Goal: Transaction & Acquisition: Complete application form

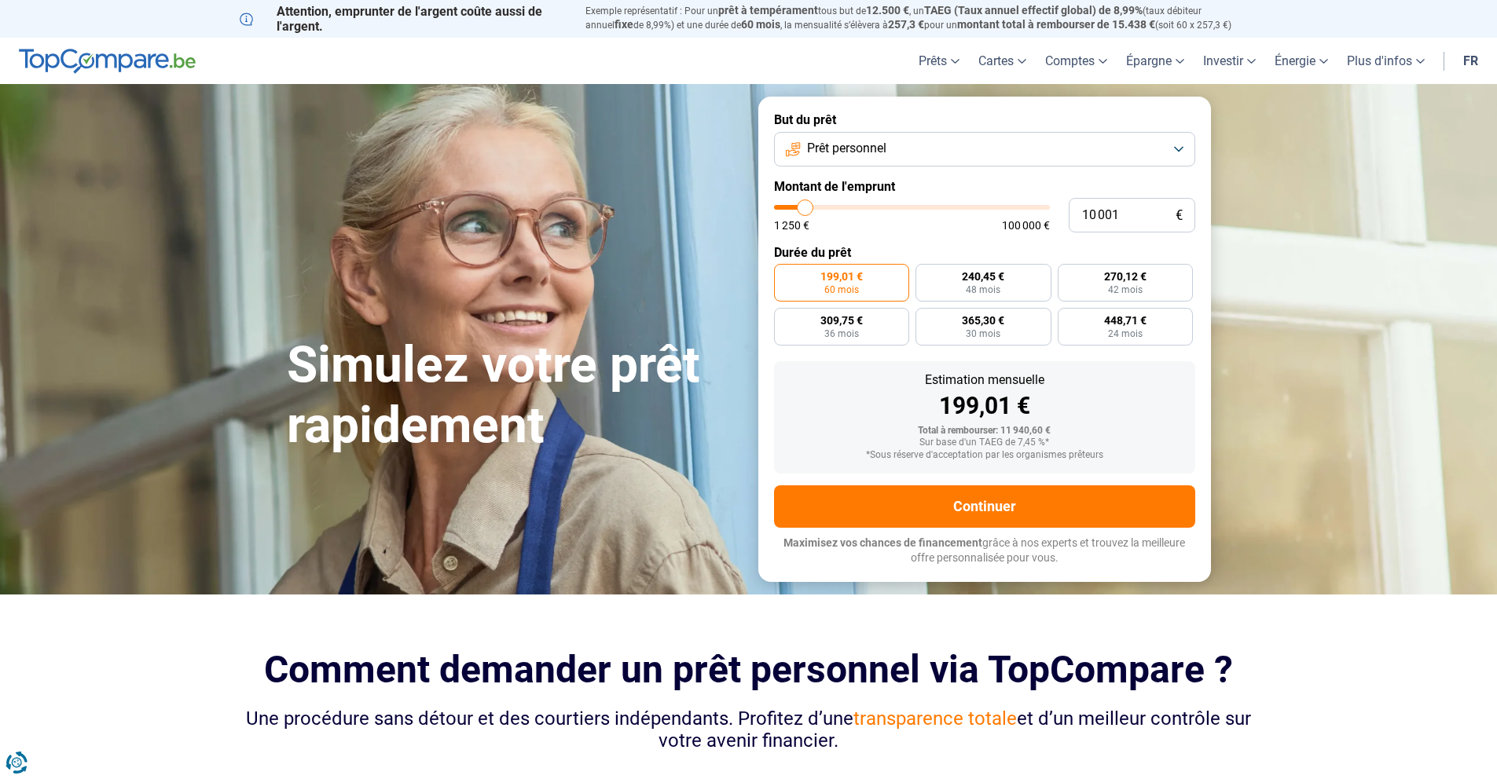
click at [1178, 147] on button "Prêt personnel" at bounding box center [984, 149] width 421 height 35
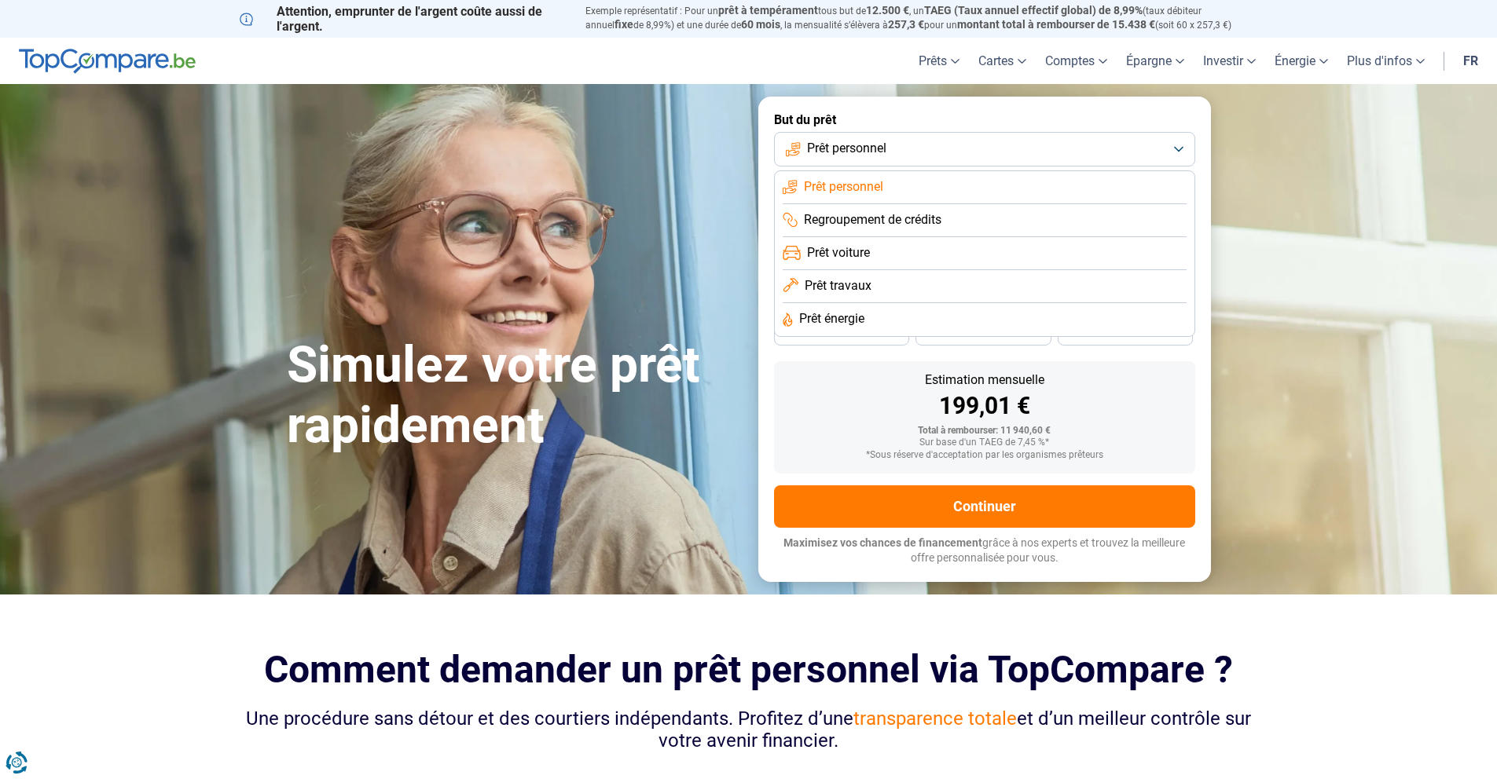
click at [919, 212] on span "Regroupement de crédits" at bounding box center [872, 219] width 137 height 17
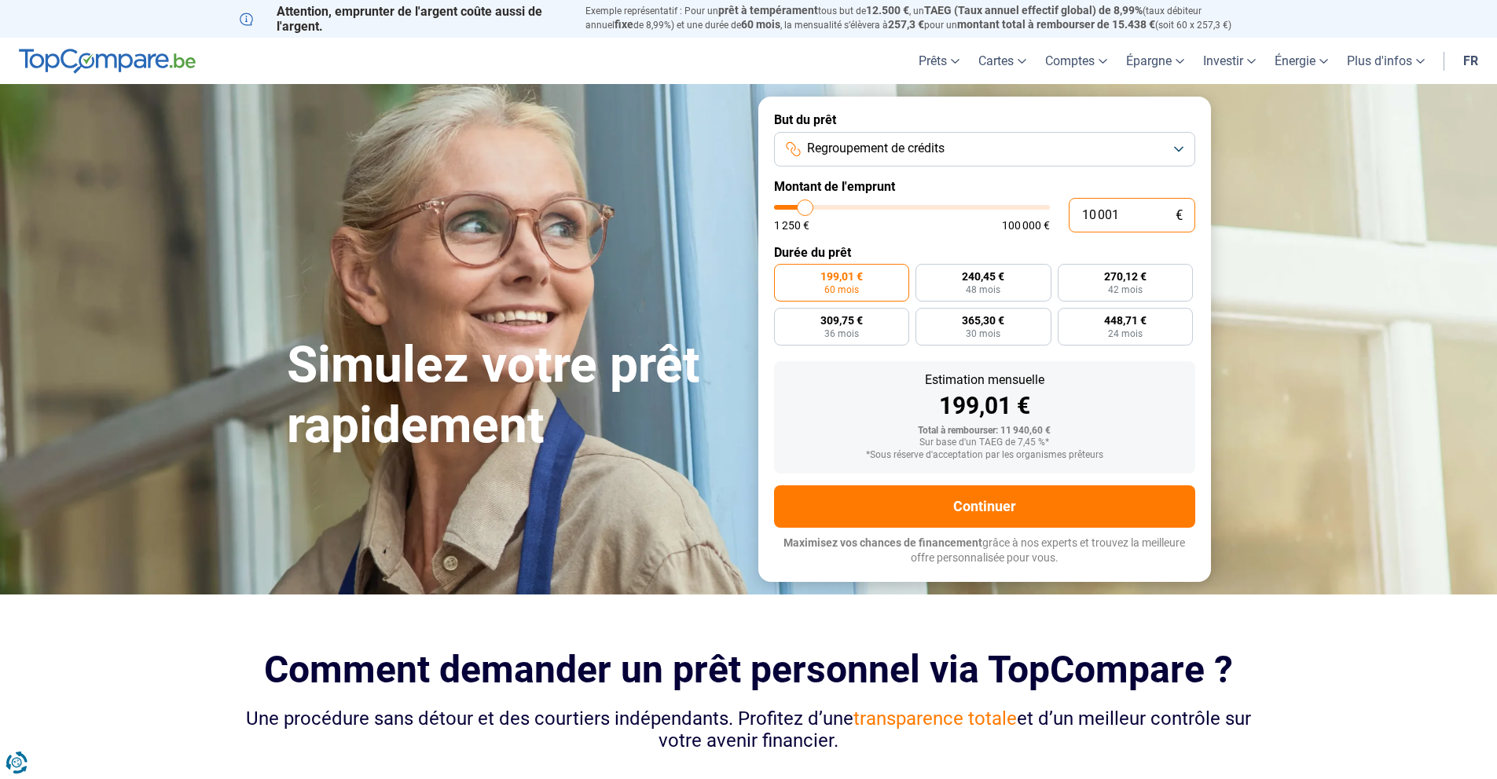
drag, startPoint x: 1131, startPoint y: 215, endPoint x: 1046, endPoint y: 219, distance: 85.7
click at [1046, 219] on div "10 001 € 1 250 € 100 000 €" at bounding box center [984, 215] width 421 height 35
type input "1"
type input "1250"
type input "17"
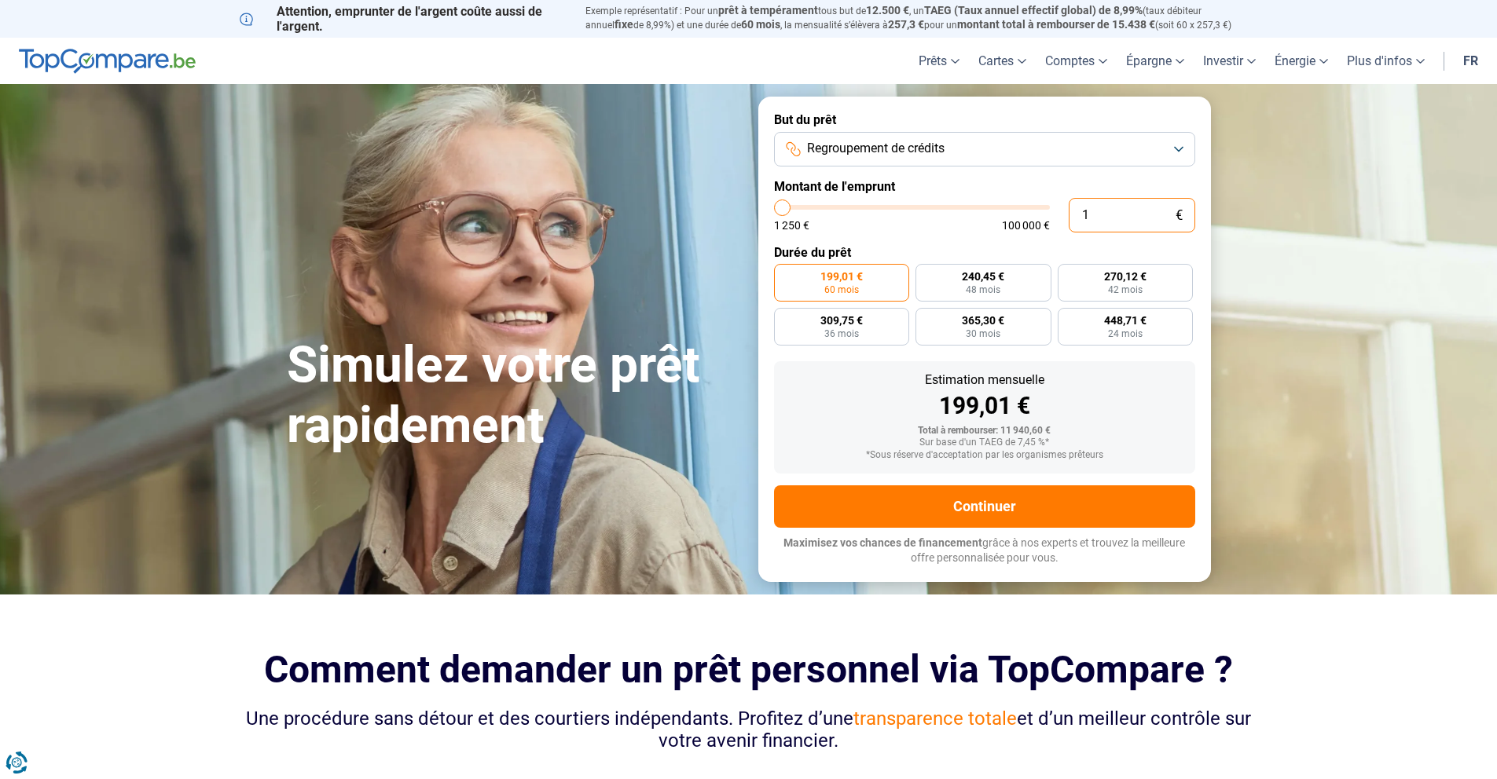
type input "1250"
type input "170"
type input "1250"
type input "1 700"
type input "1750"
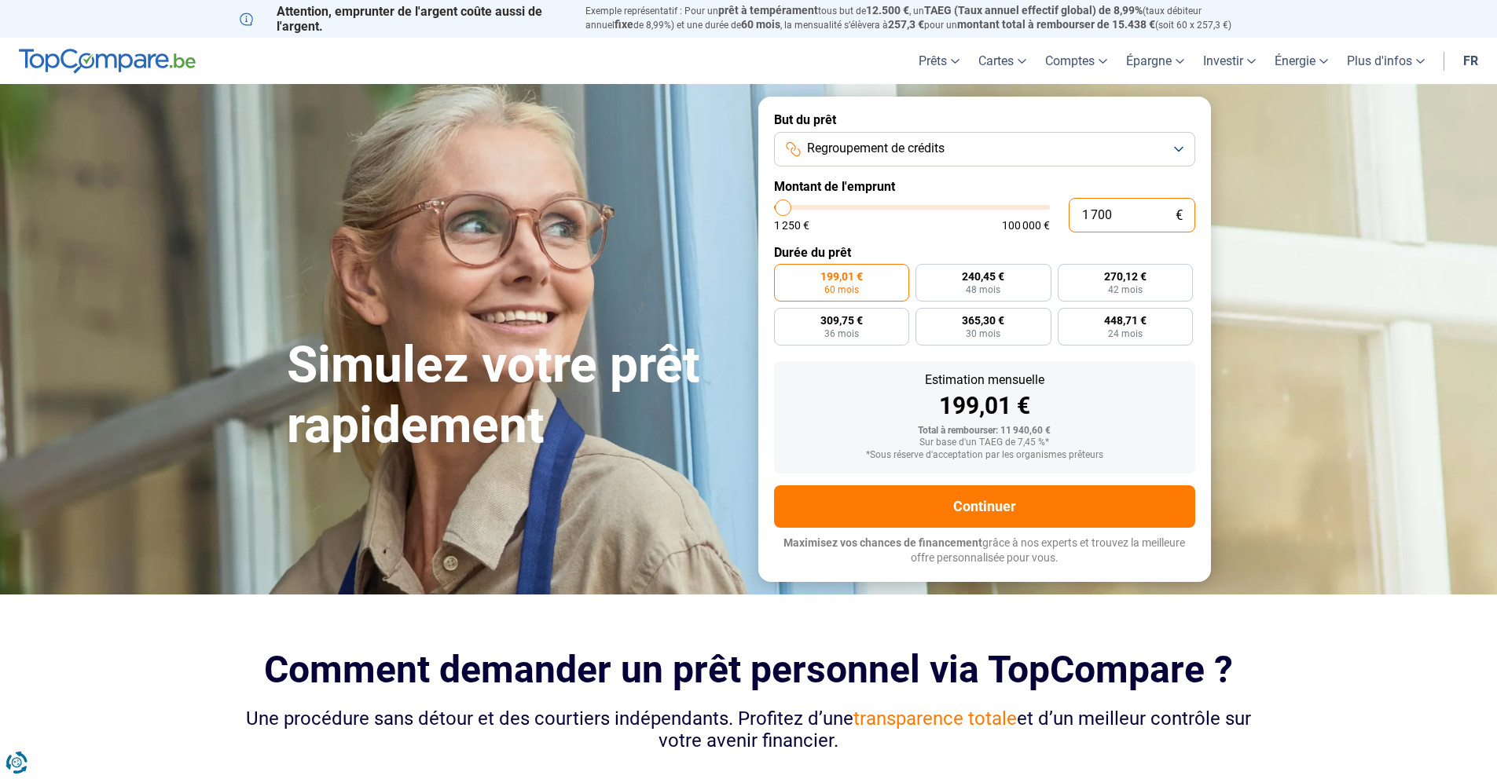
type input "17 000"
type input "17000"
radio input "false"
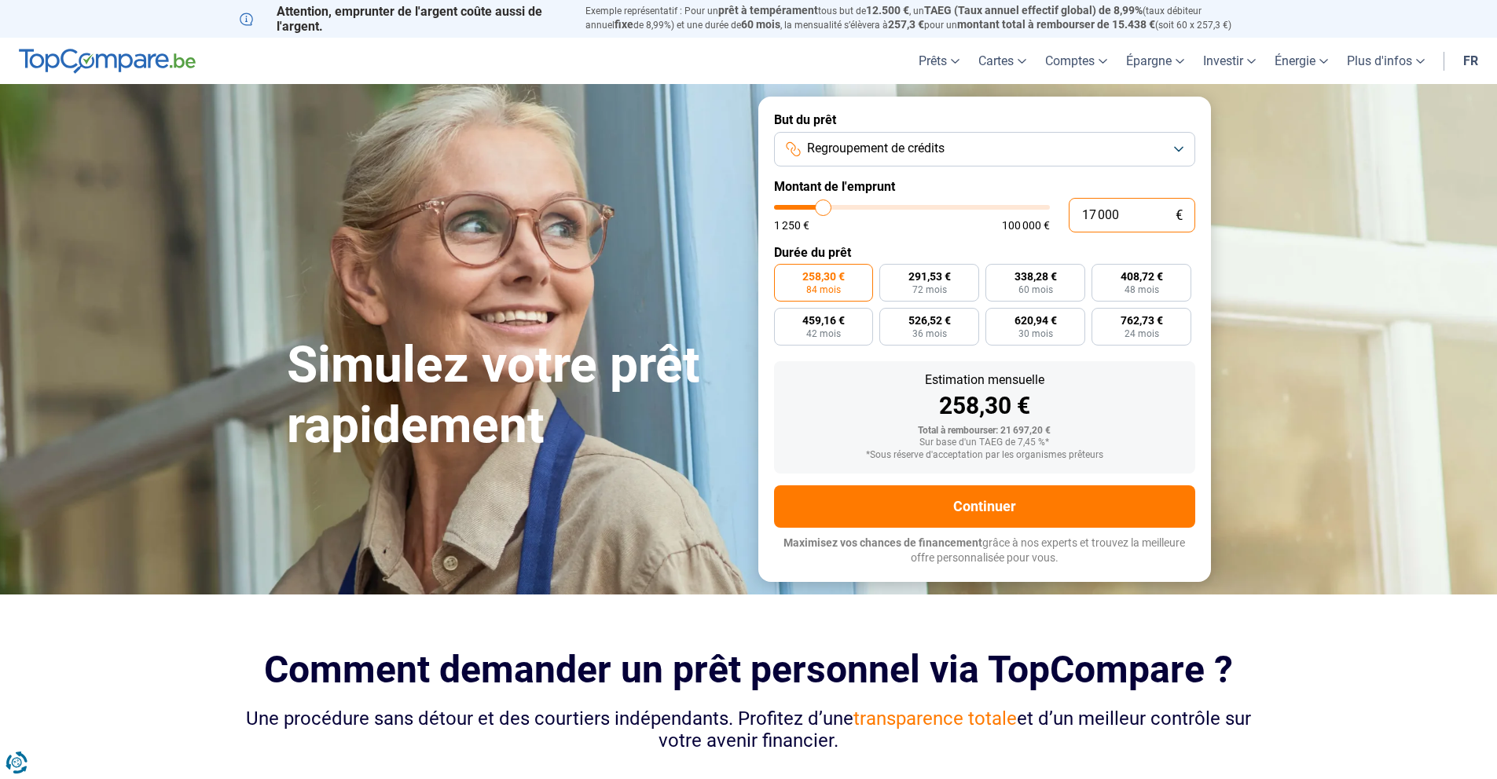
type input "17 000"
click at [863, 403] on div "258,30 €" at bounding box center [984, 406] width 396 height 24
click at [1029, 285] on span "60 mois" at bounding box center [1035, 289] width 35 height 9
click at [995, 274] on input "338,28 € 60 mois" at bounding box center [990, 269] width 10 height 10
radio input "true"
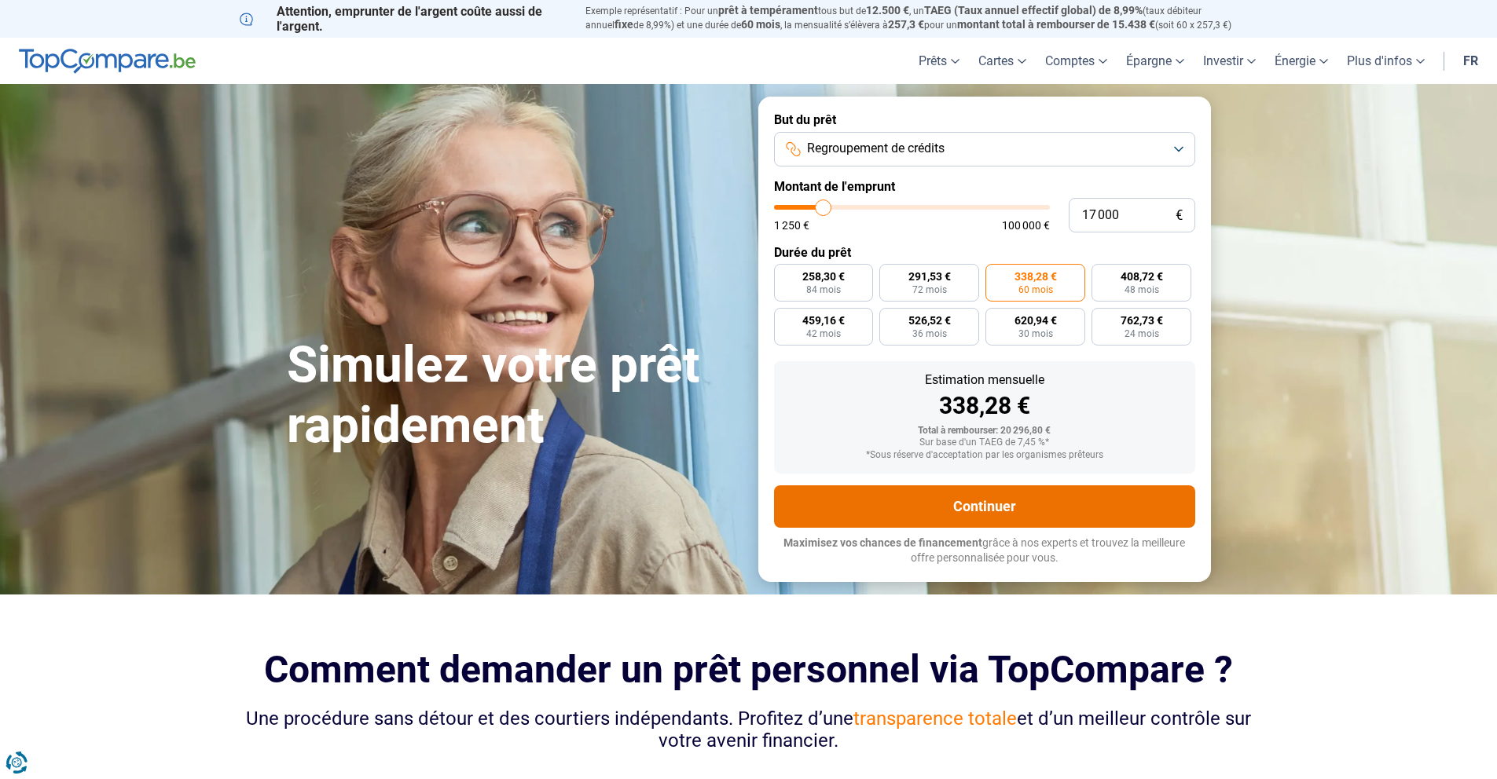
click at [985, 505] on button "Continuer" at bounding box center [984, 507] width 421 height 42
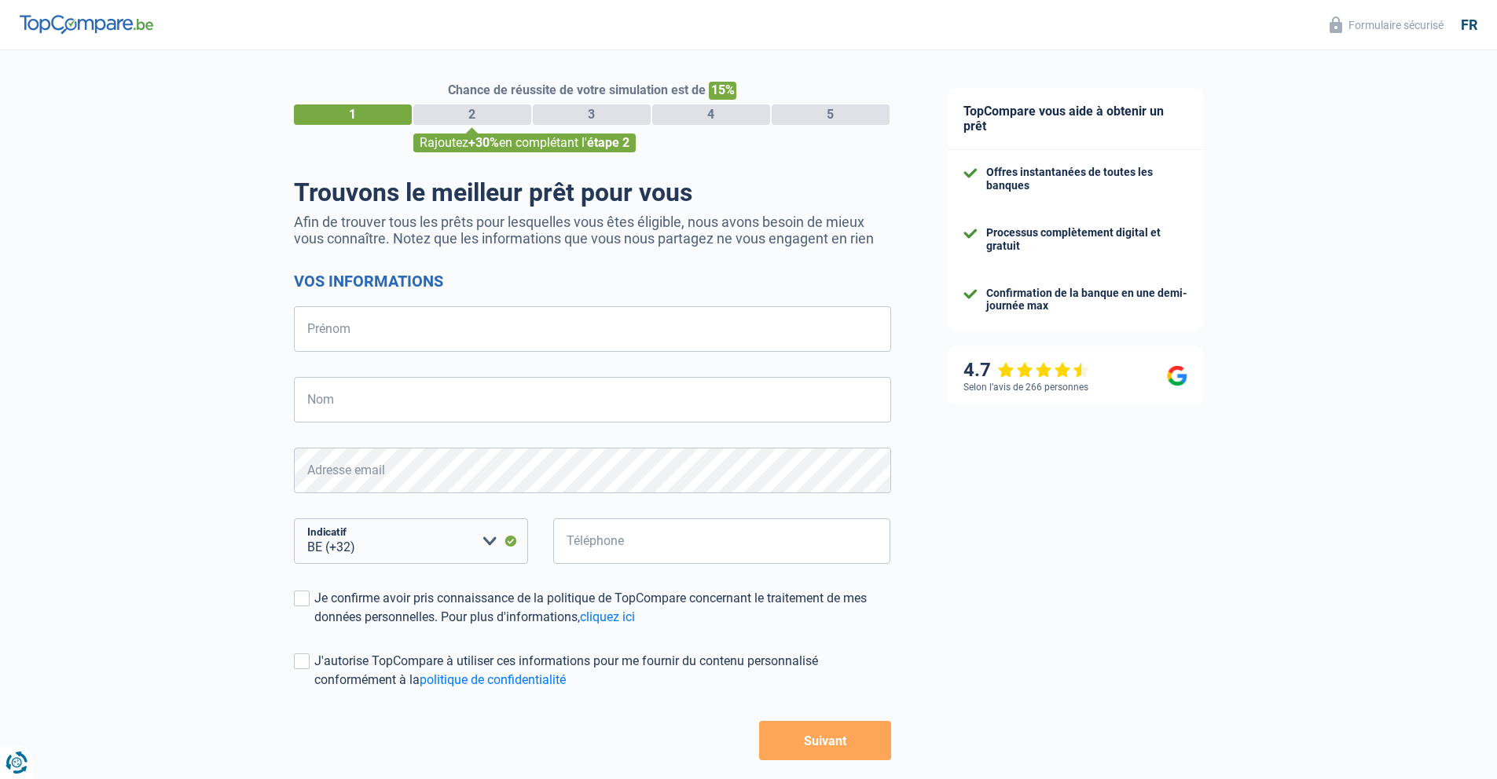
select select "32"
click at [340, 332] on input "Prénom" at bounding box center [592, 329] width 597 height 46
type input "Roxanne"
type input "Dagneau"
type input "474082158"
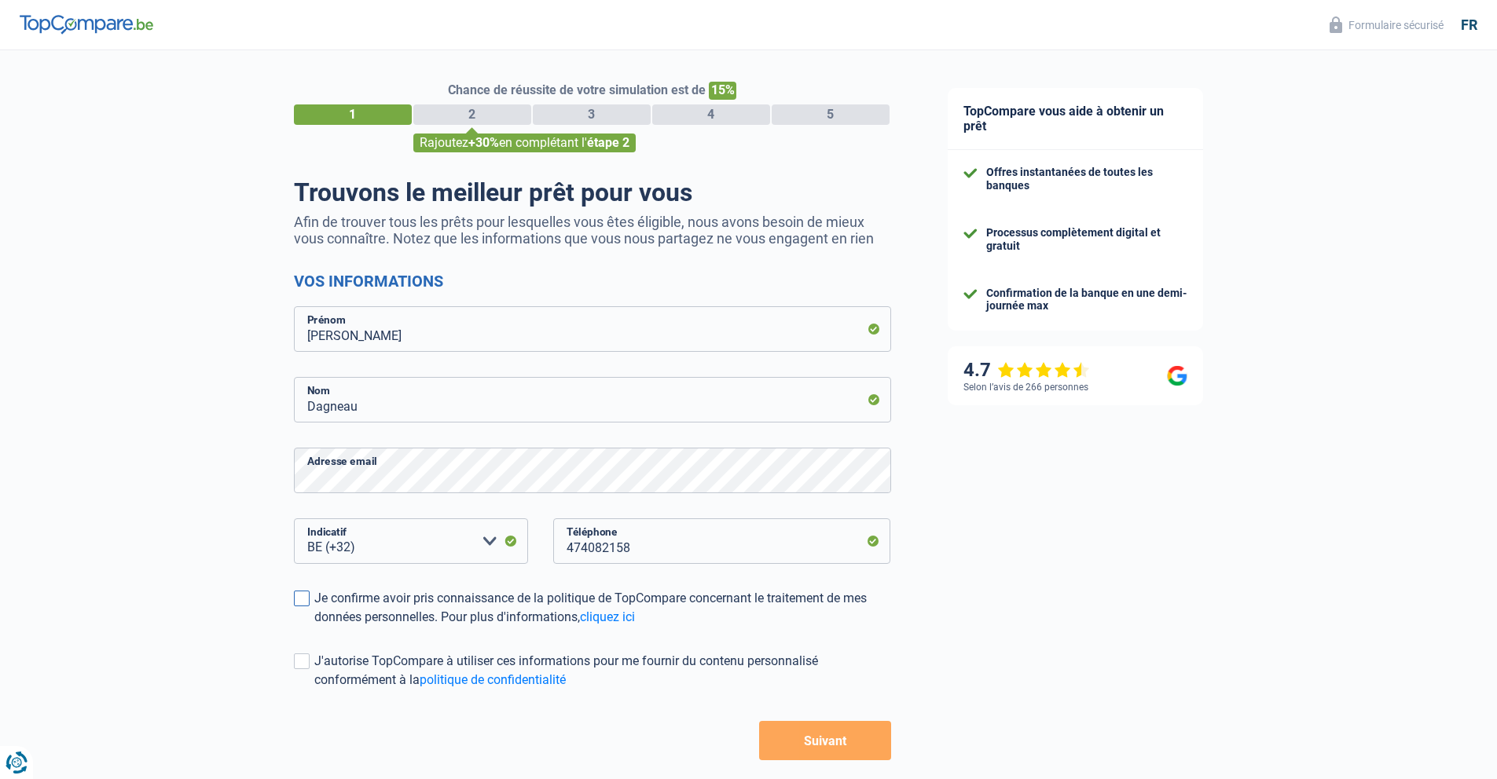
click at [307, 597] on span at bounding box center [302, 599] width 16 height 16
click at [314, 627] on input "Je confirme avoir pris connaissance de la politique de TopCompare concernant le…" at bounding box center [314, 627] width 0 height 0
click at [299, 657] on span at bounding box center [302, 662] width 16 height 16
click at [314, 690] on input "J'autorise TopCompare à utiliser ces informations pour me fournir du contenu pe…" at bounding box center [314, 690] width 0 height 0
click at [826, 741] on button "Suivant" at bounding box center [824, 740] width 131 height 39
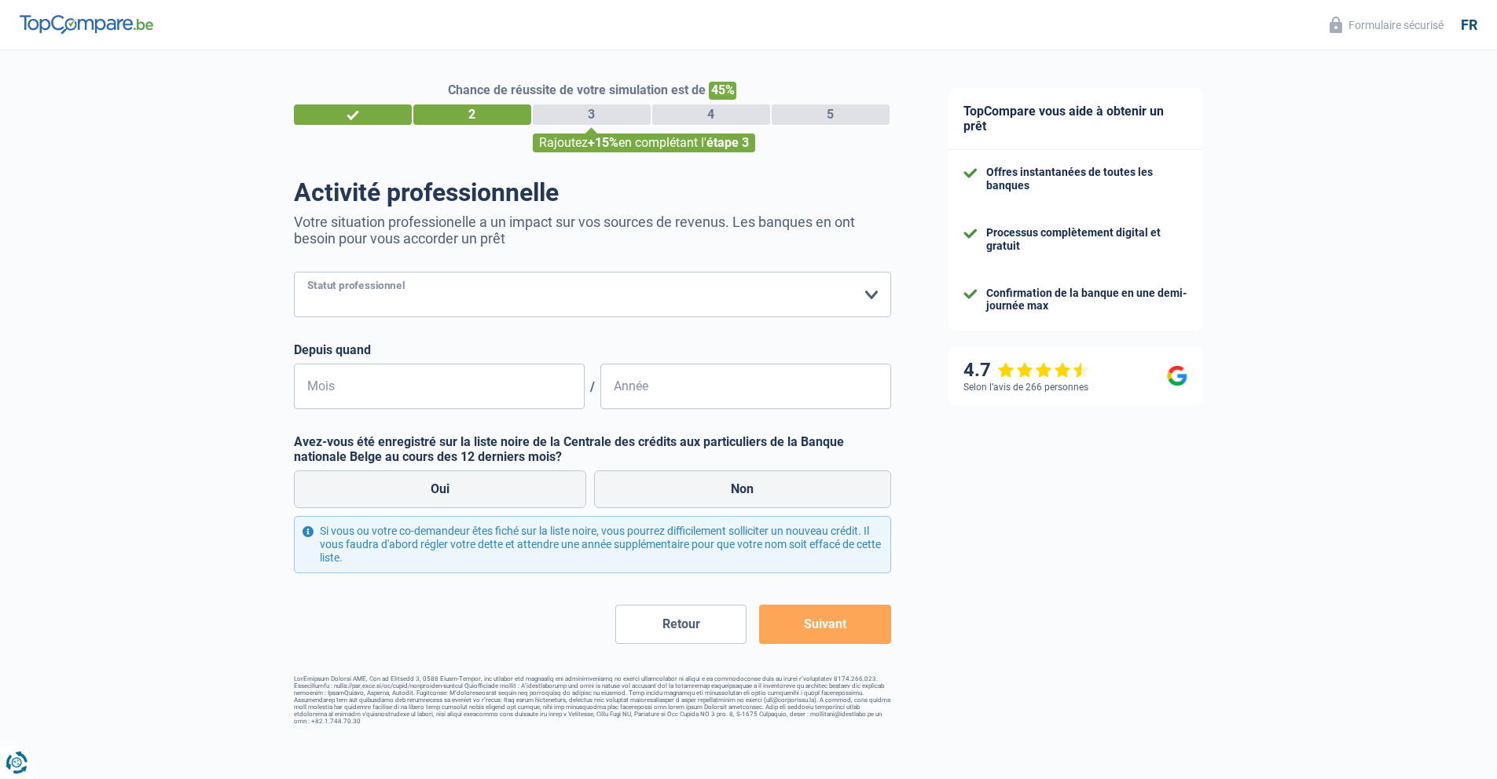
click at [874, 294] on select "Ouvrier Employé privé Employé public Invalide Indépendant Pensionné Chômeur Mut…" at bounding box center [592, 295] width 597 height 46
select select "retired"
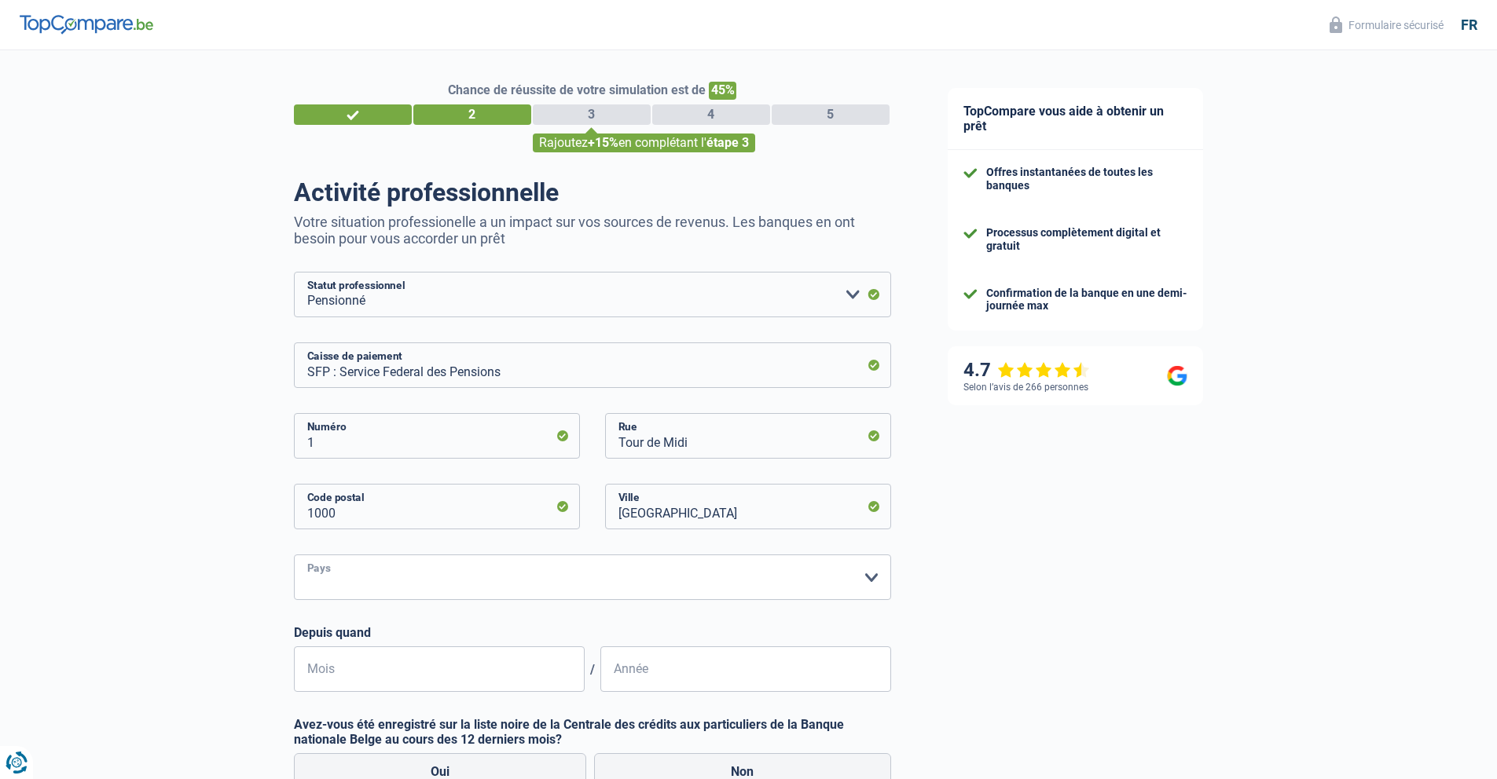
click at [870, 577] on select "Belgique Luxembourg Veuillez sélectionner une option" at bounding box center [592, 578] width 597 height 46
select select "BE"
click at [494, 676] on input "Mois" at bounding box center [439, 670] width 291 height 46
type input "09"
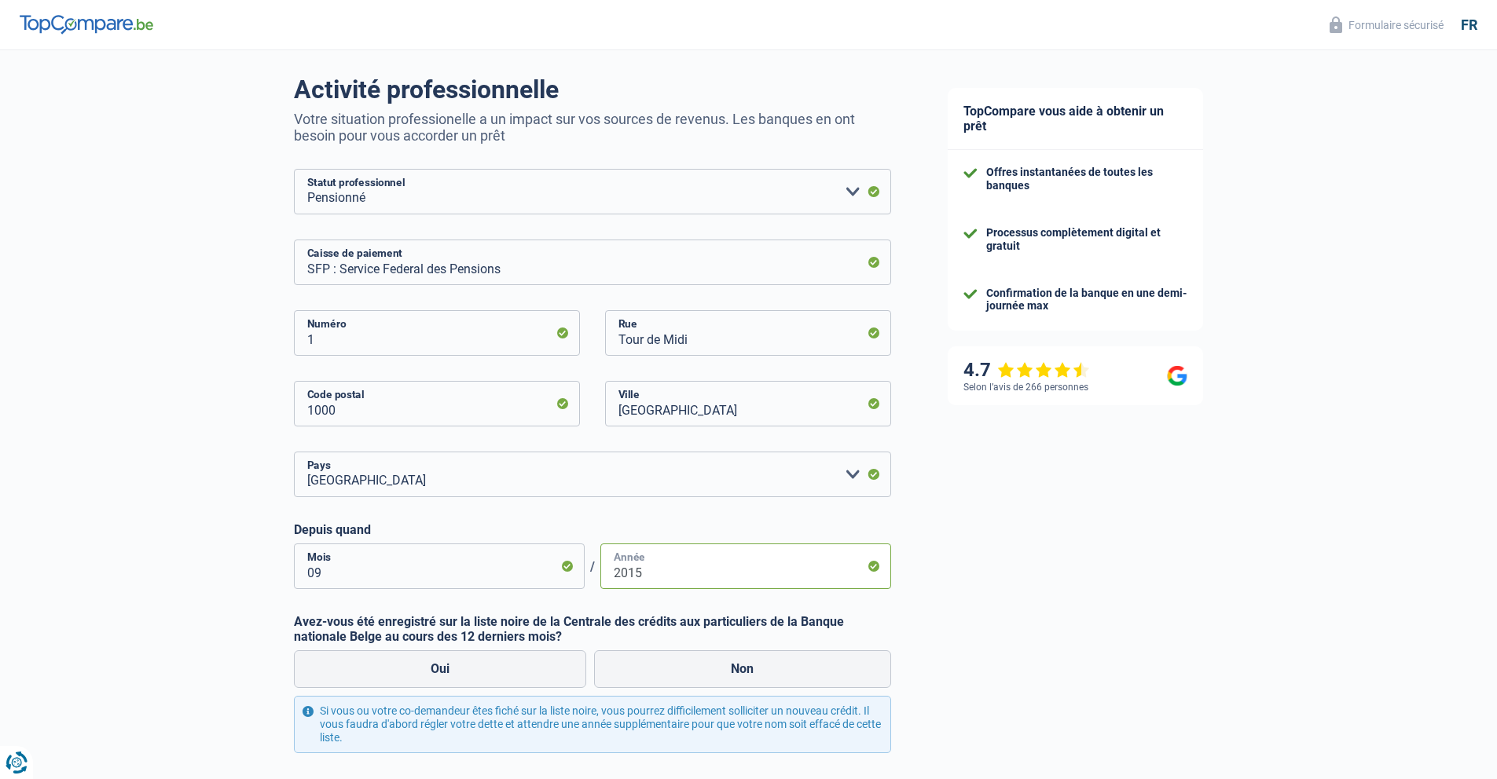
scroll to position [118, 0]
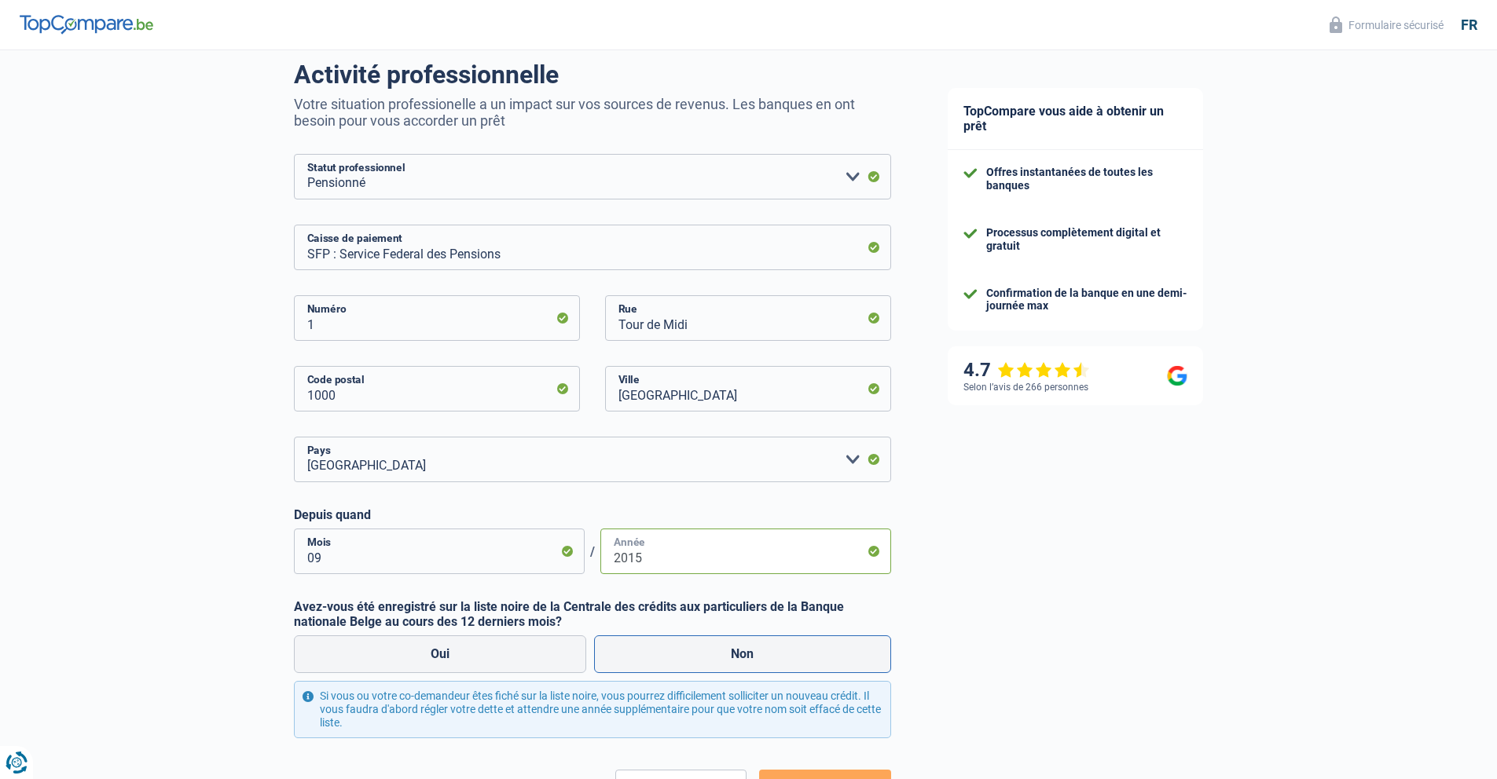
type input "2015"
click at [713, 660] on label "Non" at bounding box center [742, 655] width 297 height 38
click at [713, 660] on input "Non" at bounding box center [742, 655] width 297 height 38
radio input "true"
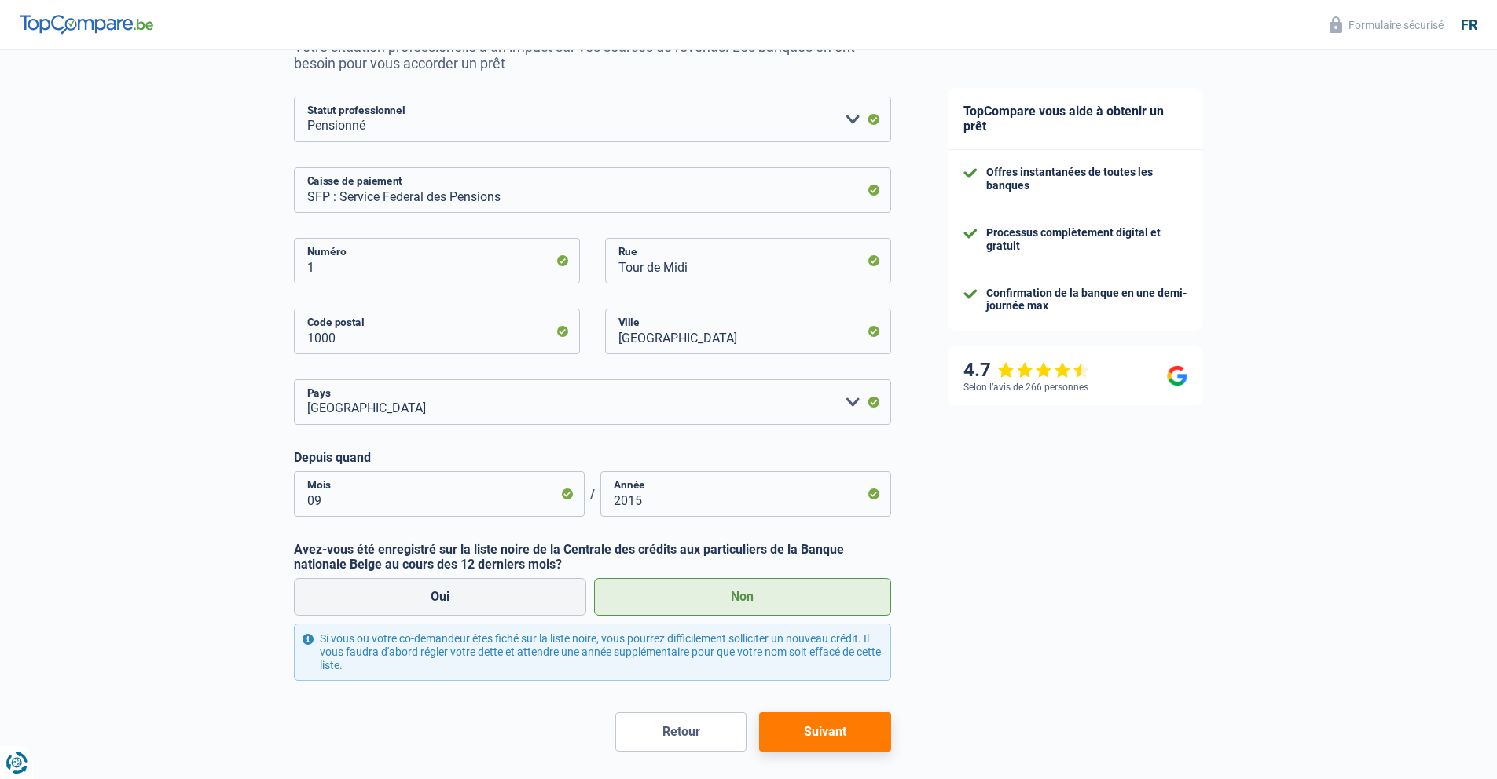
scroll to position [183, 0]
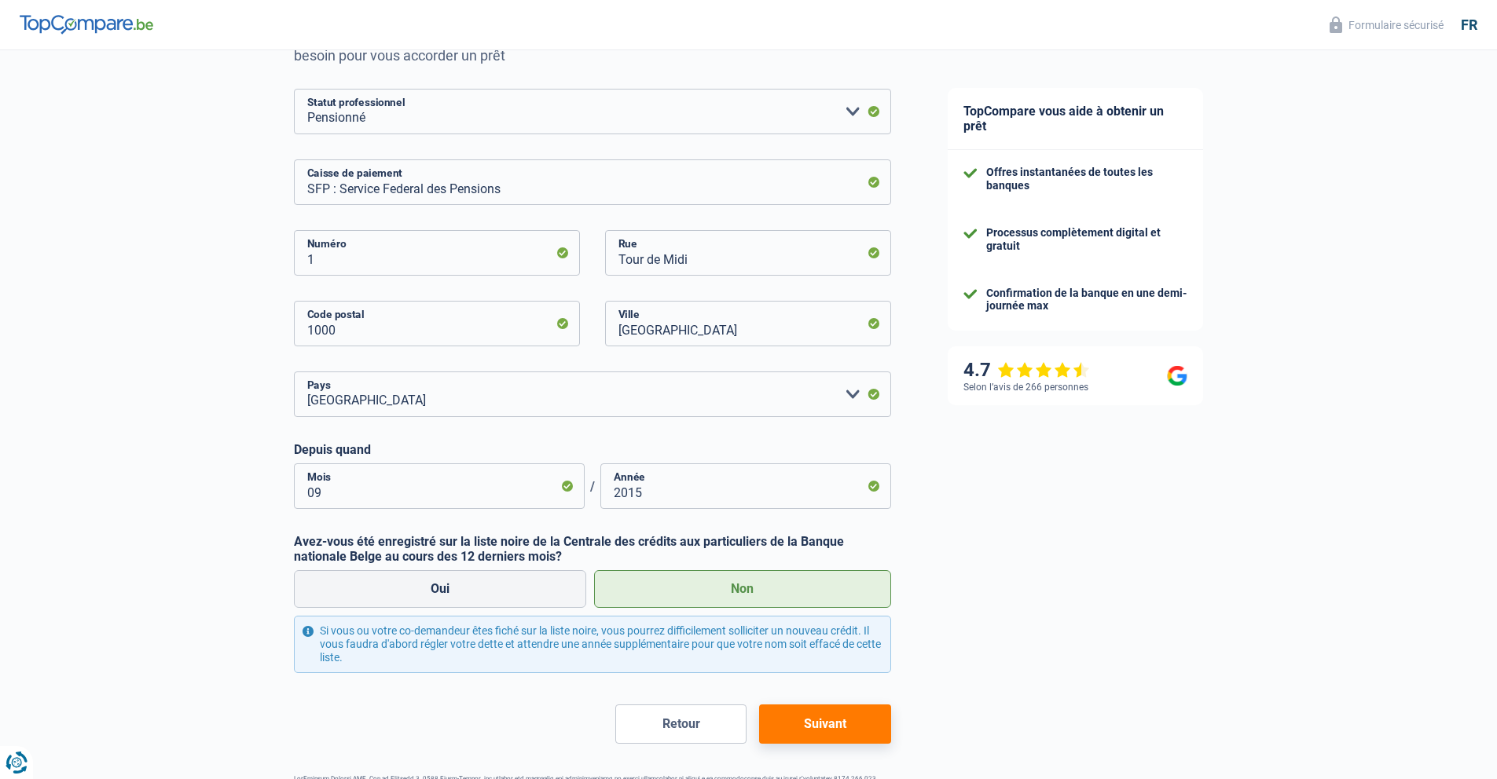
click at [814, 728] on button "Suivant" at bounding box center [824, 724] width 131 height 39
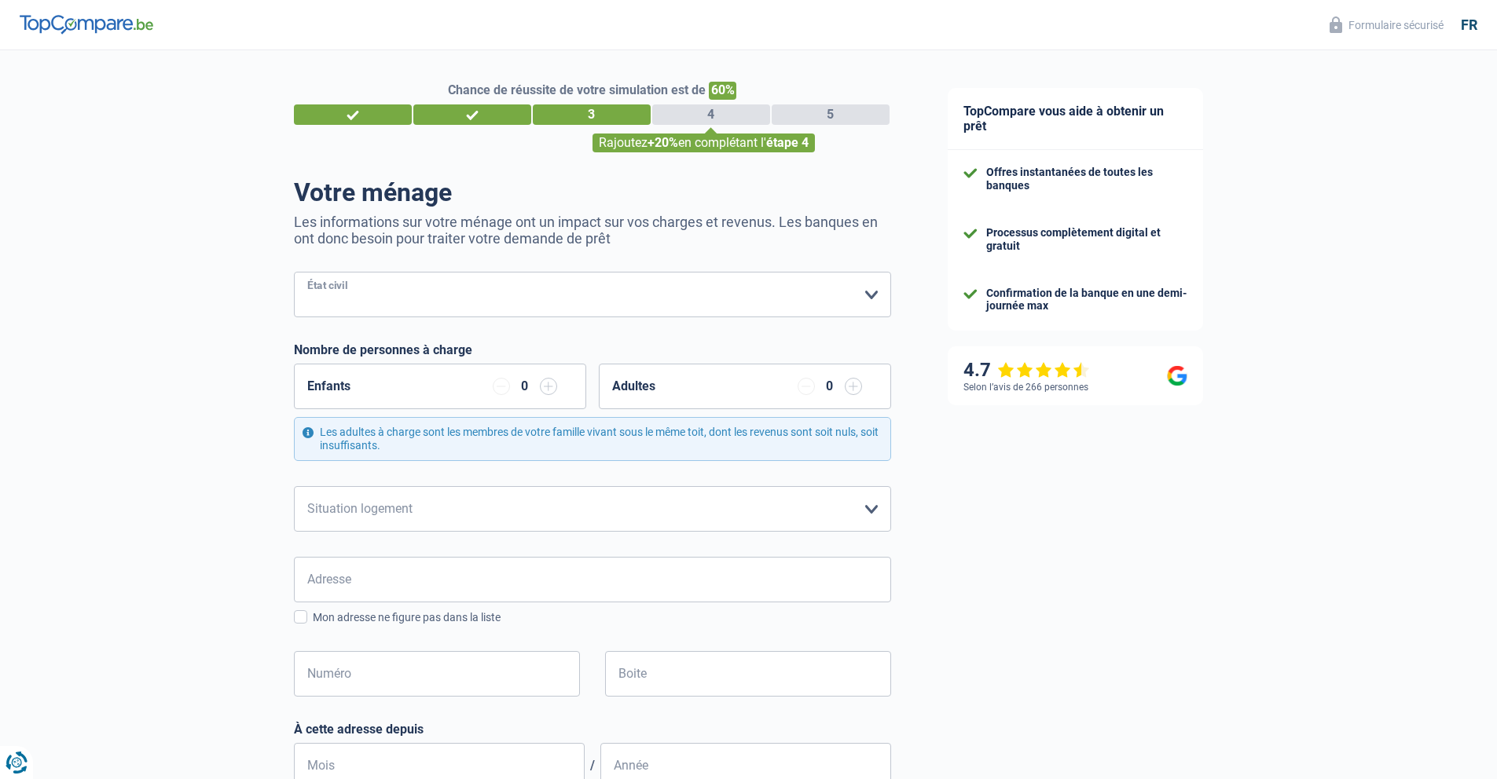
click at [871, 297] on select "Célibataire Marié(e) Cohabitant(e) légal(e) Divorcé(e) Veuf(ve) Séparé (de fait…" at bounding box center [592, 295] width 597 height 46
select select "divorced"
click at [873, 511] on select "Locataire Propriétaire avec prêt hypothécaire Propriétaire sans prêt hypothécai…" at bounding box center [592, 509] width 597 height 46
select select "liveWithParents"
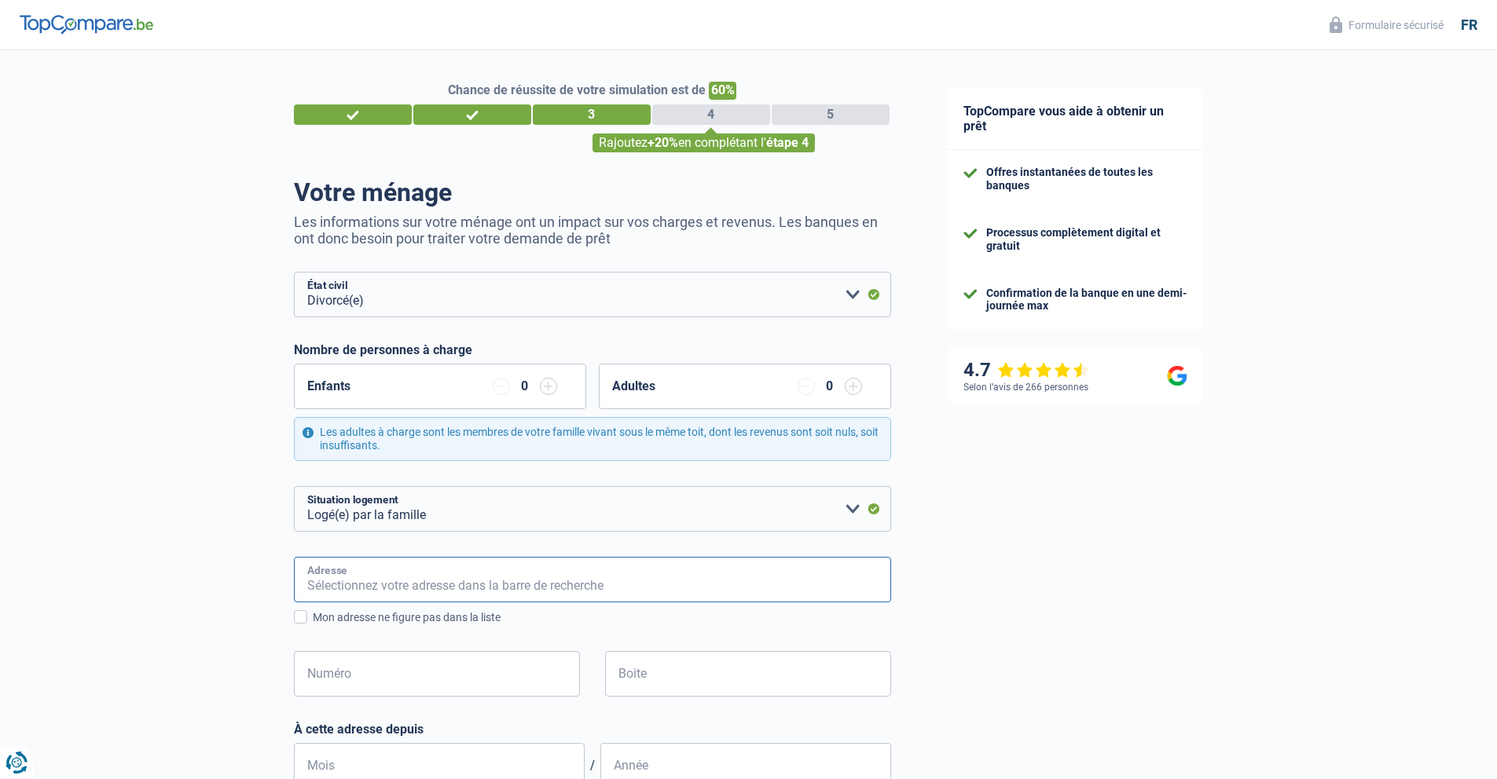
click at [364, 581] on input "Adresse" at bounding box center [592, 580] width 597 height 46
type input "Rue Ruffin 74"
type input "Belgique"
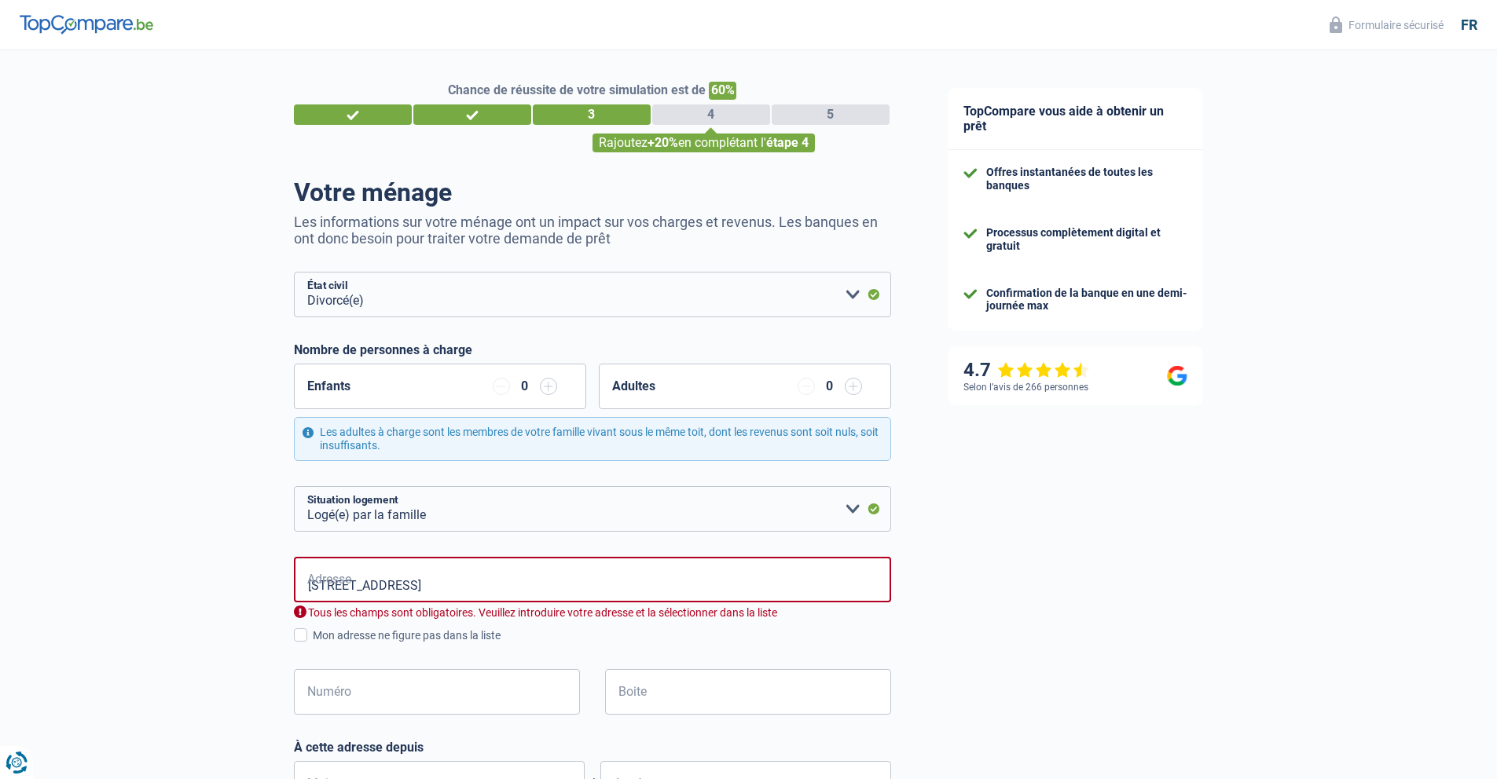
type input "Belgique"
click at [373, 700] on input "Numéro" at bounding box center [437, 692] width 286 height 46
type input "74"
type input "Marbais"
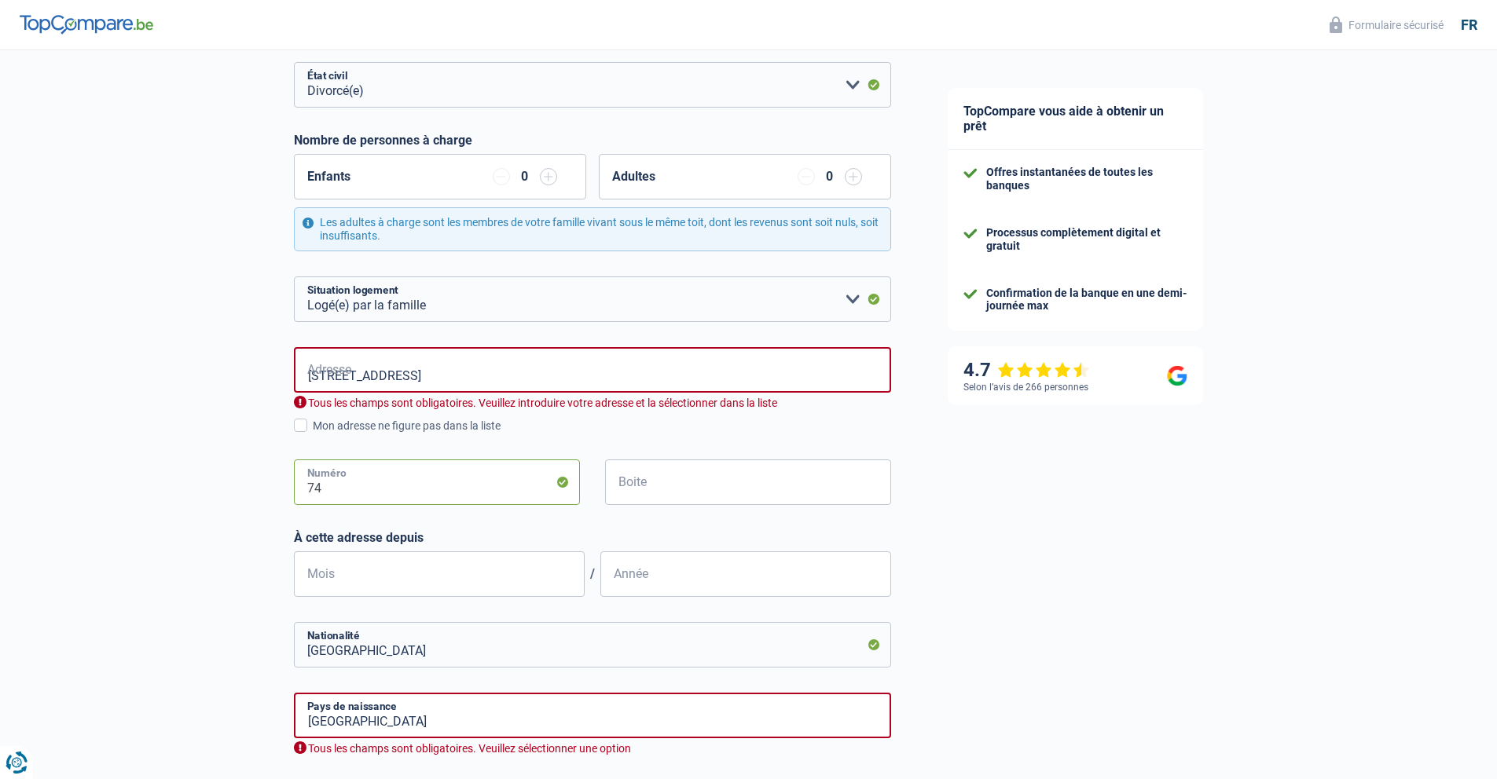
scroll to position [219, 0]
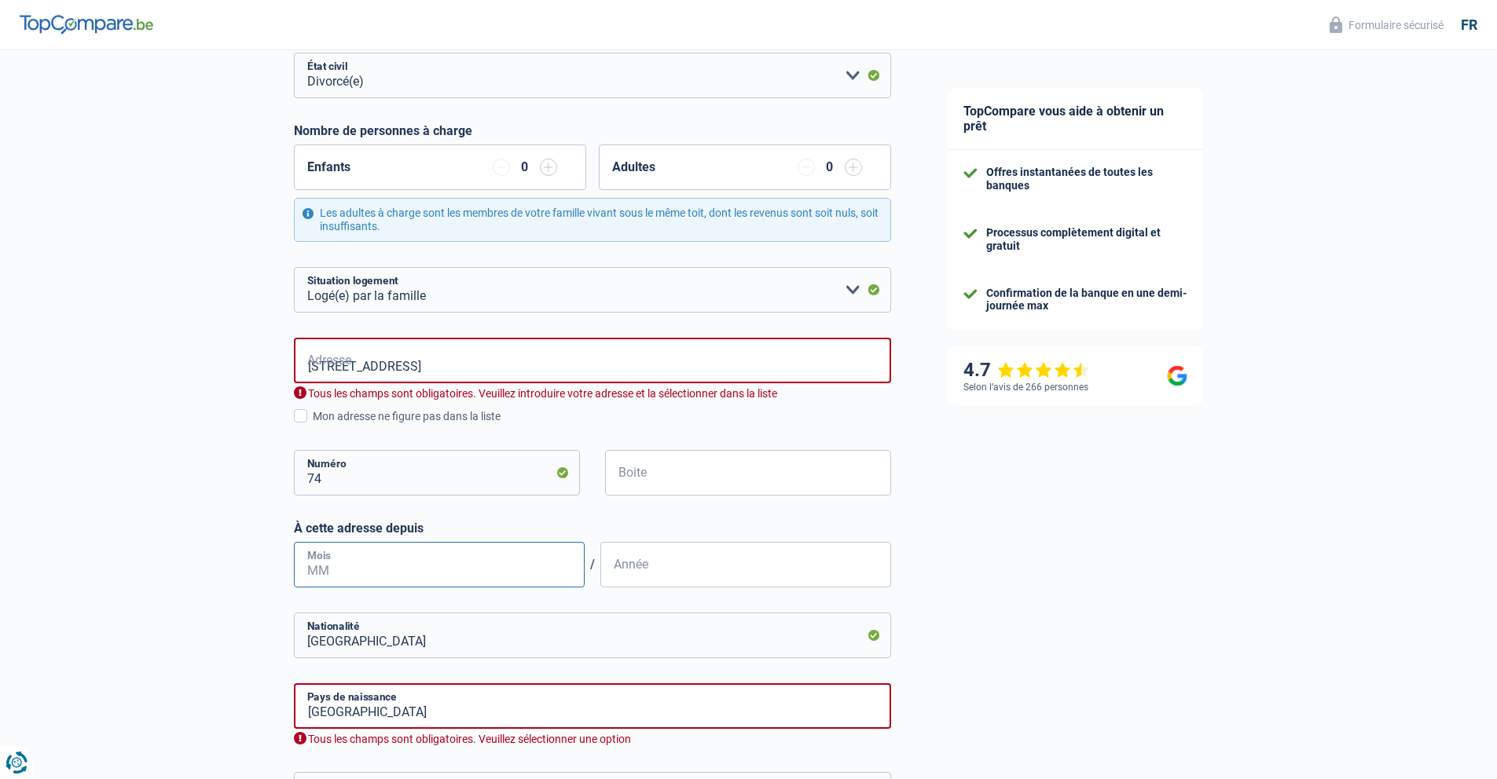
click at [417, 567] on input "Mois" at bounding box center [439, 565] width 291 height 46
type input "06"
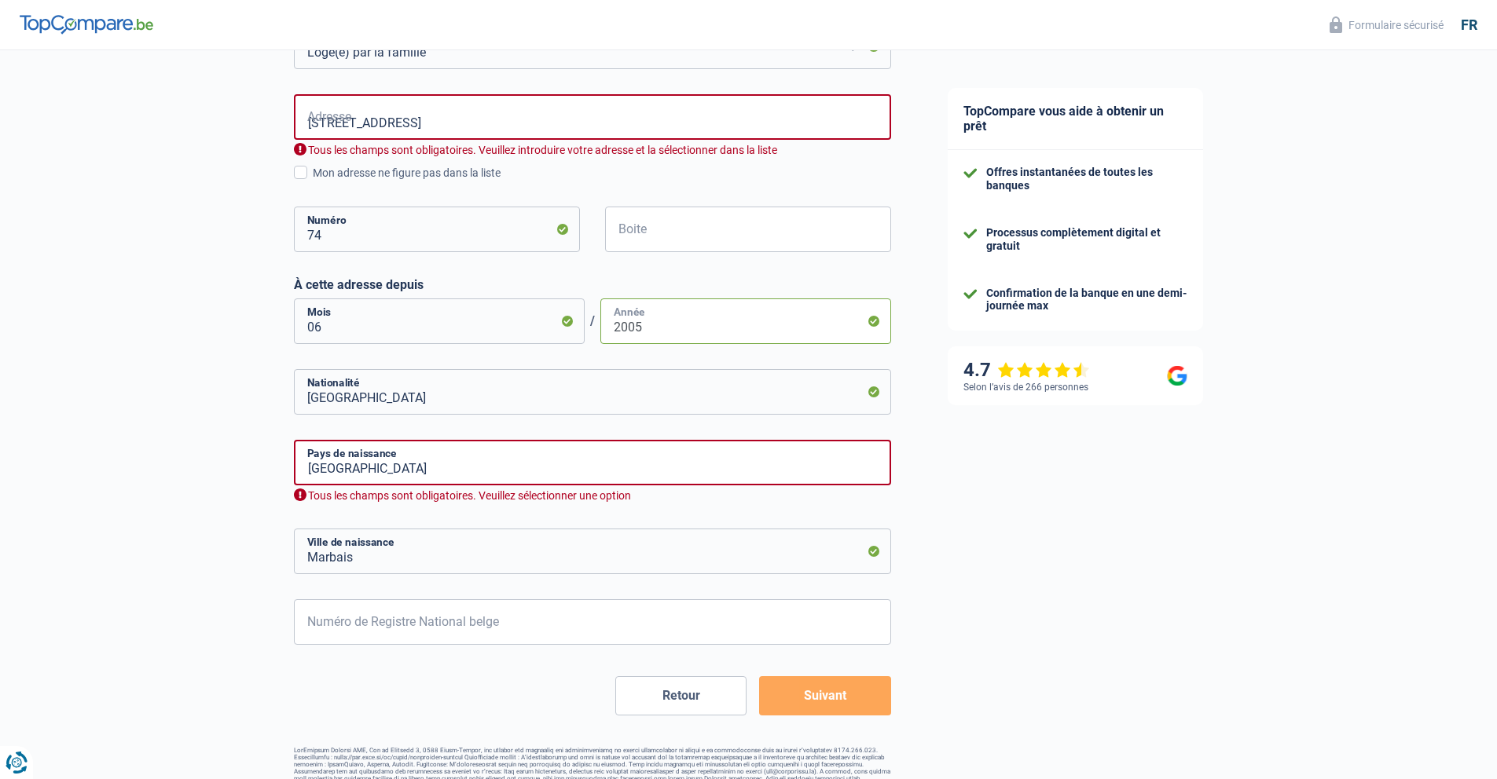
scroll to position [485, 0]
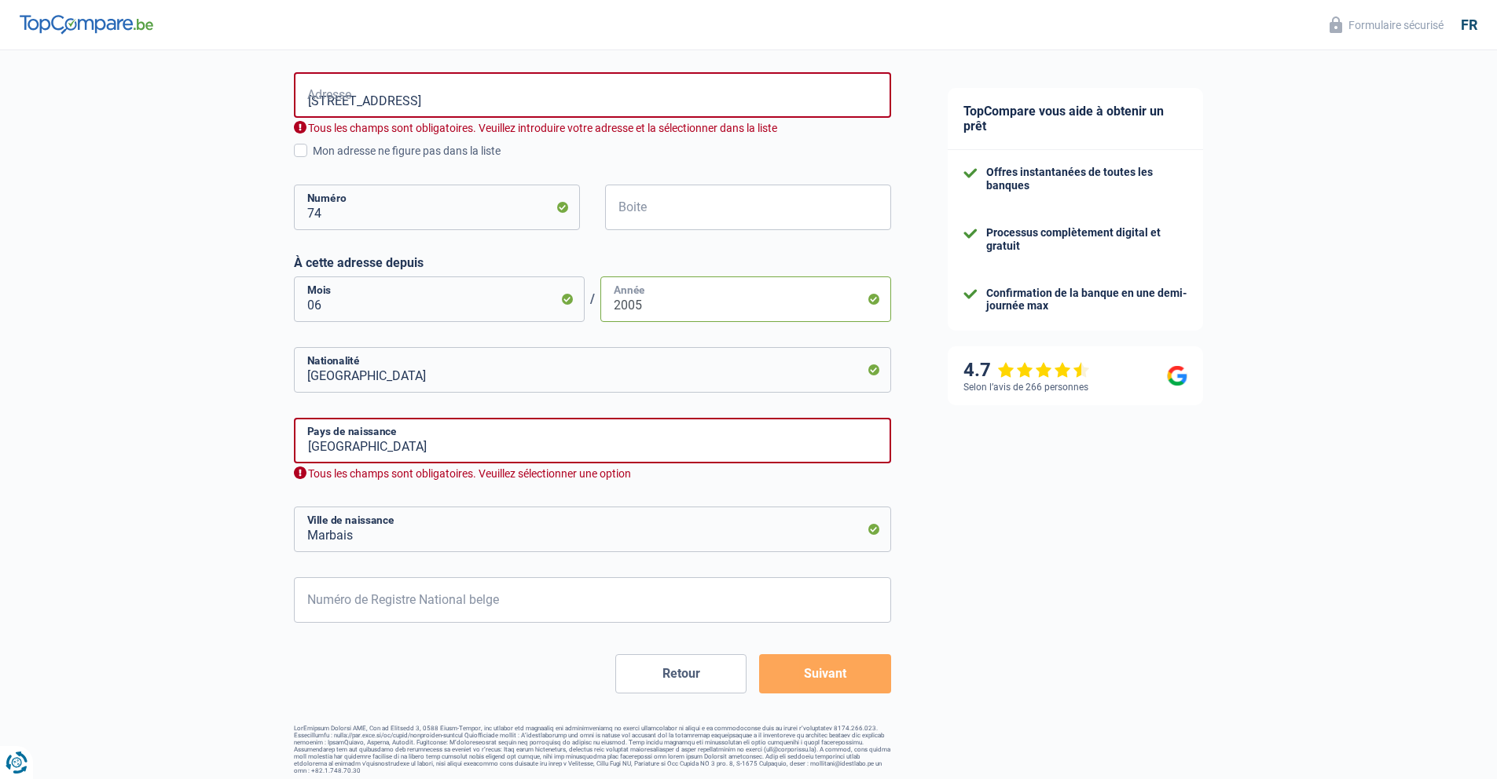
type input "2005"
click at [0, 0] on div at bounding box center [0, 0] width 0 height 0
drag, startPoint x: 352, startPoint y: 535, endPoint x: 237, endPoint y: 533, distance: 114.7
click at [237, 533] on div "Chance de réussite de votre simulation est de 60% 1 2 3 4 5 Rajoutez +20% en co…" at bounding box center [459, 170] width 919 height 1222
type input "Lasne-Chapelle-Saint-Lambert"
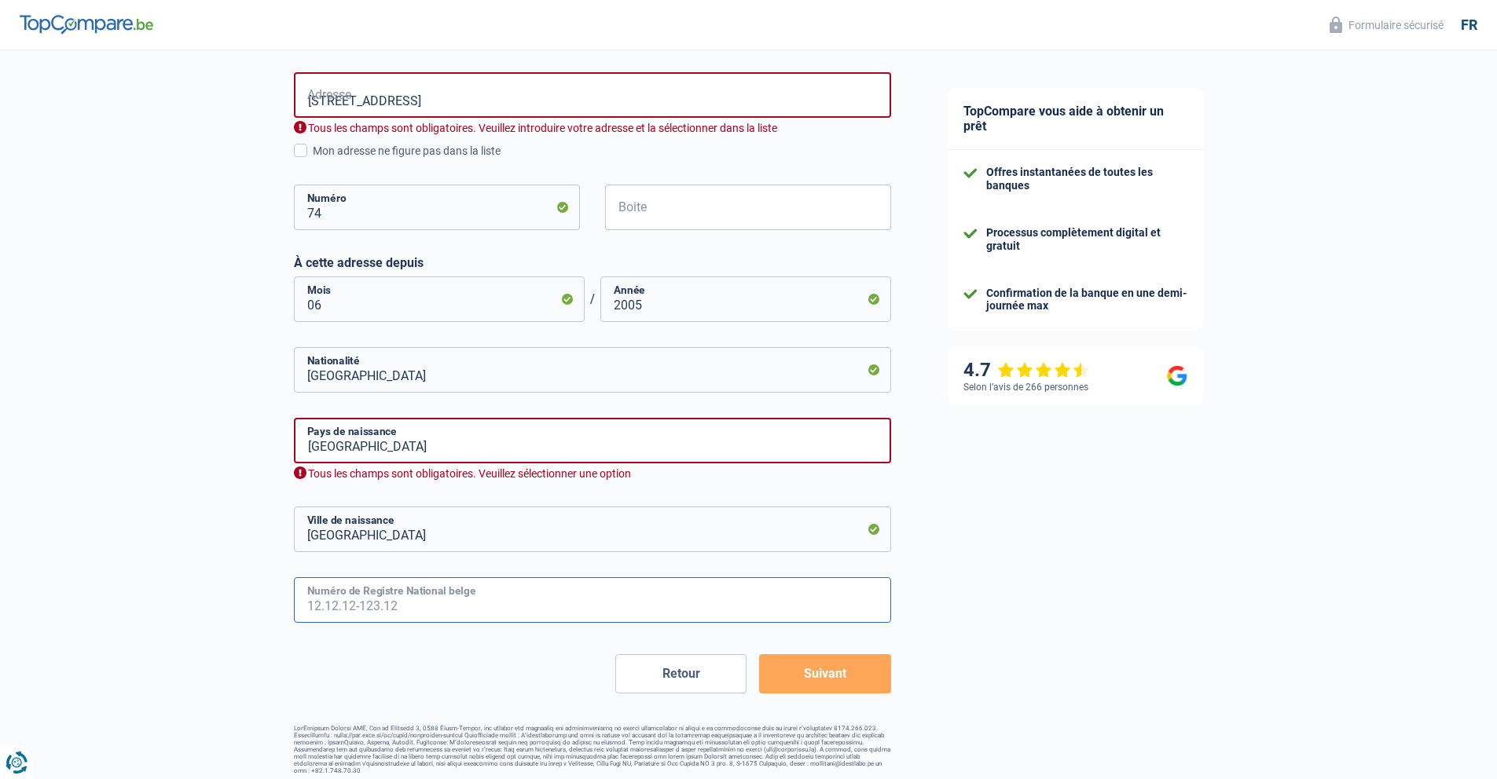
click at [525, 601] on input "Numéro de Registre National belge" at bounding box center [592, 600] width 597 height 46
type input "54.08.12-352.90"
click at [383, 440] on input "Belgique" at bounding box center [592, 441] width 597 height 46
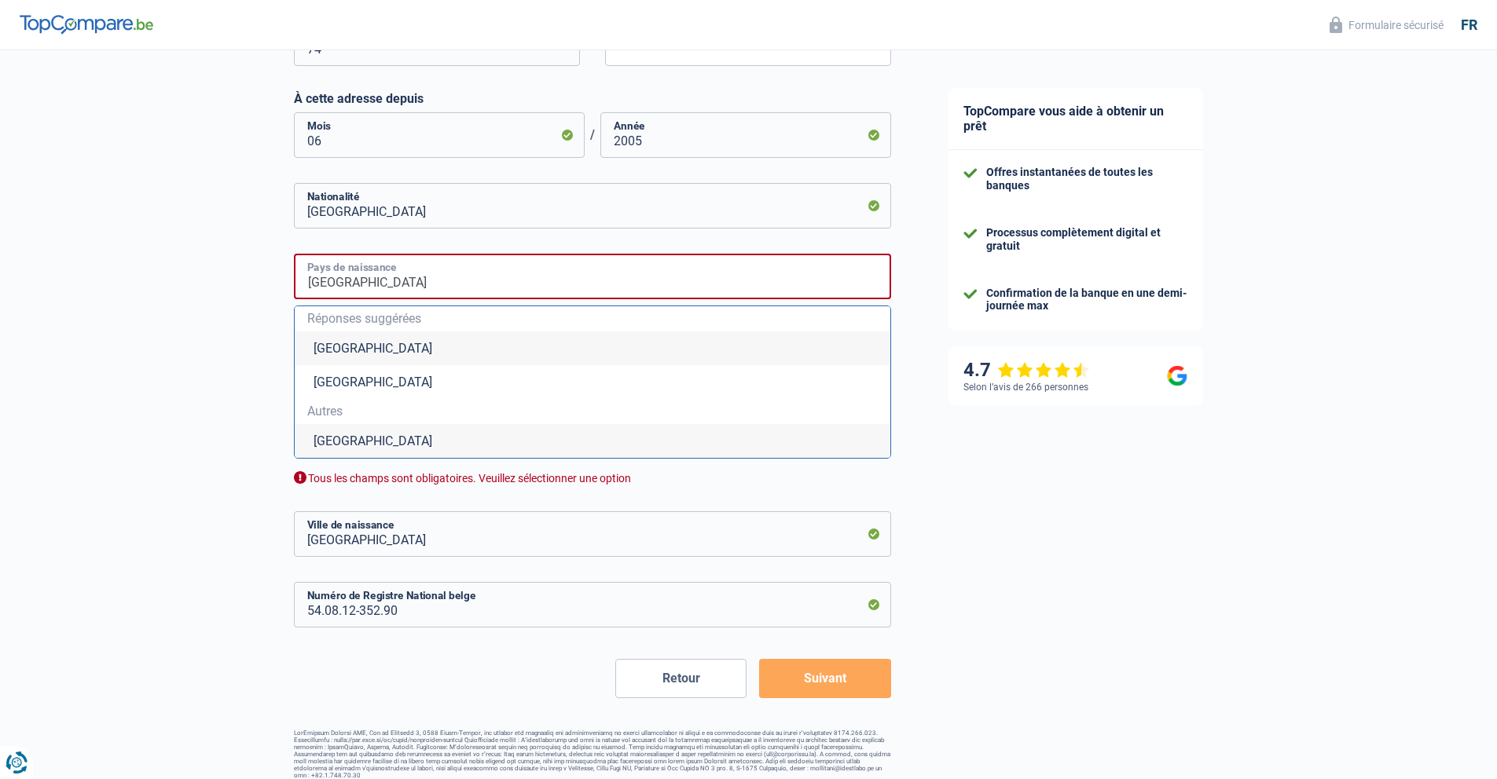
scroll to position [654, 0]
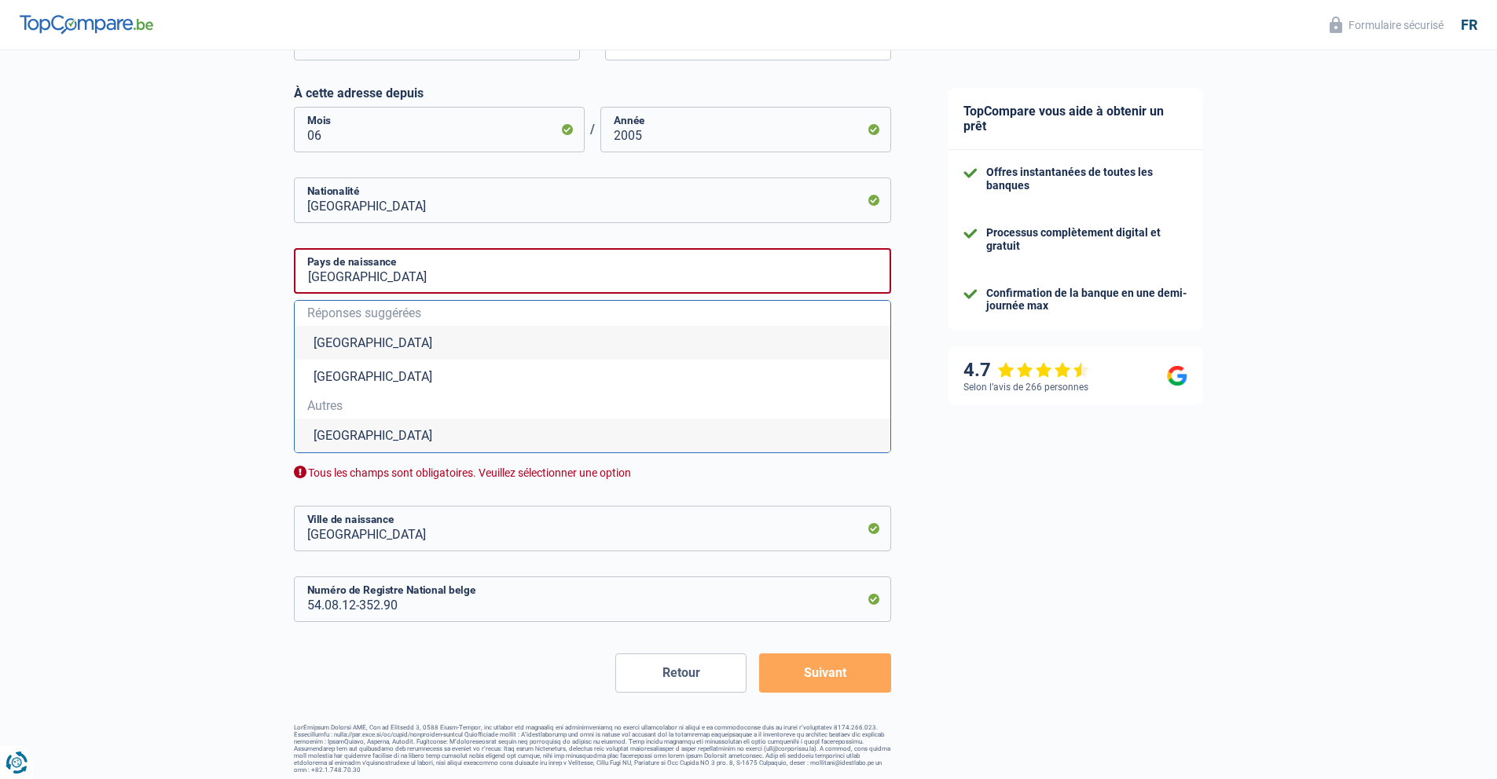
click at [832, 676] on button "Suivant" at bounding box center [824, 673] width 131 height 39
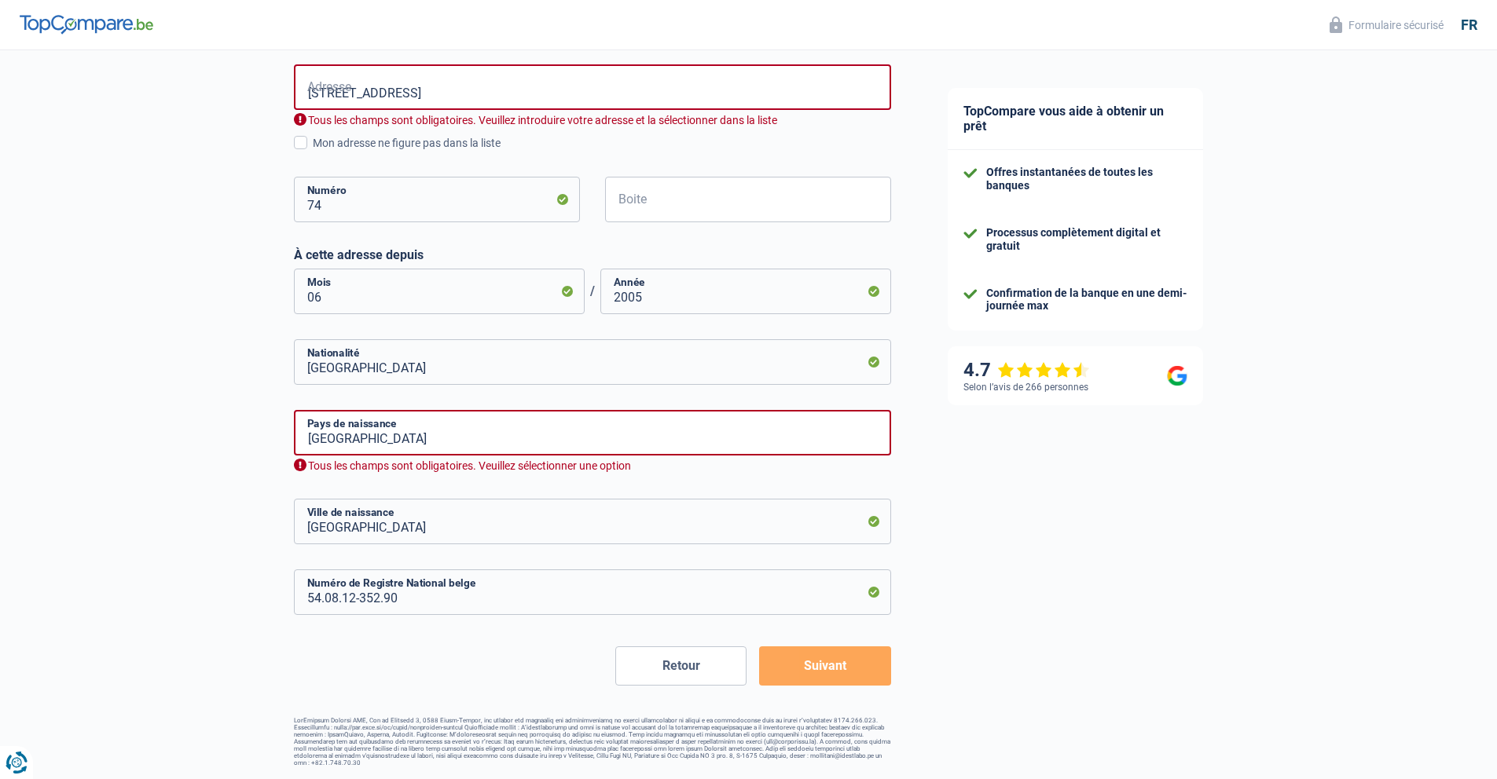
scroll to position [486, 0]
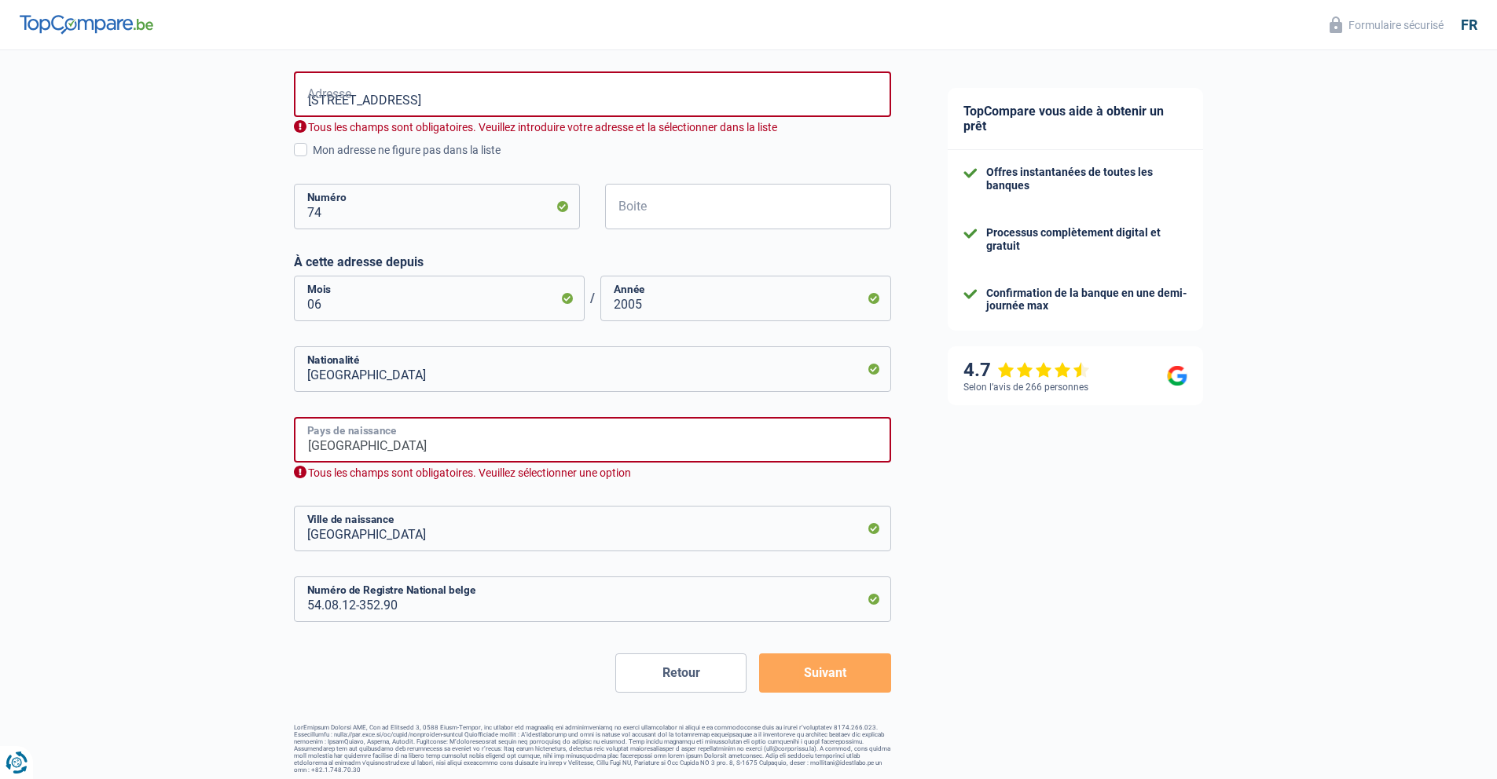
click at [401, 443] on input "Belgique" at bounding box center [592, 440] width 597 height 46
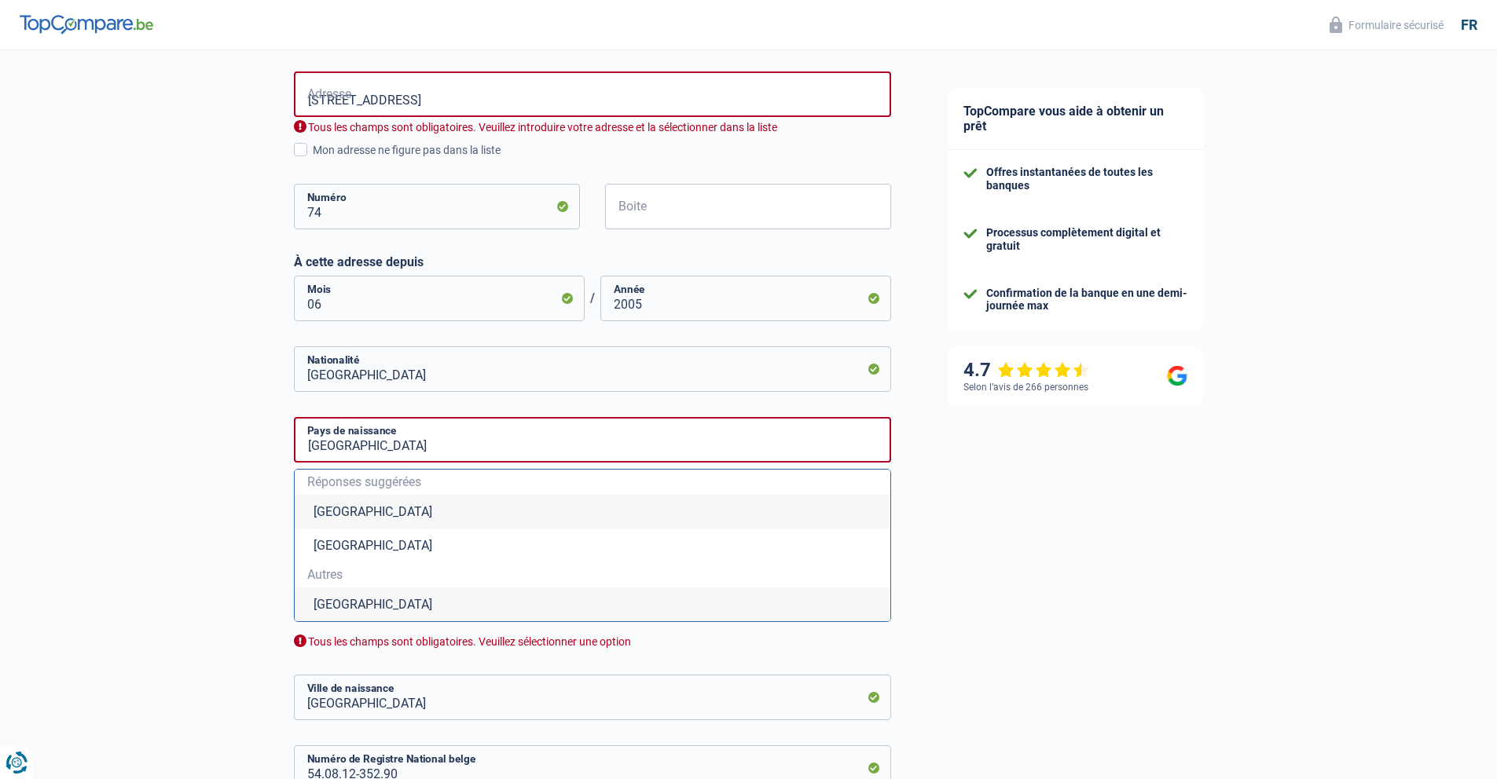
click at [361, 512] on li "Belgique" at bounding box center [593, 512] width 596 height 34
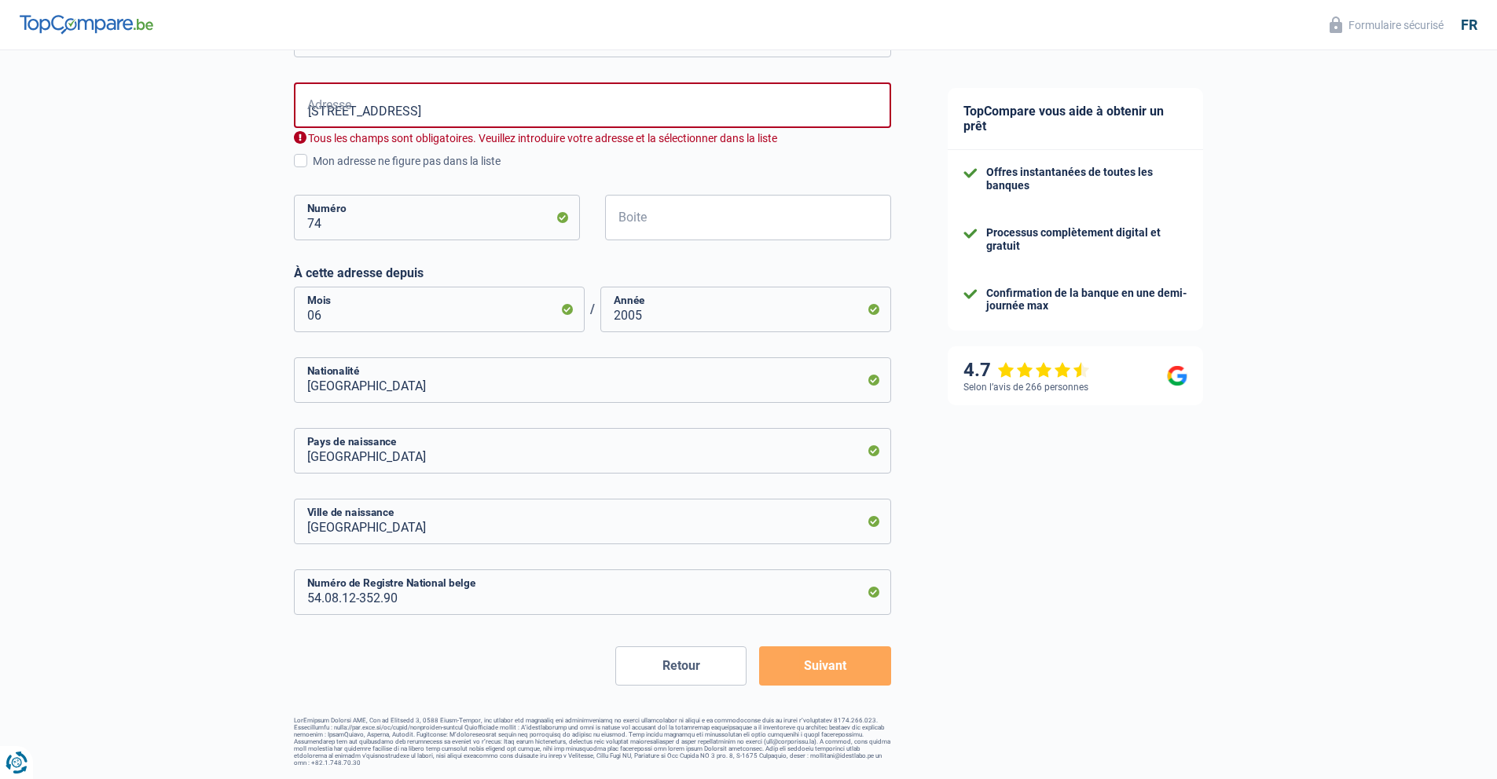
scroll to position [467, 0]
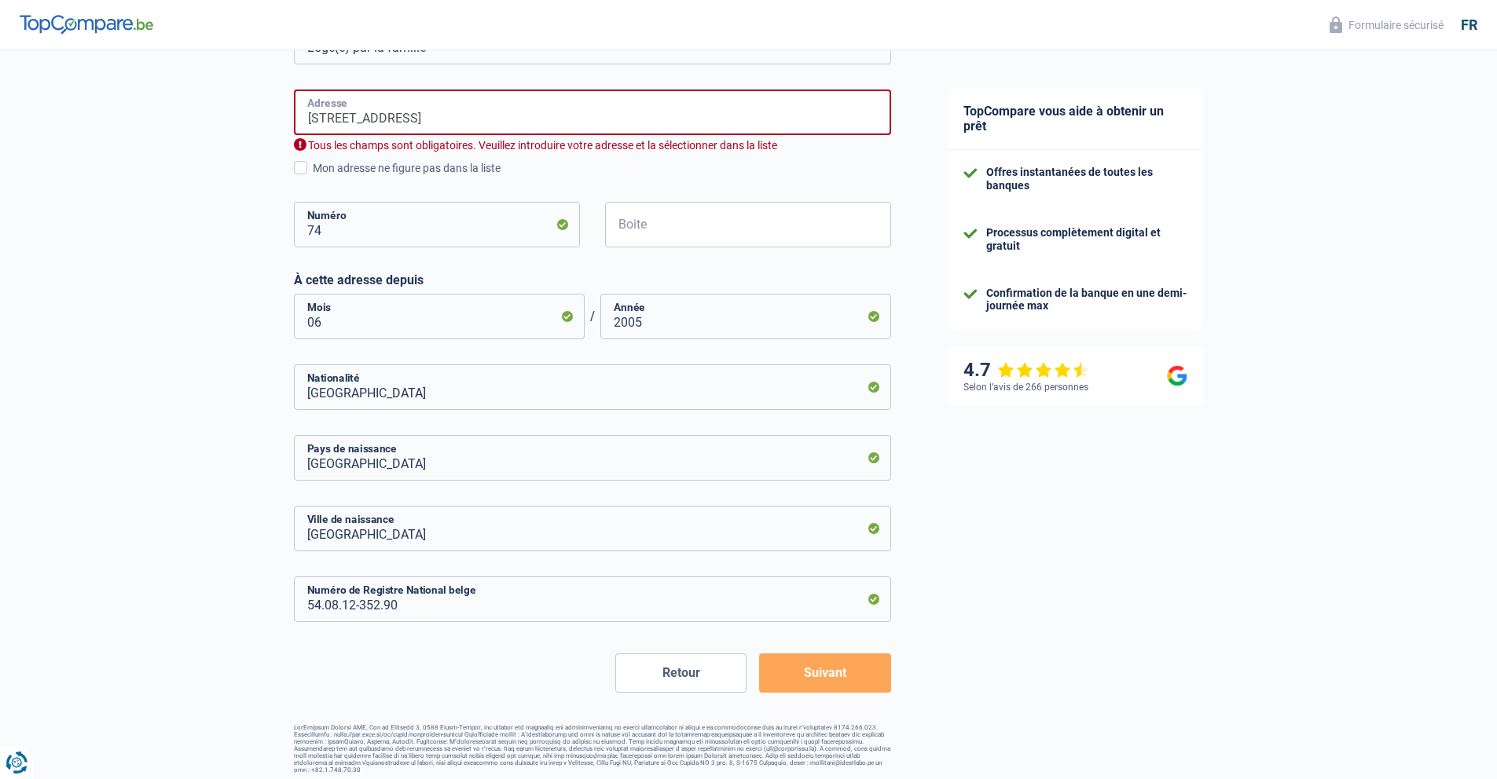
click at [424, 119] on input "Rue Ruffin 74" at bounding box center [592, 113] width 597 height 46
click at [580, 174] on div "Mon adresse ne figure pas dans la liste" at bounding box center [602, 168] width 578 height 16
click at [313, 177] on input "Mon adresse ne figure pas dans la liste" at bounding box center [313, 177] width 0 height 0
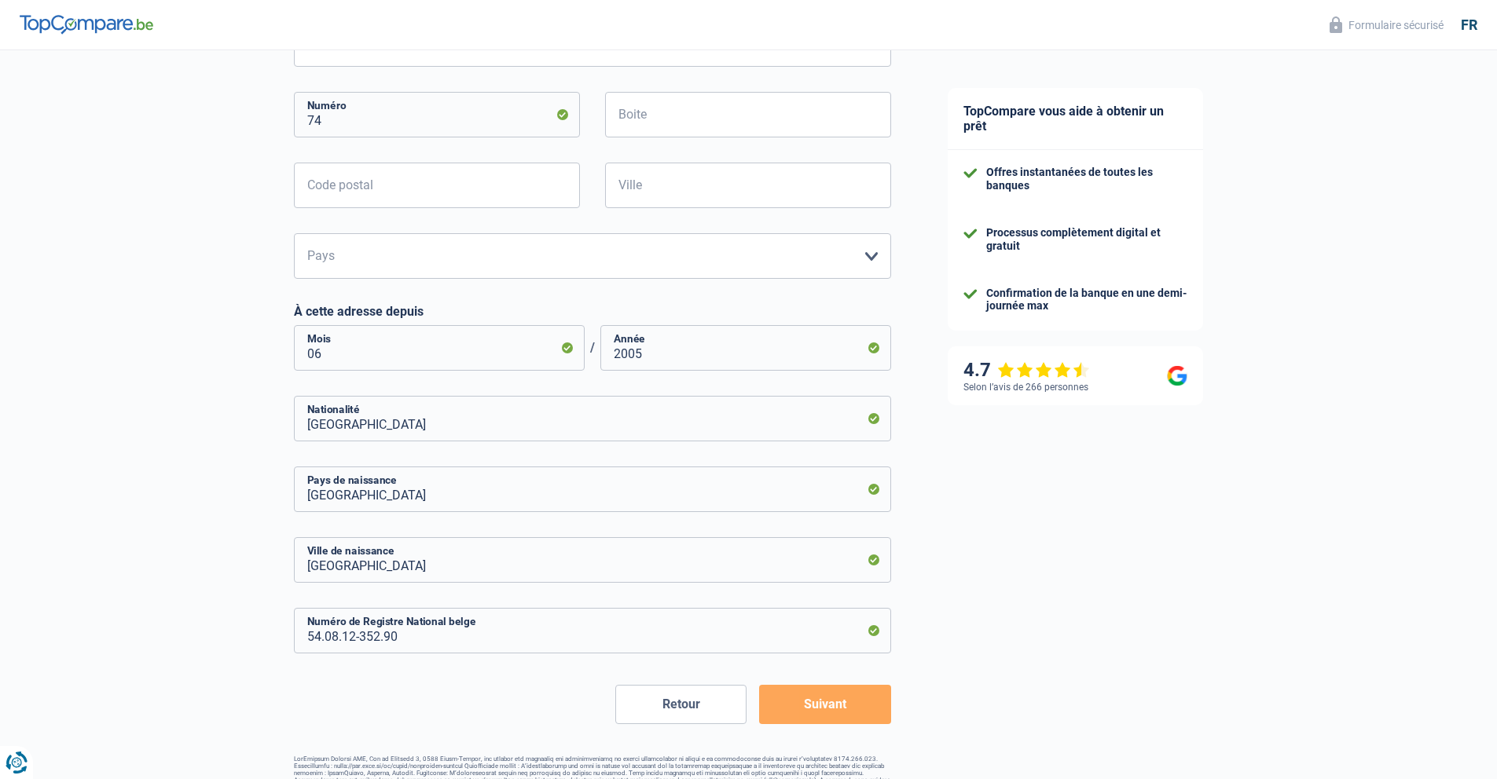
scroll to position [567, 0]
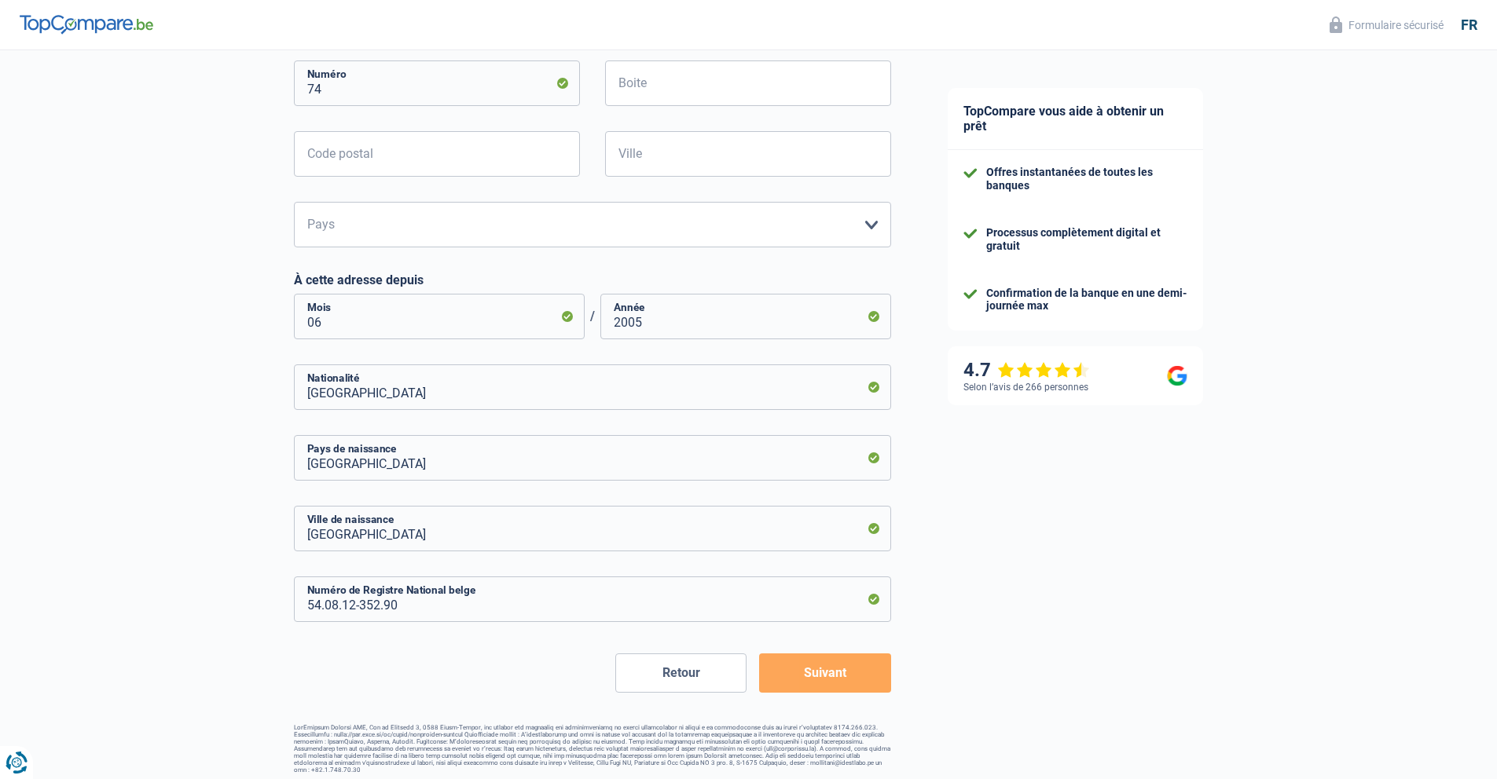
click at [812, 669] on button "Suivant" at bounding box center [824, 673] width 131 height 39
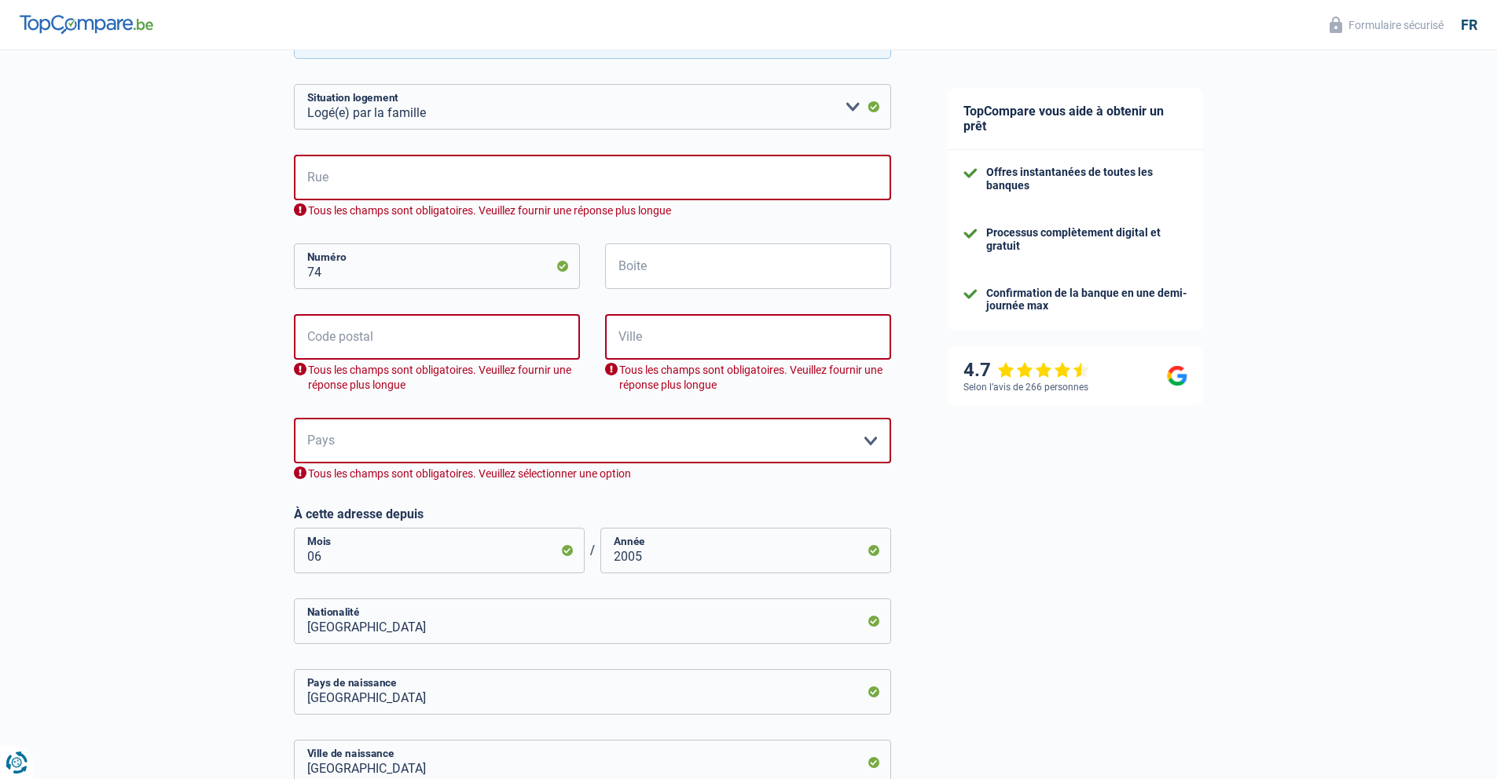
scroll to position [199, 0]
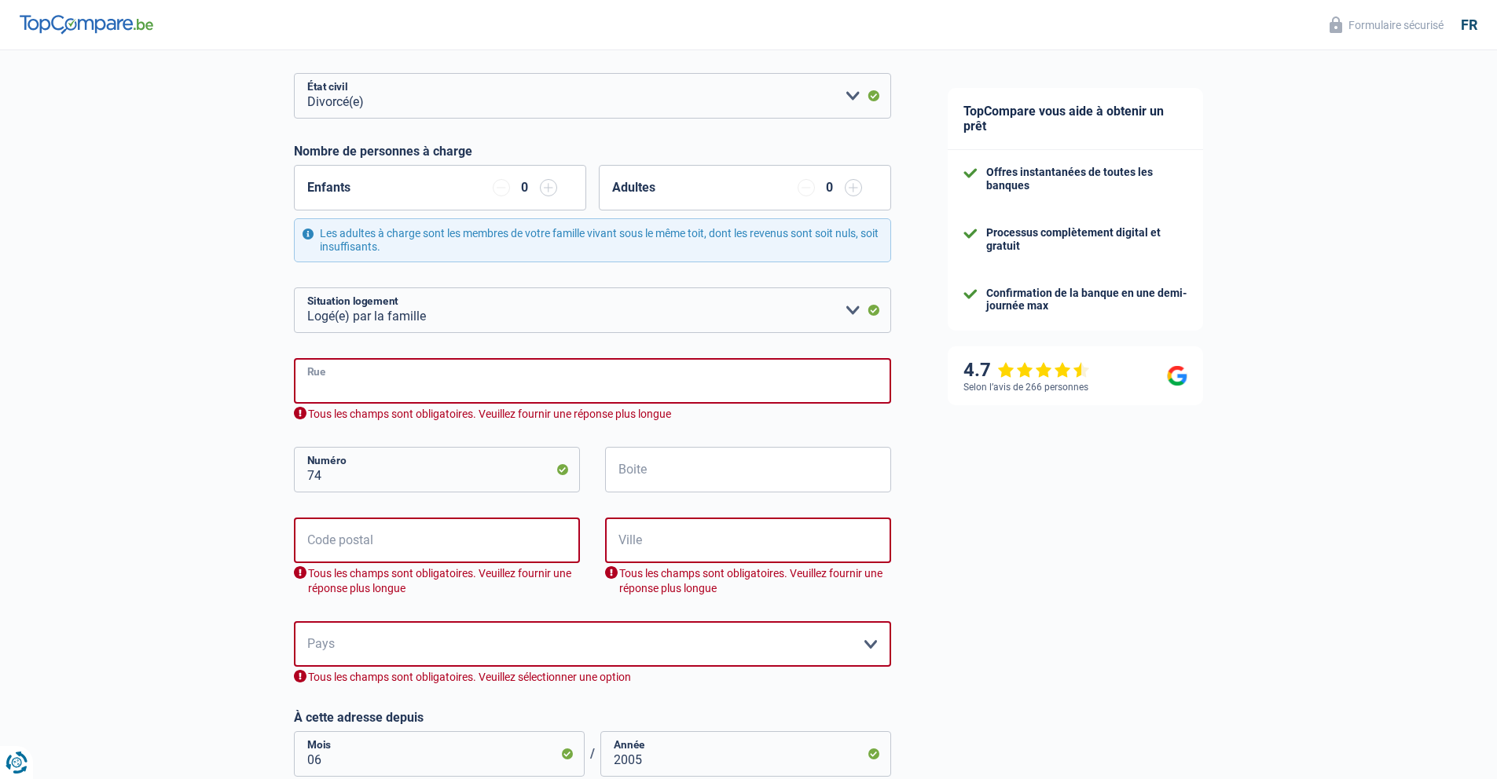
click at [344, 378] on input "Rue" at bounding box center [592, 381] width 597 height 46
type input "Rue Ruffin"
type input "1495"
type input "Marbais"
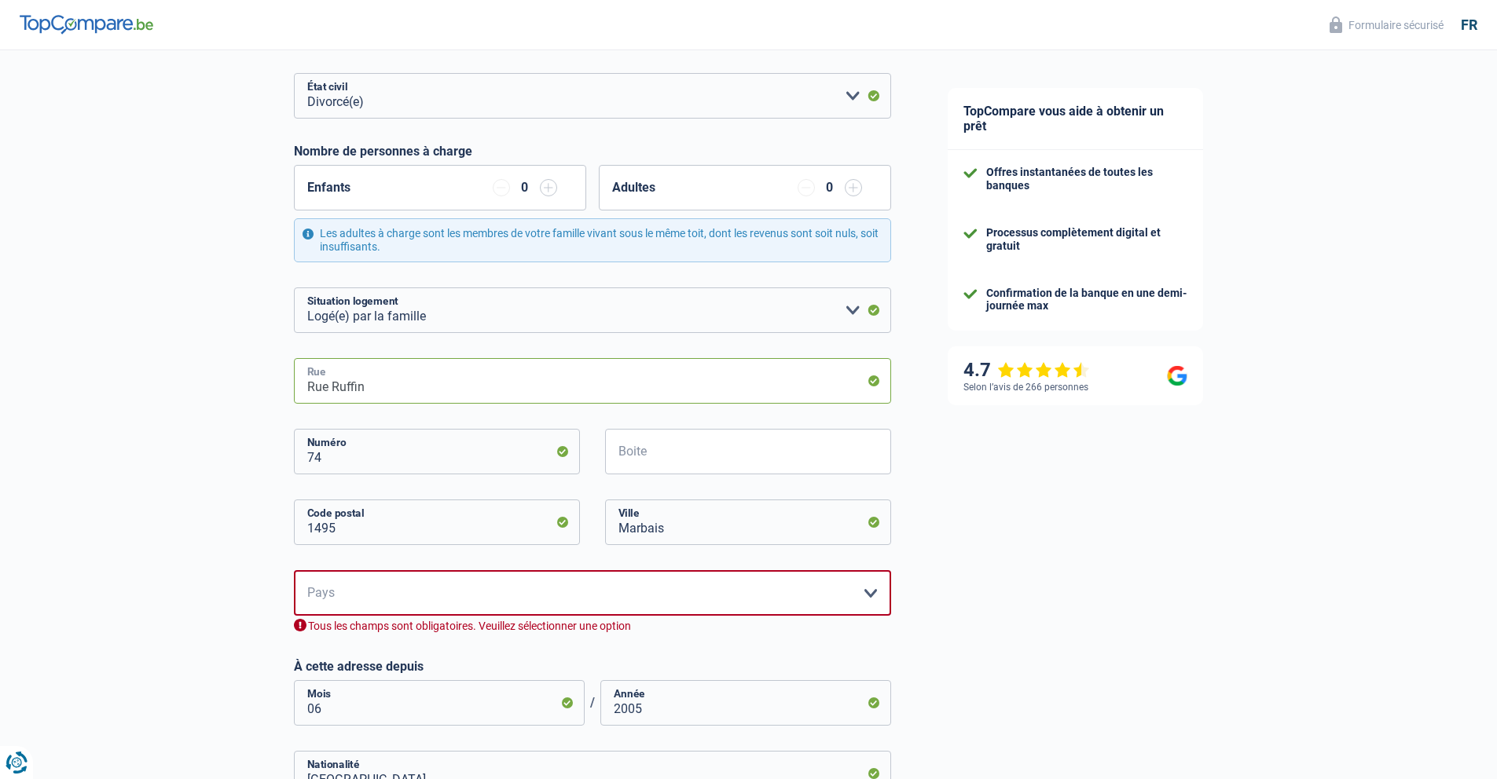
type input "Rue Ruffin 74"
click at [376, 598] on select "Belgique Luxembourg Veuillez sélectionner une option" at bounding box center [592, 593] width 597 height 46
select select "BE"
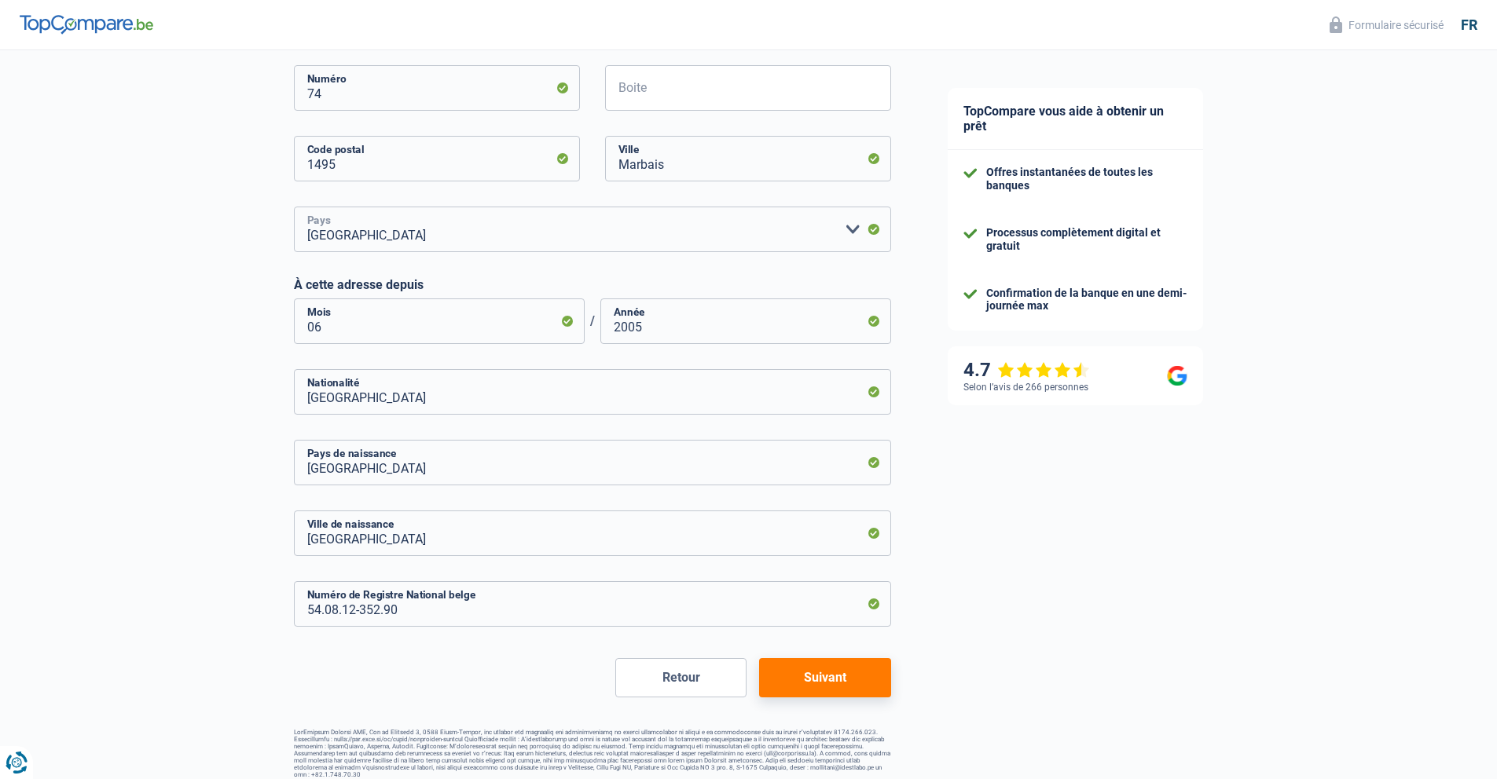
scroll to position [567, 0]
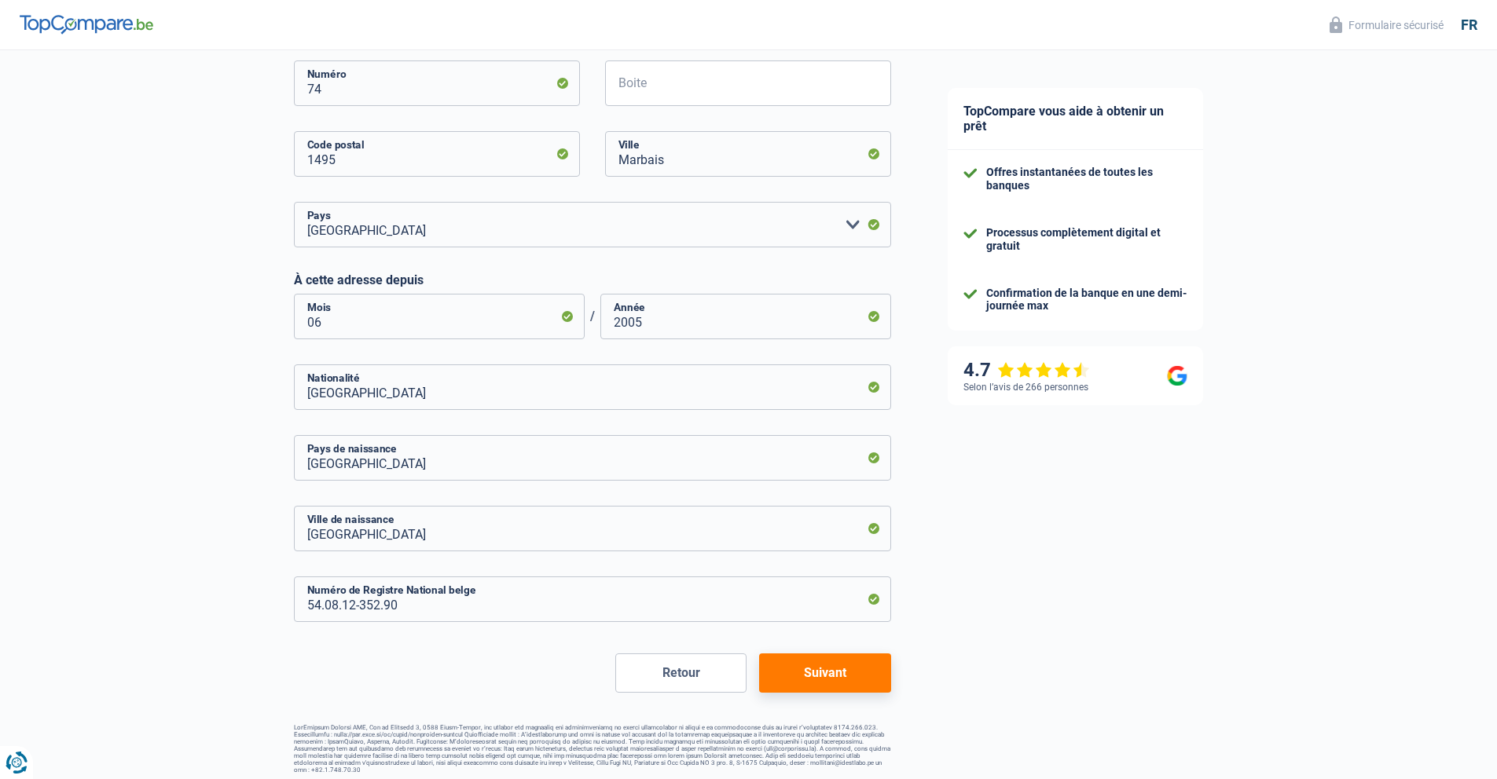
click at [828, 673] on button "Suivant" at bounding box center [824, 673] width 131 height 39
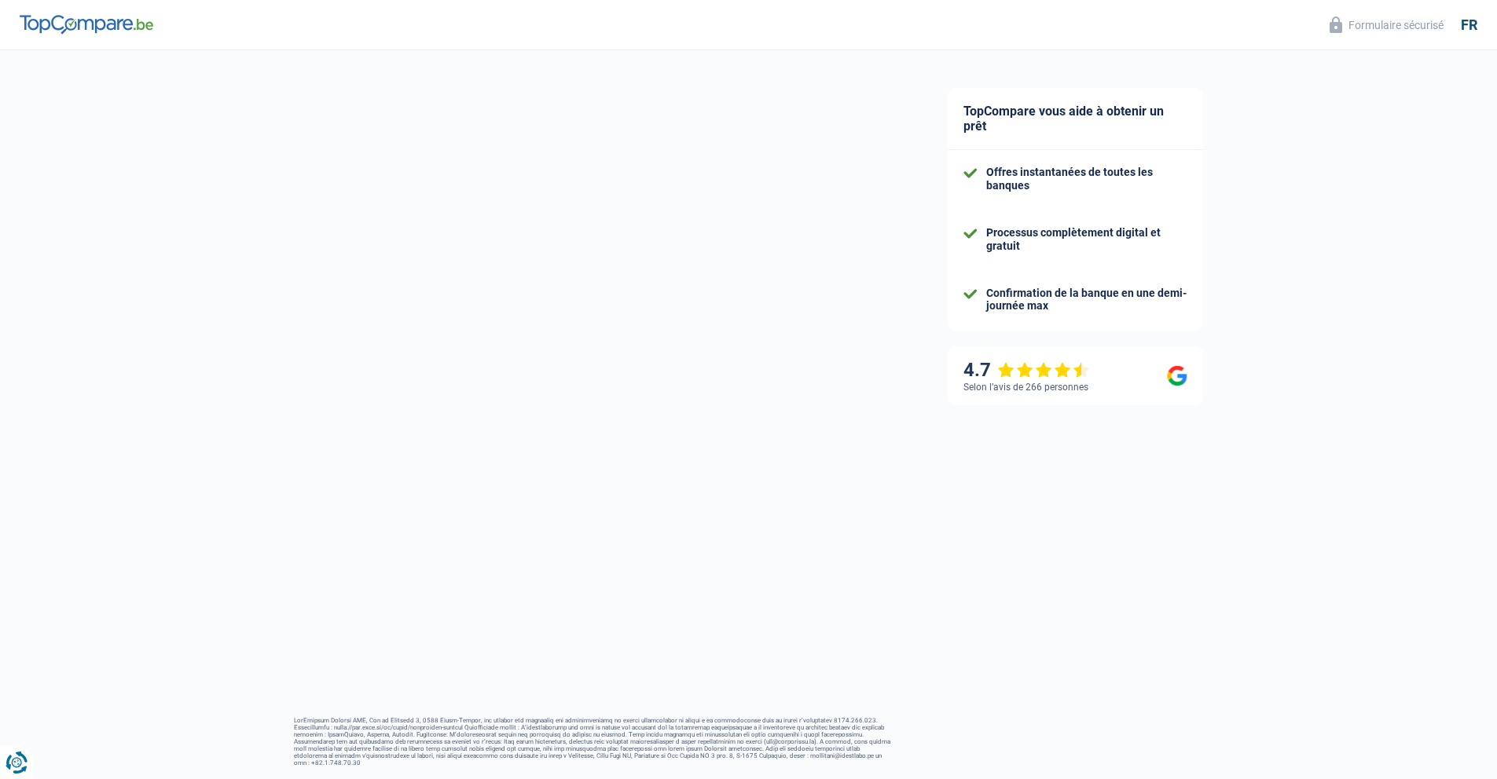
select select "pension"
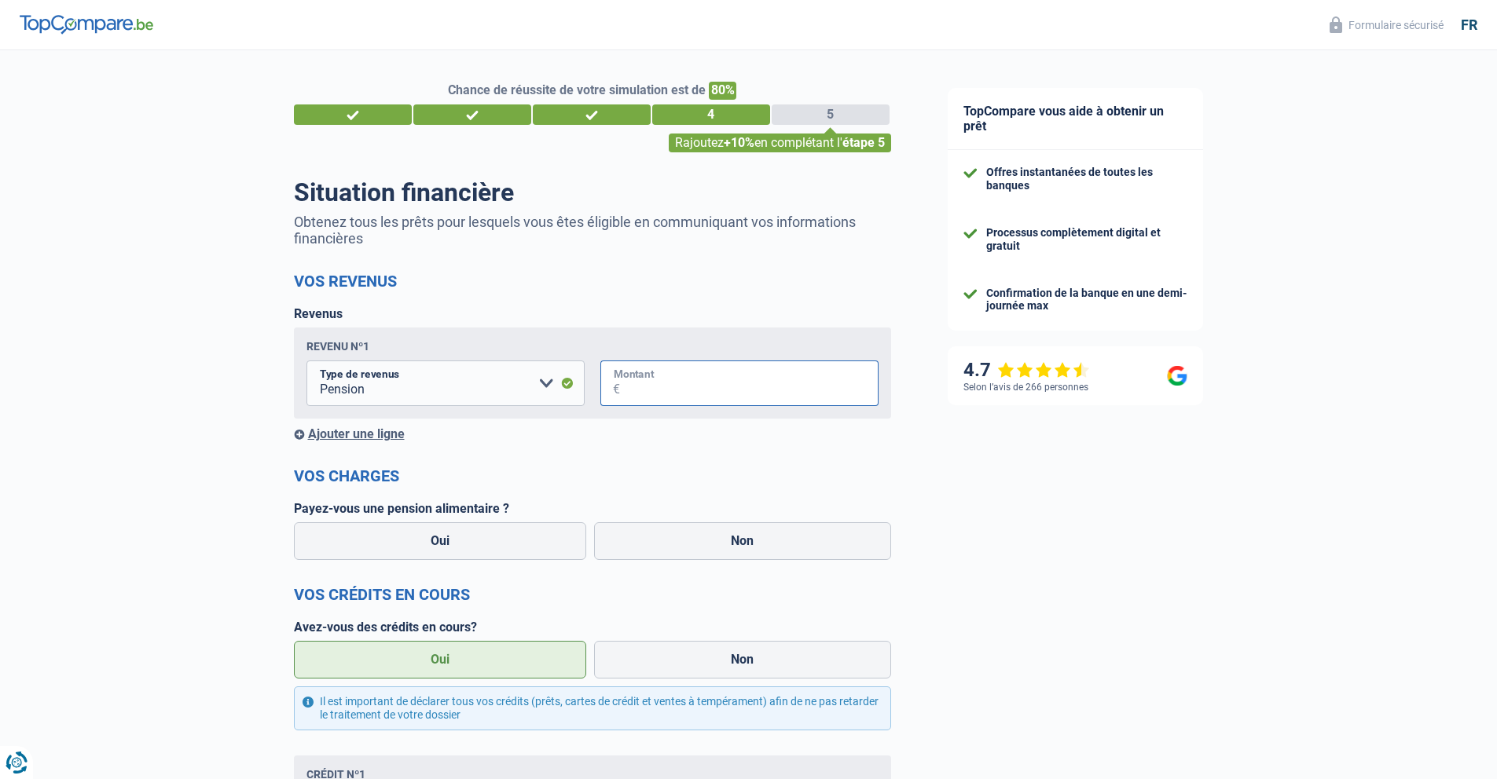
click at [673, 379] on input "Montant" at bounding box center [749, 384] width 258 height 46
type input "1.919"
click at [355, 432] on div "Ajouter une ligne" at bounding box center [592, 434] width 597 height 15
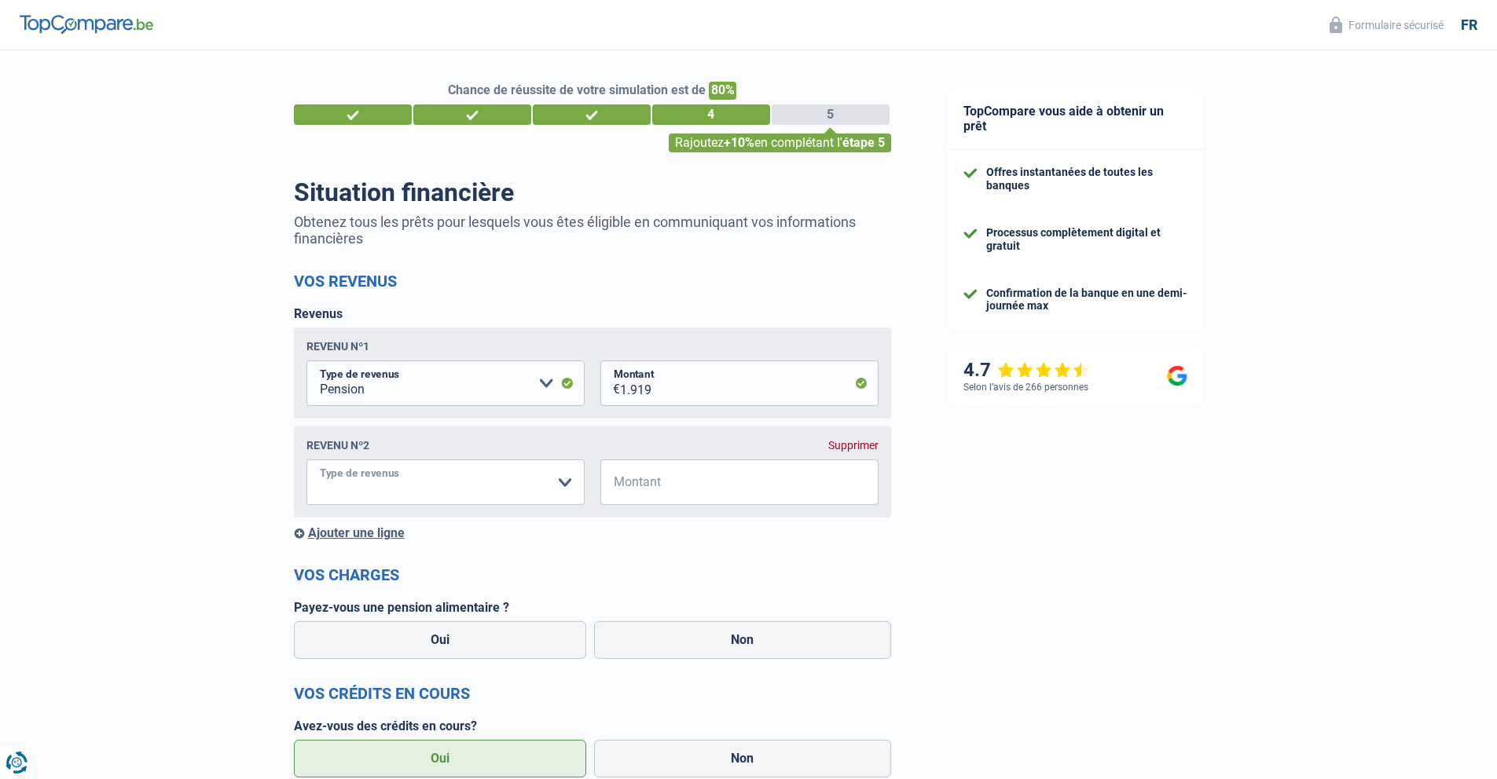
click at [563, 485] on select "Allocation d'handicap Allocations chômage Allocations familiales Chèques repas …" at bounding box center [445, 483] width 278 height 46
select select "other"
click at [574, 482] on input "Montant" at bounding box center [602, 483] width 160 height 46
type input "930"
click at [756, 481] on input "Veuillez spécifier autre" at bounding box center [788, 483] width 180 height 46
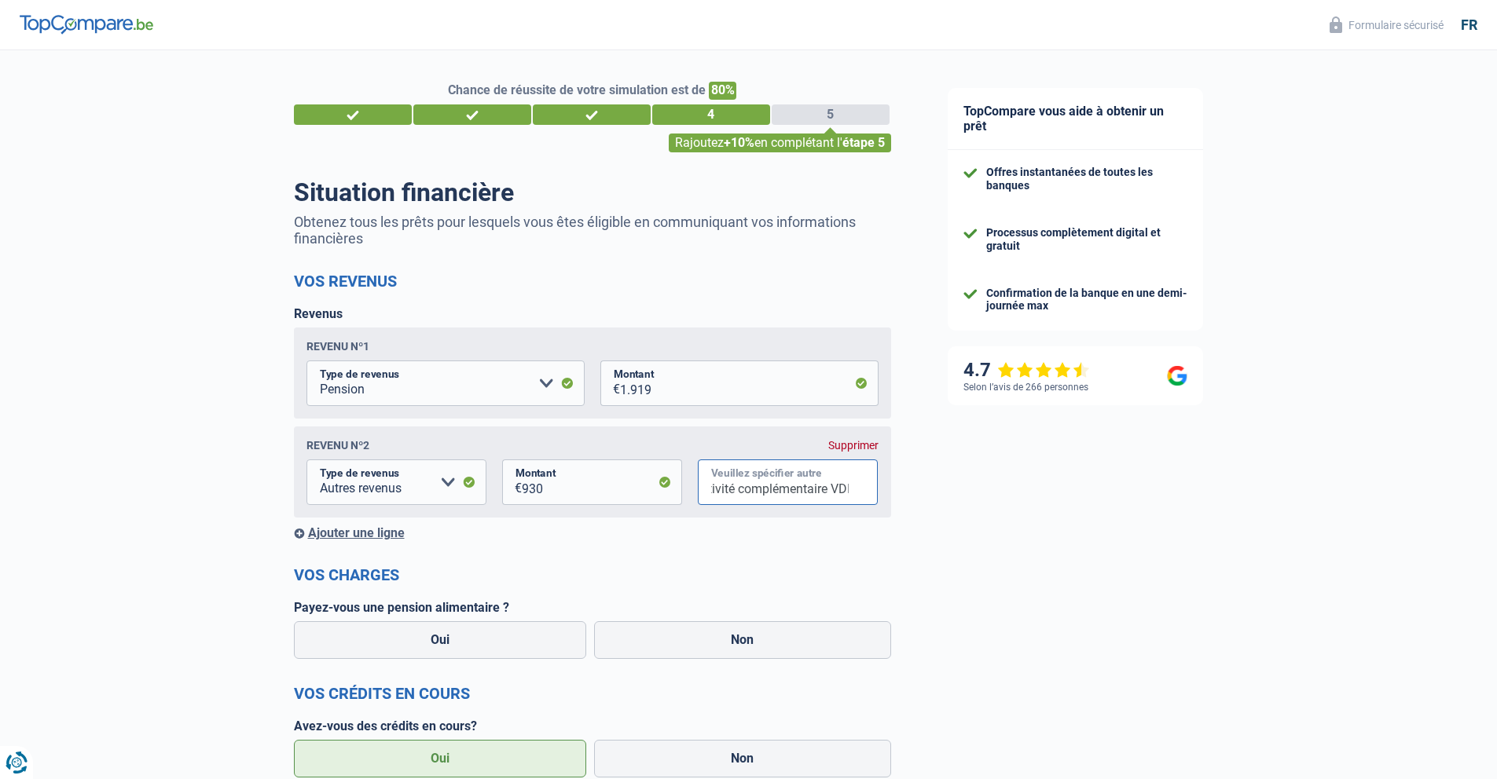
scroll to position [0, 20]
type input "activité complémentaire VDI"
click at [721, 644] on label "Non" at bounding box center [742, 640] width 297 height 38
click at [721, 644] on input "Non" at bounding box center [742, 640] width 297 height 38
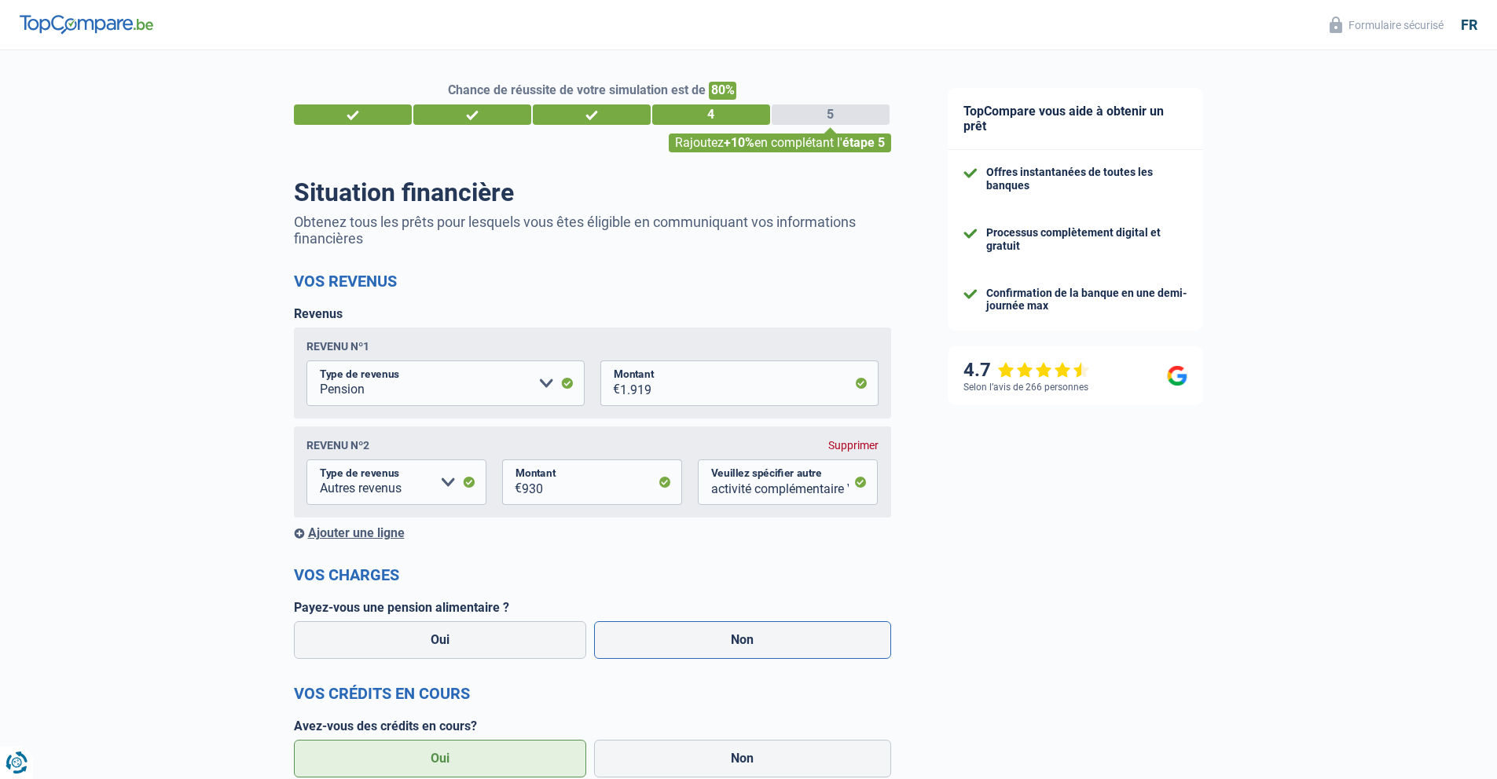
radio input "true"
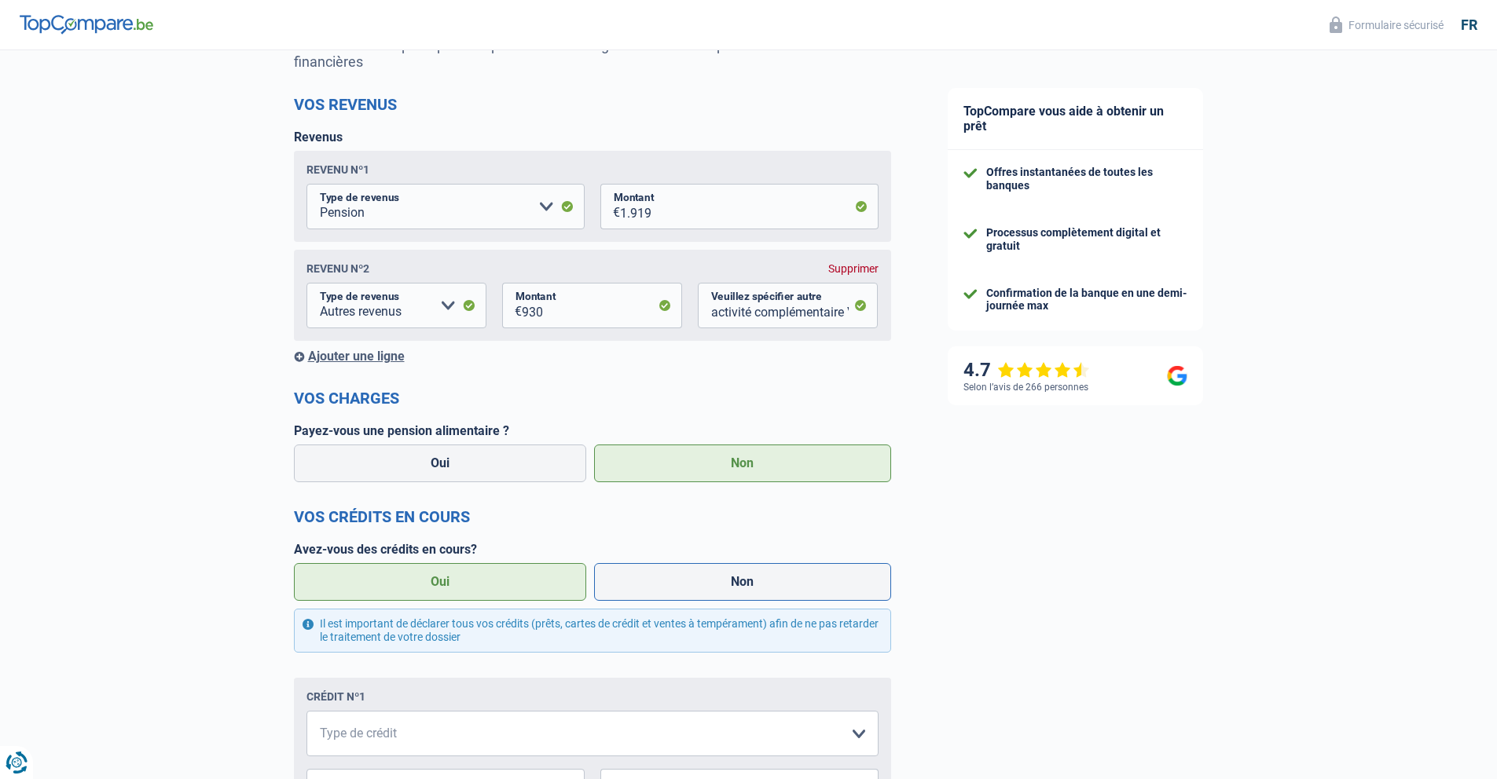
scroll to position [185, 0]
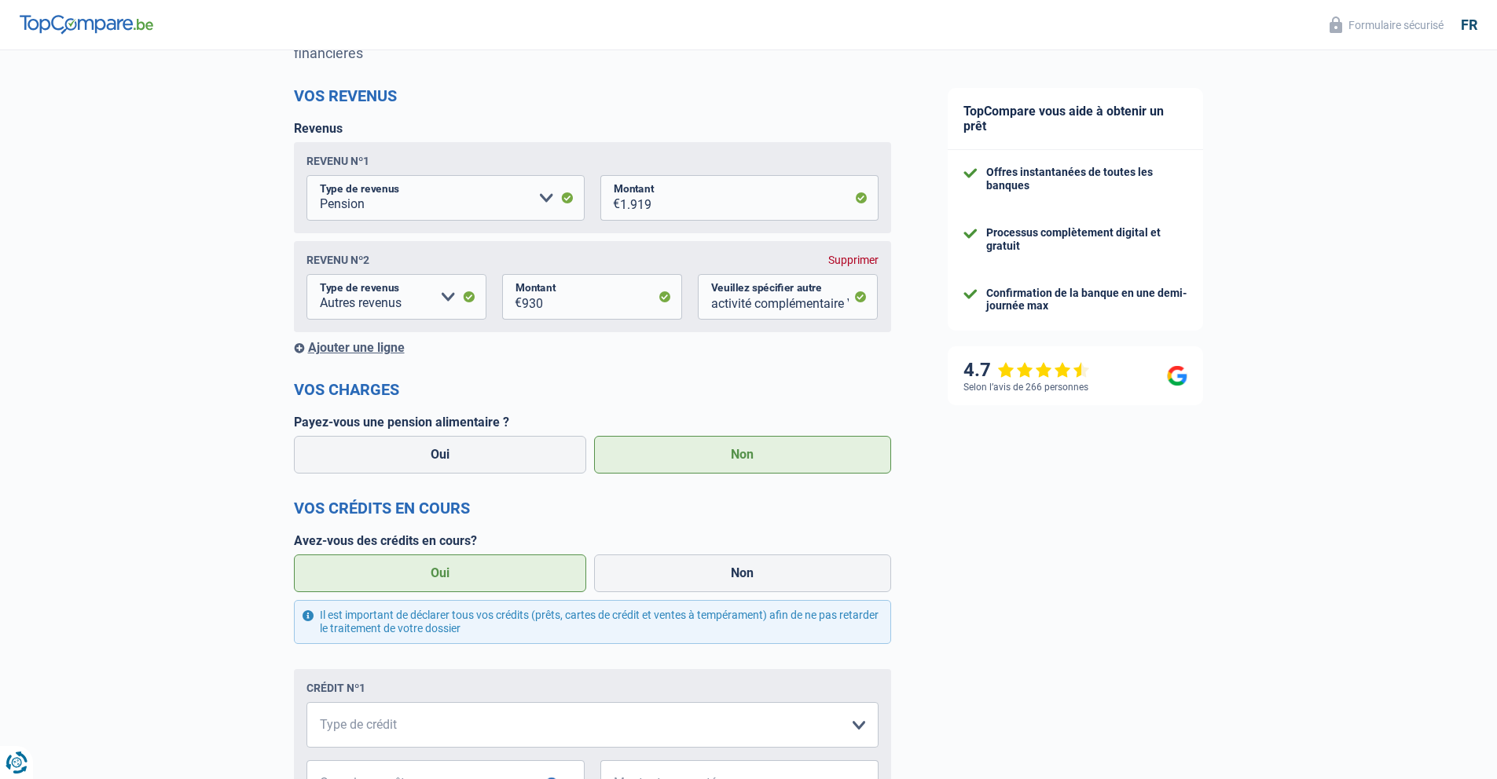
click at [458, 568] on label "Oui" at bounding box center [440, 574] width 293 height 38
click at [458, 568] on input "Oui" at bounding box center [440, 574] width 293 height 38
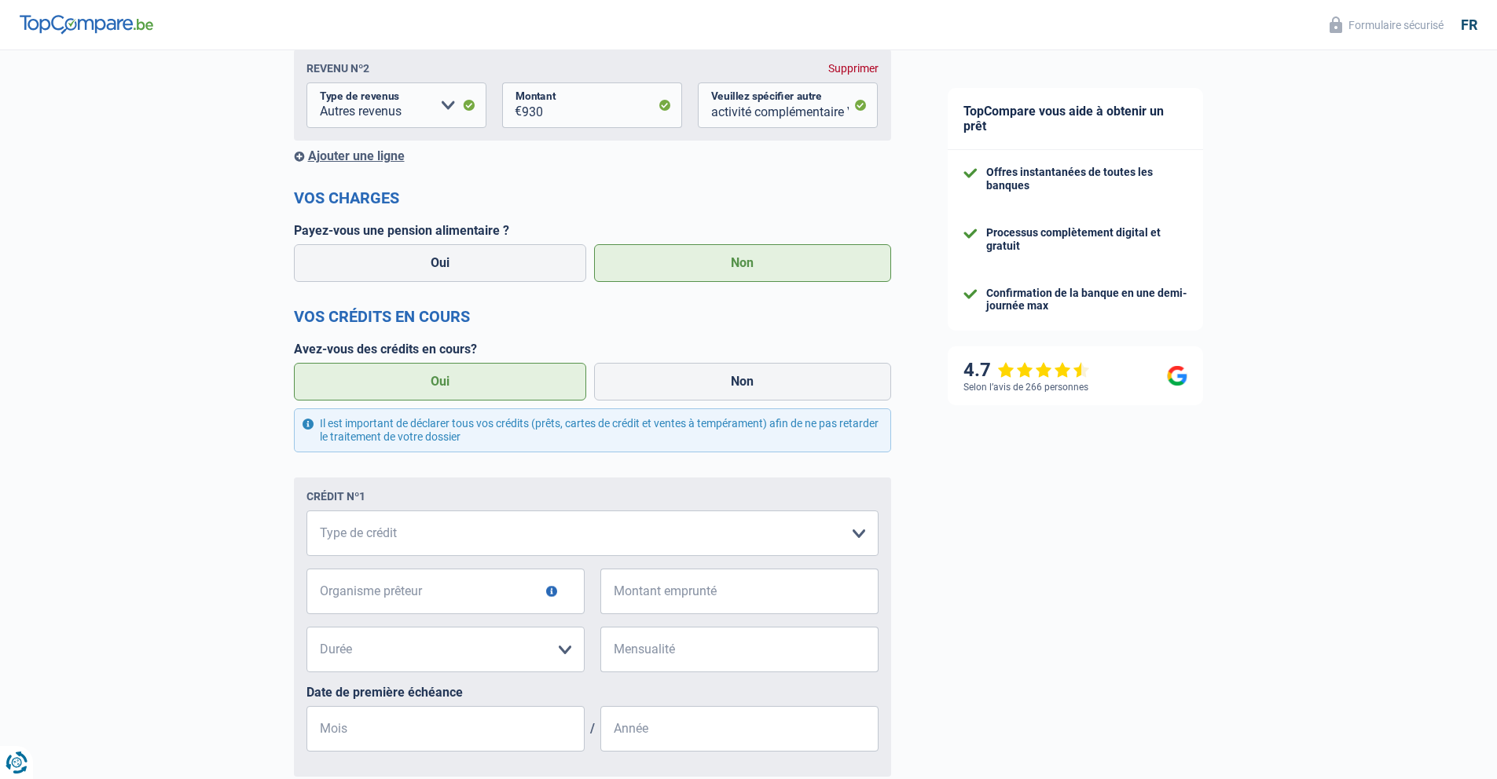
scroll to position [383, 0]
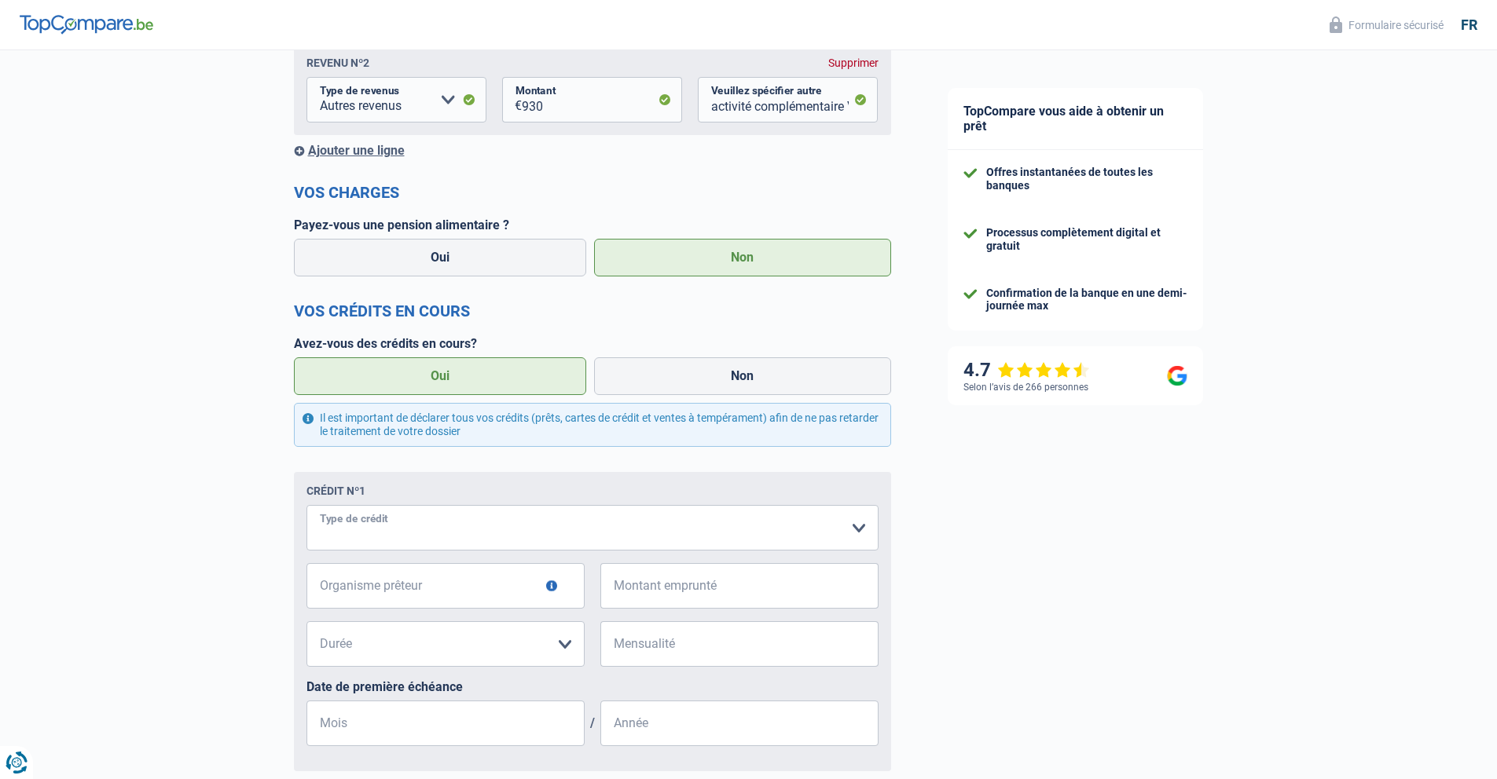
click at [856, 529] on select "Carte ou ouverture de crédit Prêt hypothécaire Vente à tempérament Prêt à tempé…" at bounding box center [592, 528] width 572 height 46
select select "carLoan"
click at [476, 592] on input "Organisme prêteur" at bounding box center [445, 586] width 278 height 46
type input "CBC BANQUE"
click at [700, 592] on input "Montant emprunté" at bounding box center [749, 586] width 258 height 46
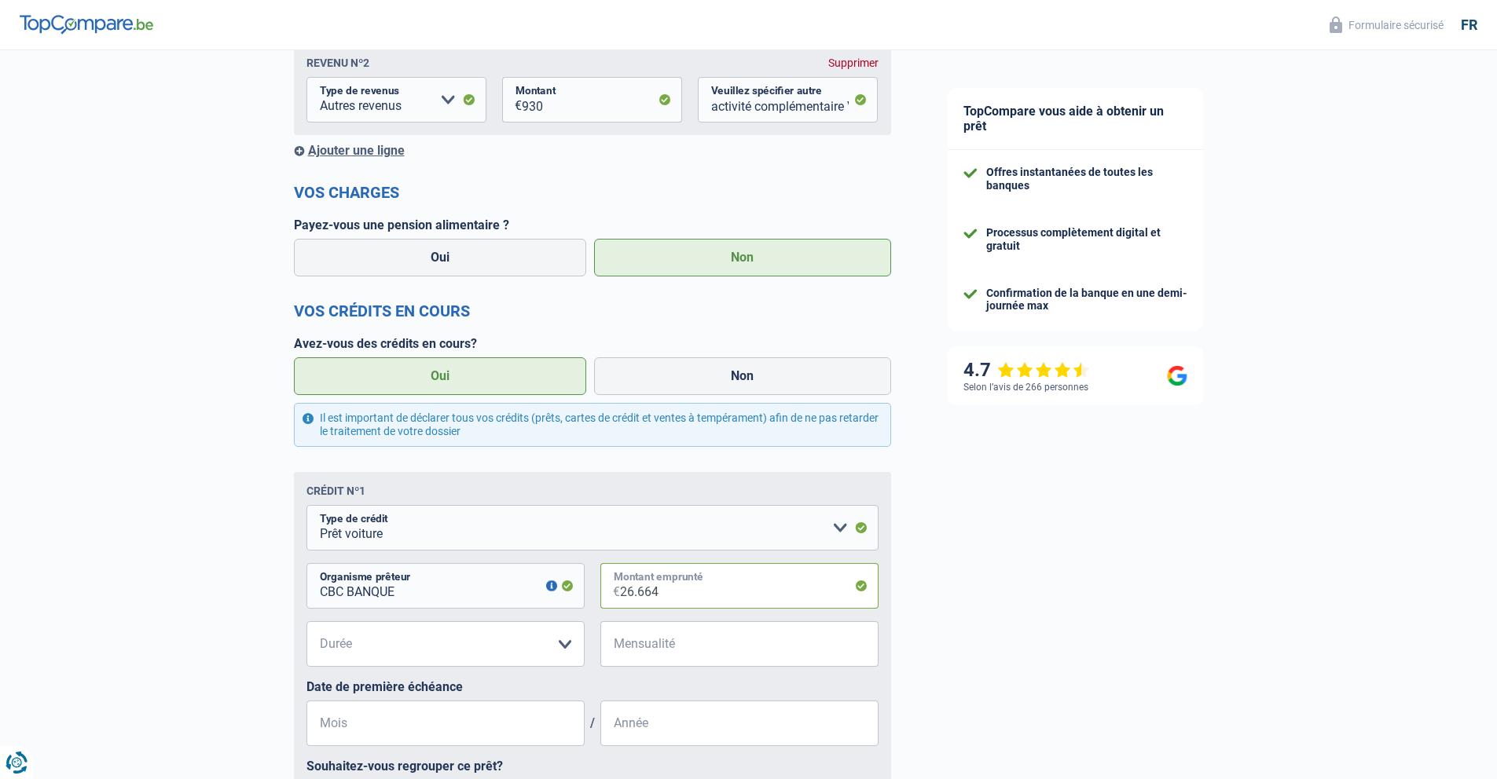
type input "26.664"
click at [566, 647] on select "12 mois 18 mois 24 mois 30 mois 36 mois 42 mois 48 mois 60 mois 72 mois 84 mois…" at bounding box center [445, 644] width 278 height 46
select select "72"
click at [695, 653] on input "Mensualité" at bounding box center [749, 644] width 258 height 46
type input "380"
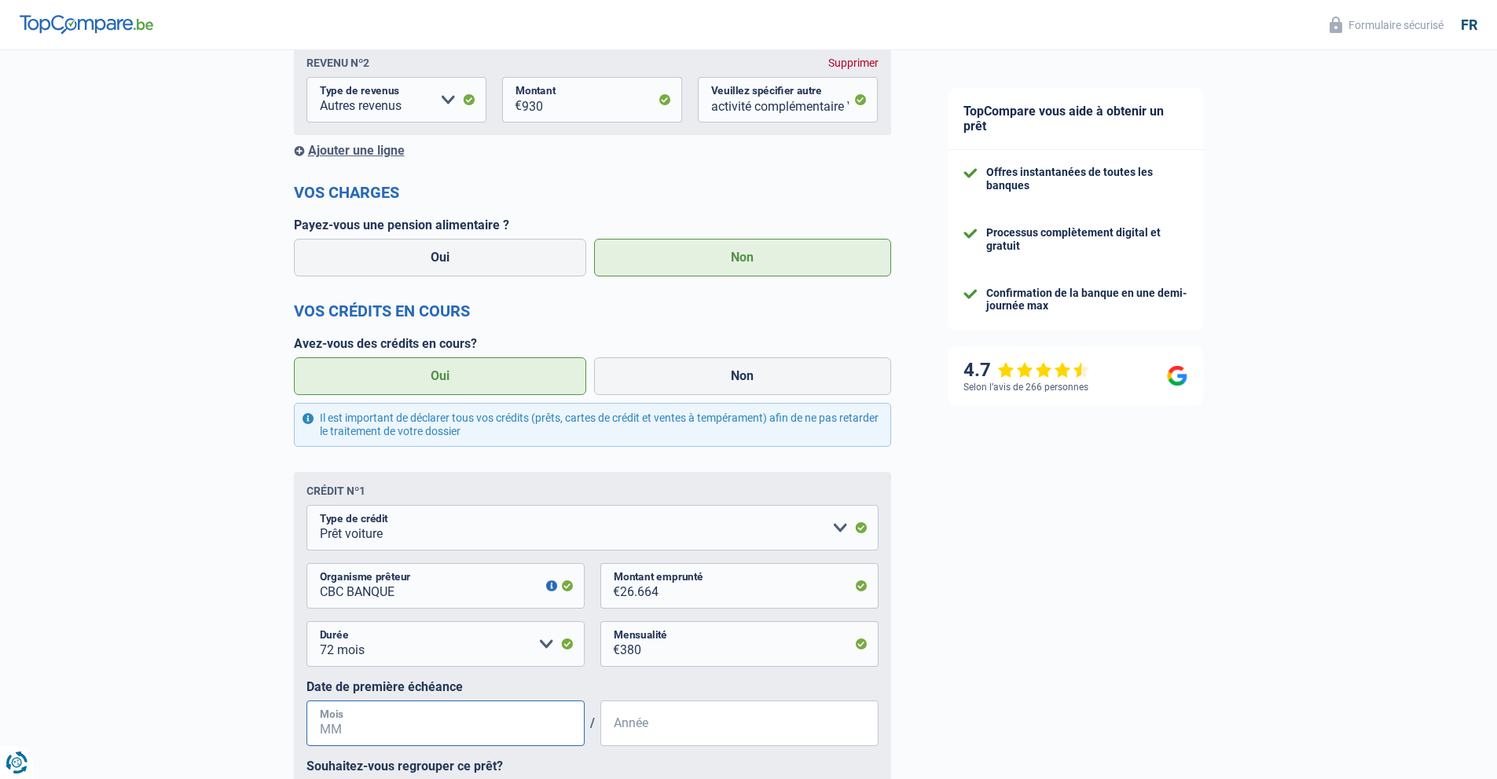
click at [400, 725] on input "Mois" at bounding box center [445, 724] width 278 height 46
click at [335, 731] on input "05" at bounding box center [445, 724] width 278 height 46
type input "02"
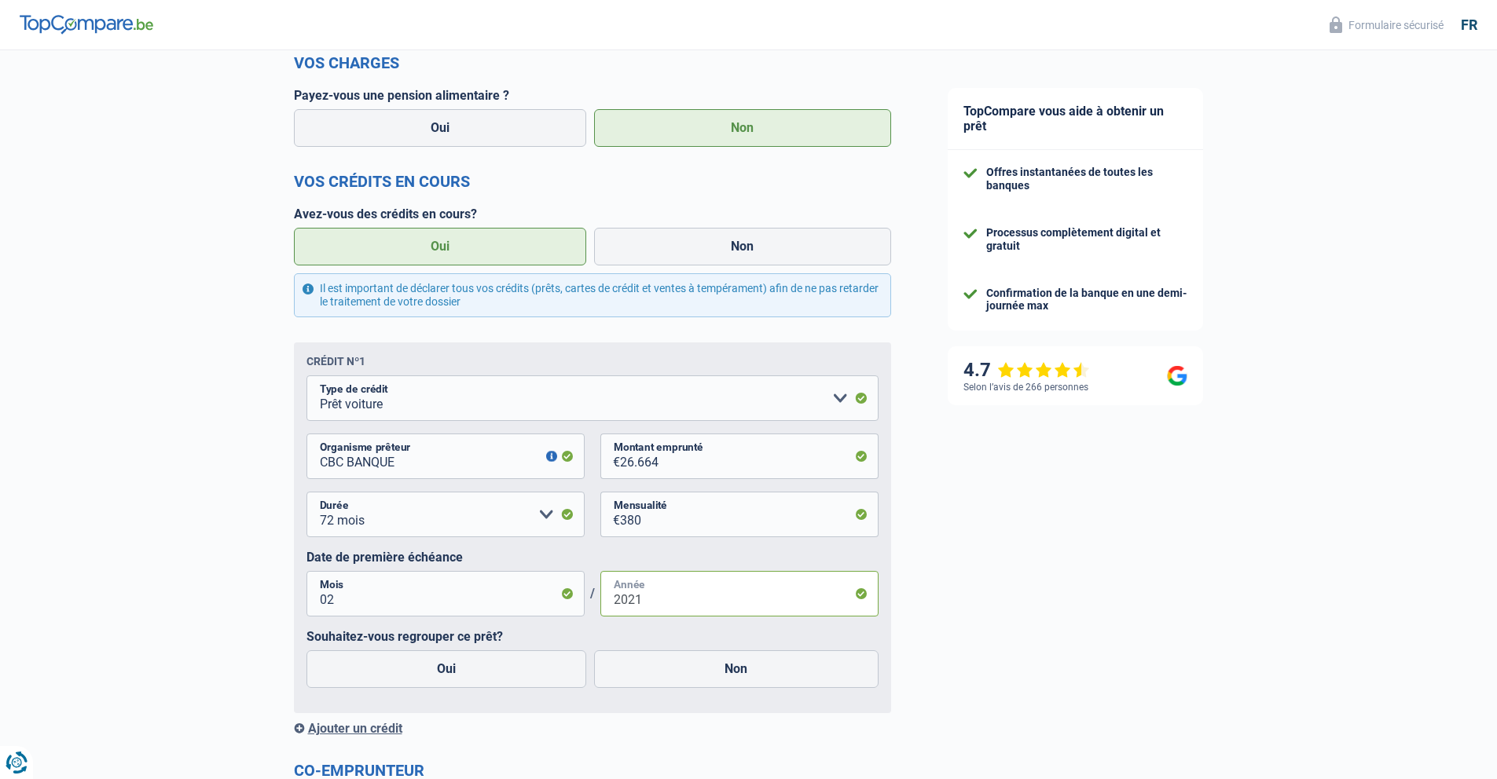
scroll to position [717, 0]
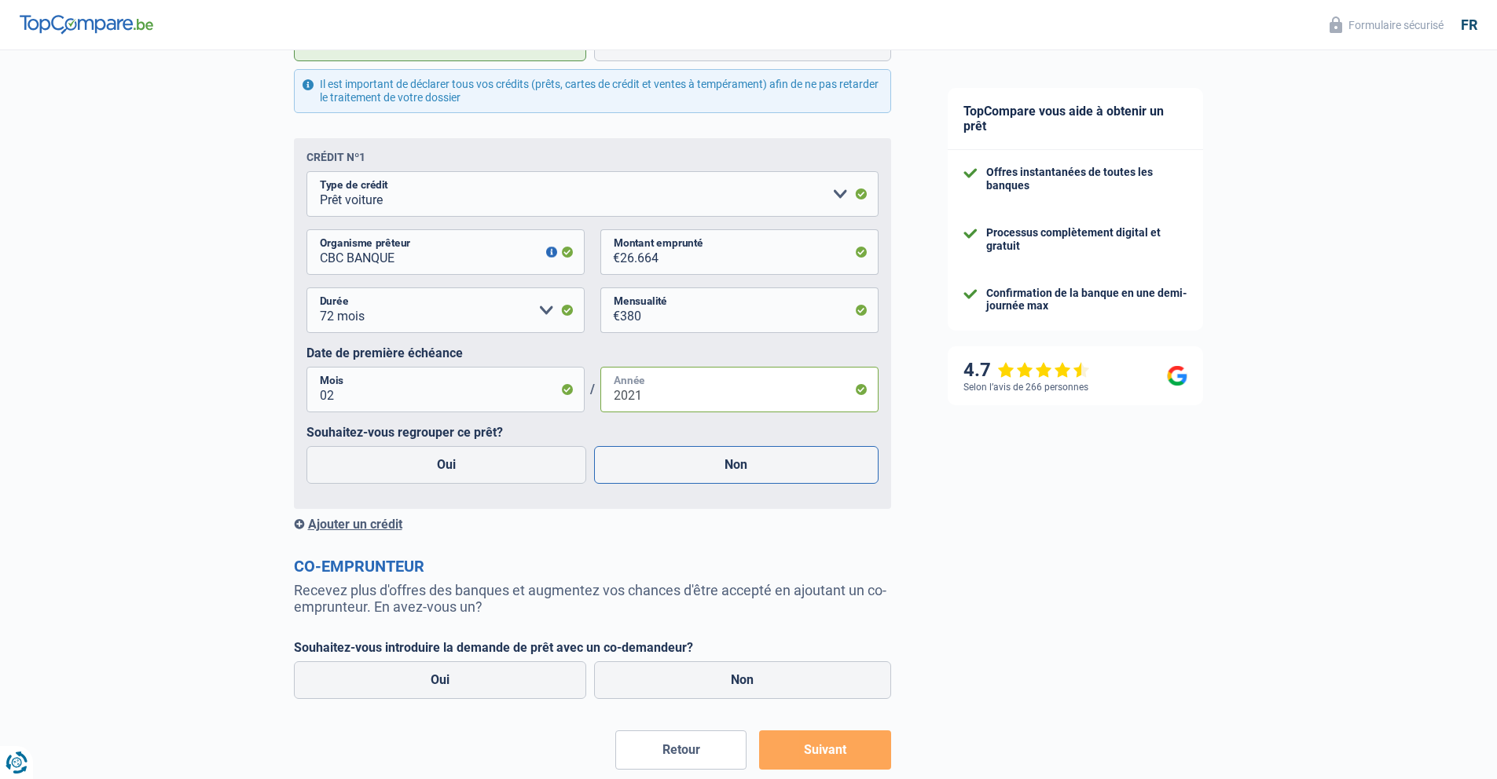
type input "2021"
click at [711, 466] on label "Non" at bounding box center [736, 465] width 284 height 38
click at [711, 466] on input "Non" at bounding box center [736, 465] width 284 height 38
radio input "true"
click at [357, 525] on div "Ajouter un crédit" at bounding box center [592, 524] width 597 height 15
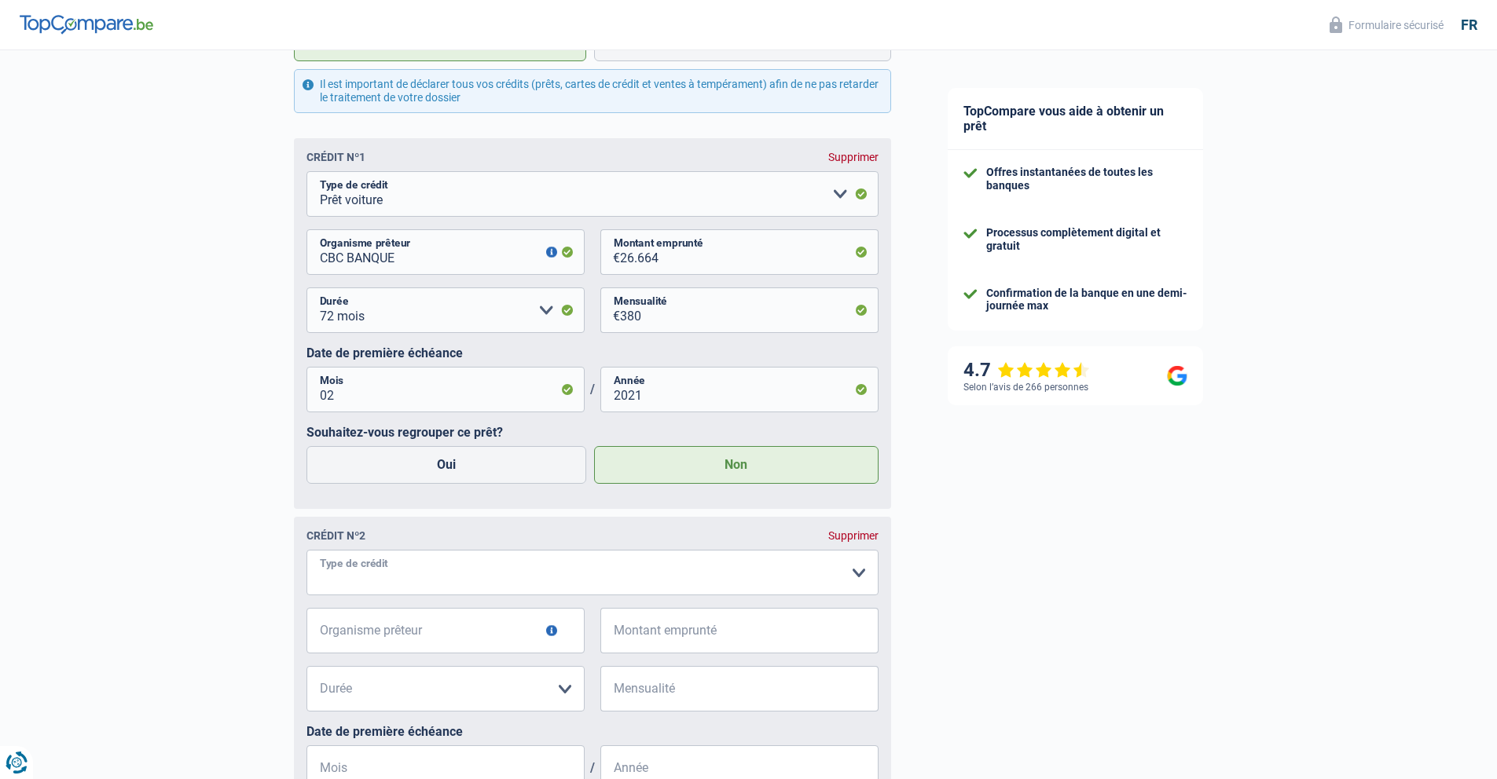
click at [862, 572] on select "Carte ou ouverture de crédit Prêt hypothécaire Vente à tempérament Prêt à tempé…" at bounding box center [592, 573] width 572 height 46
select select "personalLoan"
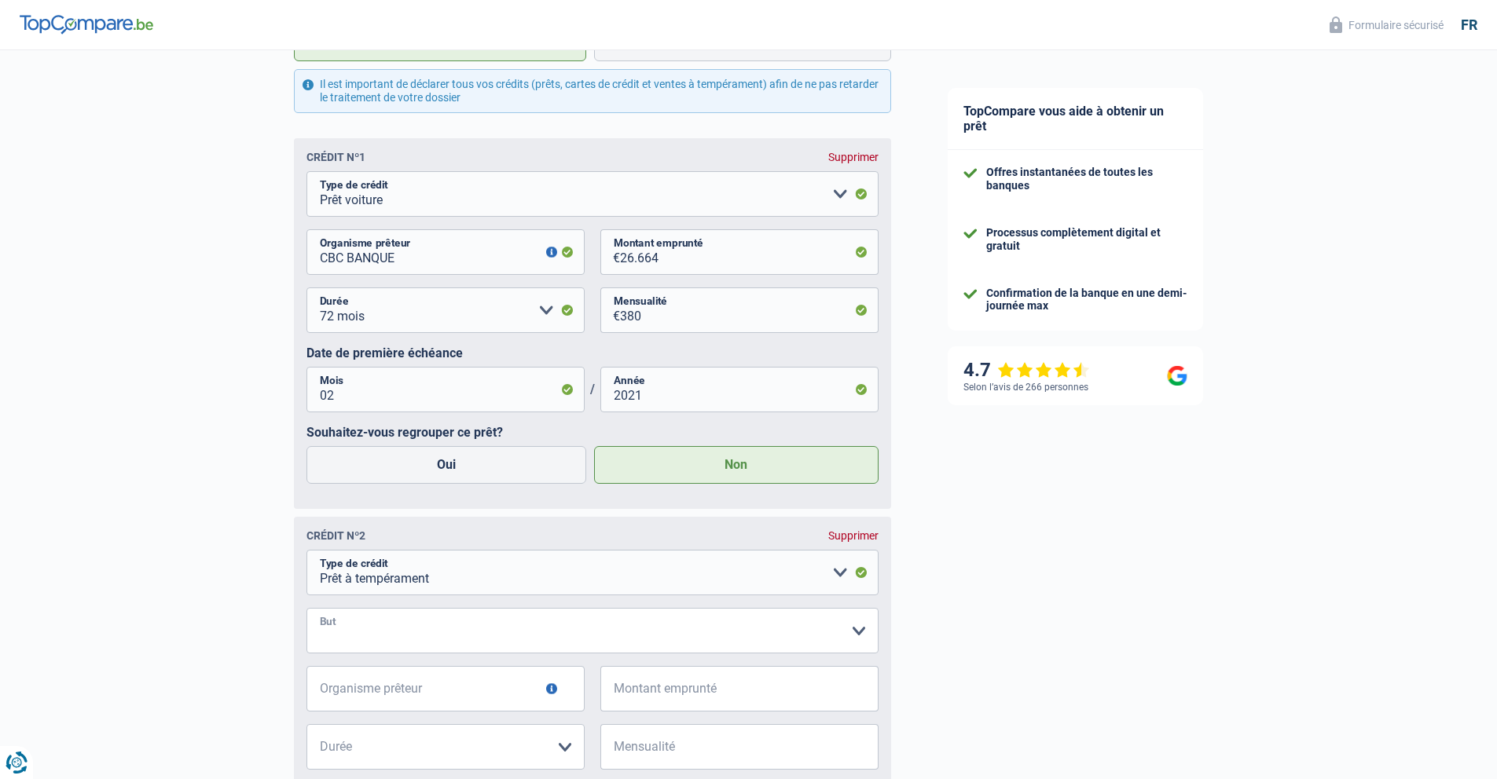
click at [861, 632] on select "Confort maison: meubles, textile, peinture, électroménager, outillage non-profe…" at bounding box center [592, 631] width 572 height 46
select select "other"
click at [322, 695] on input "Veuillez préciser "autre"" at bounding box center [592, 689] width 572 height 46
click at [841, 630] on select "Confort maison: meubles, textile, peinture, électroménager, outillage non-profe…" at bounding box center [592, 631] width 572 height 46
click at [352, 695] on input "Veuillez préciser "autre"" at bounding box center [592, 689] width 572 height 46
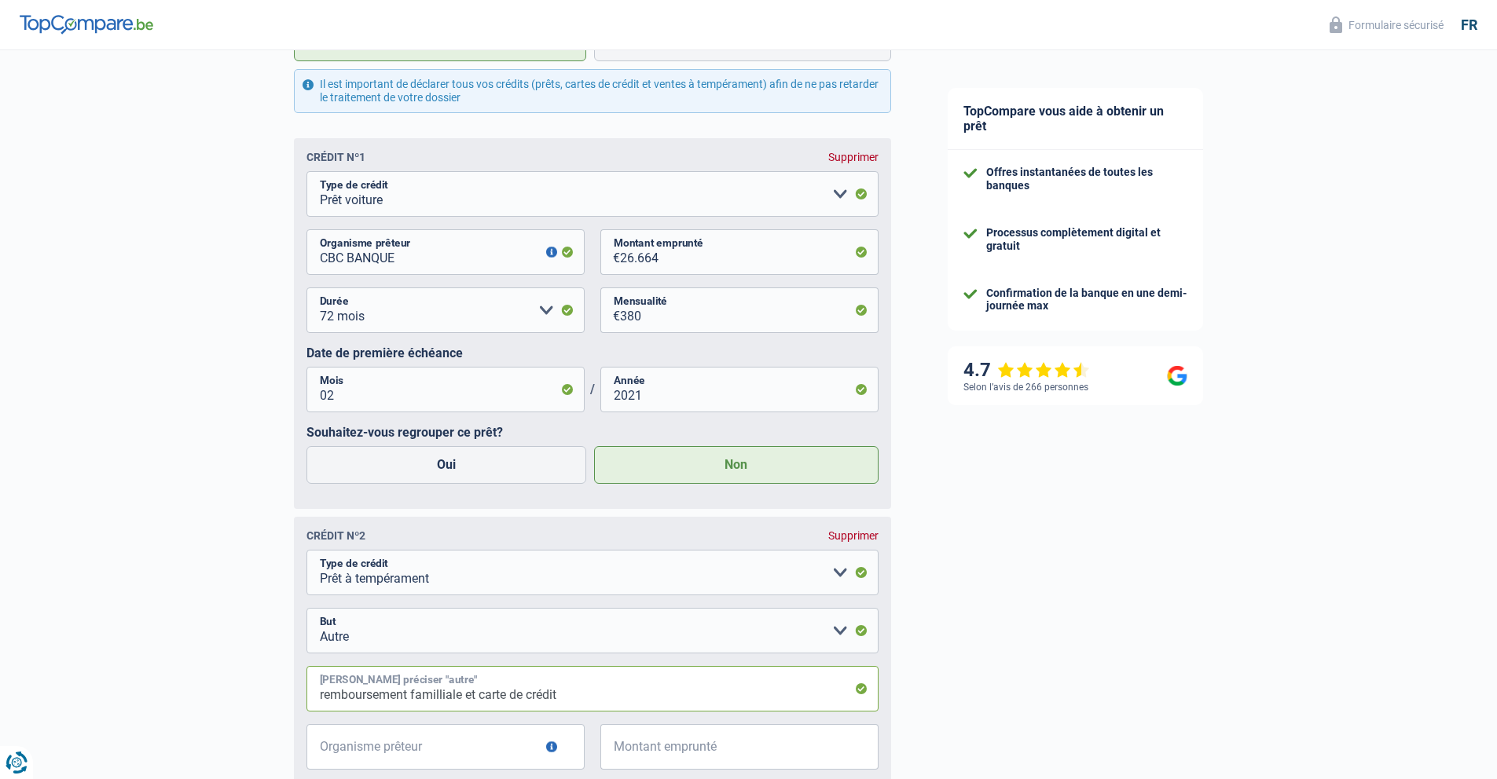
type input "remboursement familliale et carte de crédit"
click at [426, 752] on input "Organisme prêteur" at bounding box center [445, 747] width 278 height 46
type input "Cofidis"
click at [677, 753] on input "Montant emprunté" at bounding box center [749, 747] width 258 height 46
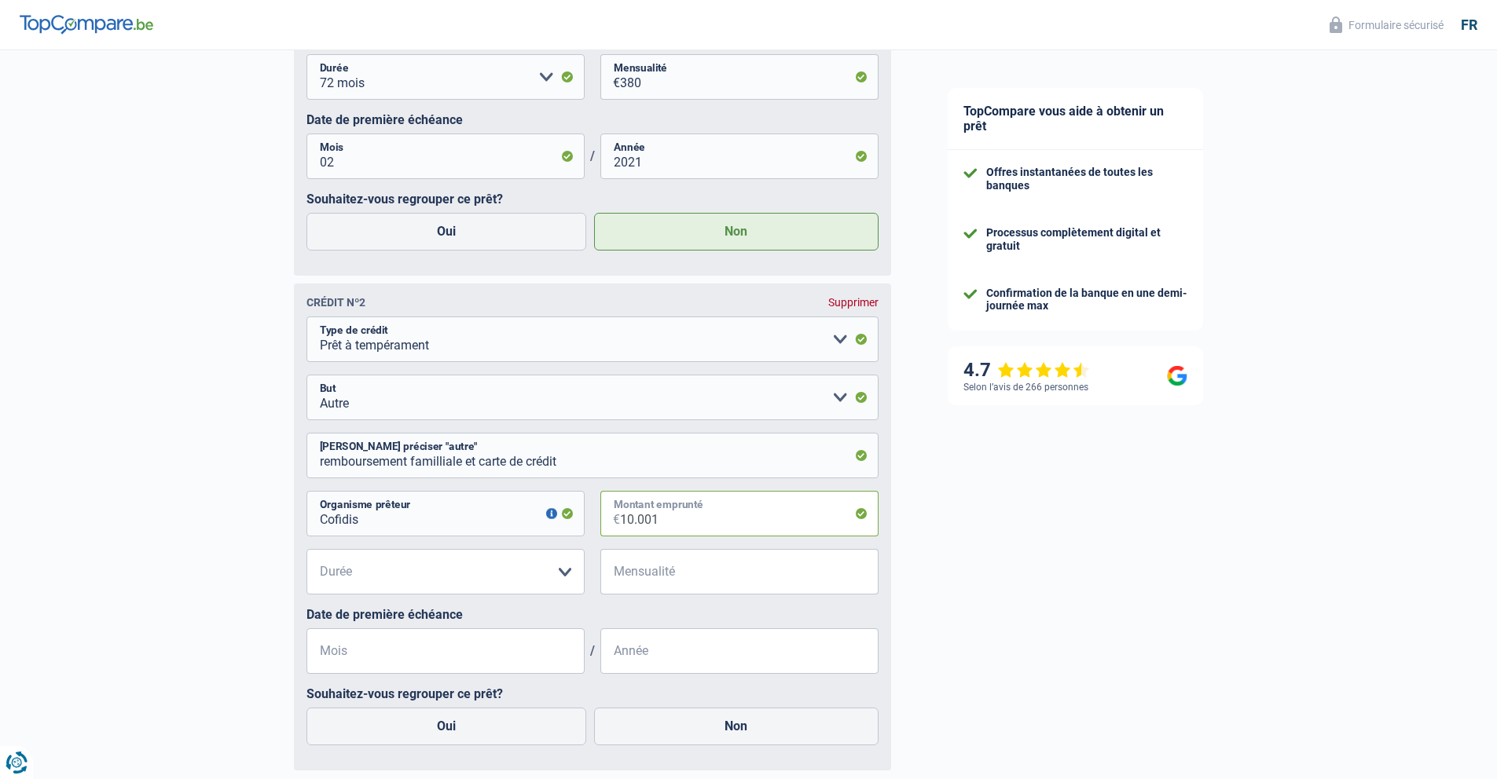
scroll to position [959, 0]
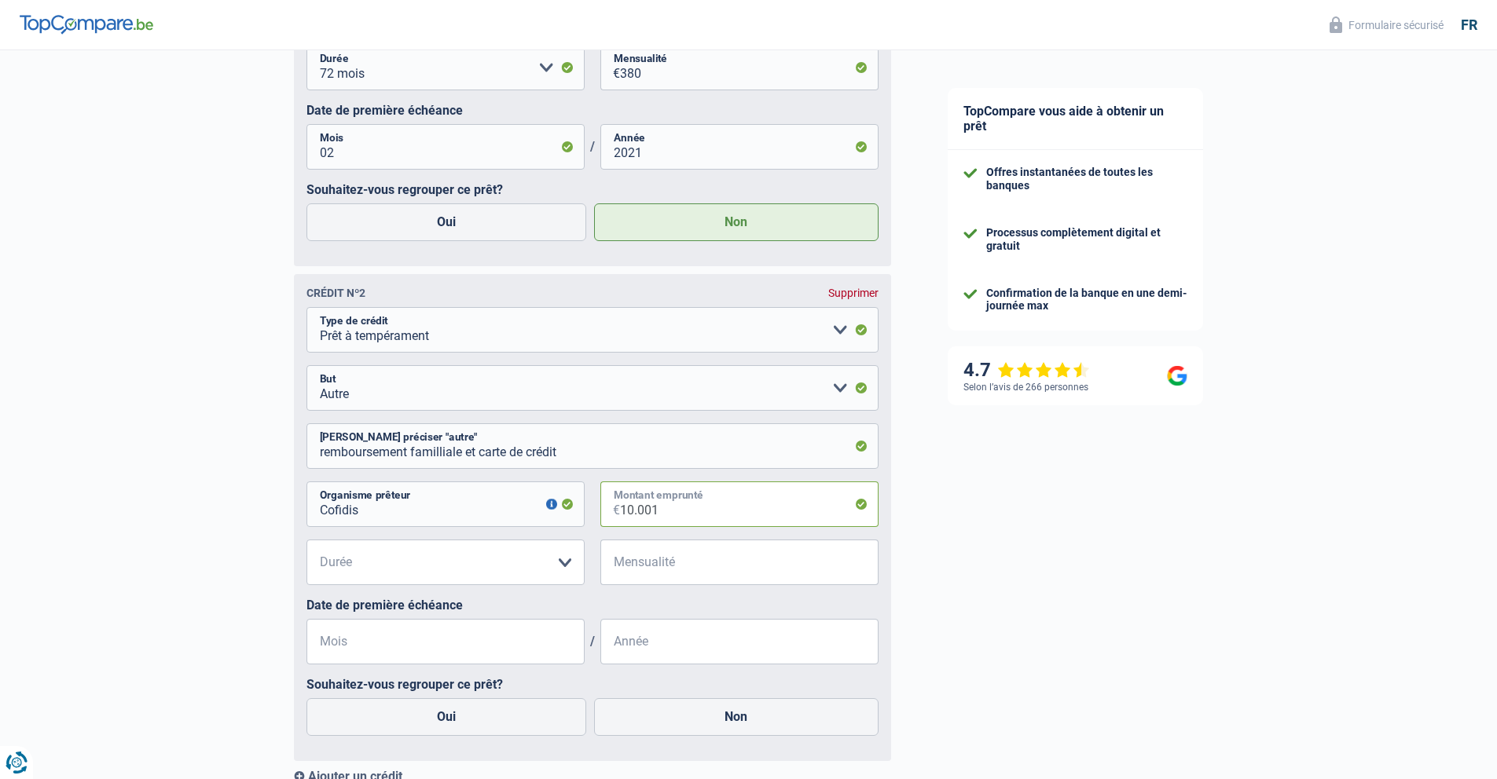
type input "10.001"
click at [471, 562] on select "12 mois 18 mois 24 mois 30 mois 36 mois 42 mois 48 mois 60 mois Veuillez sélect…" at bounding box center [445, 563] width 278 height 46
select select "60"
click at [684, 564] on input "Mensualité" at bounding box center [749, 563] width 258 height 46
type input "238"
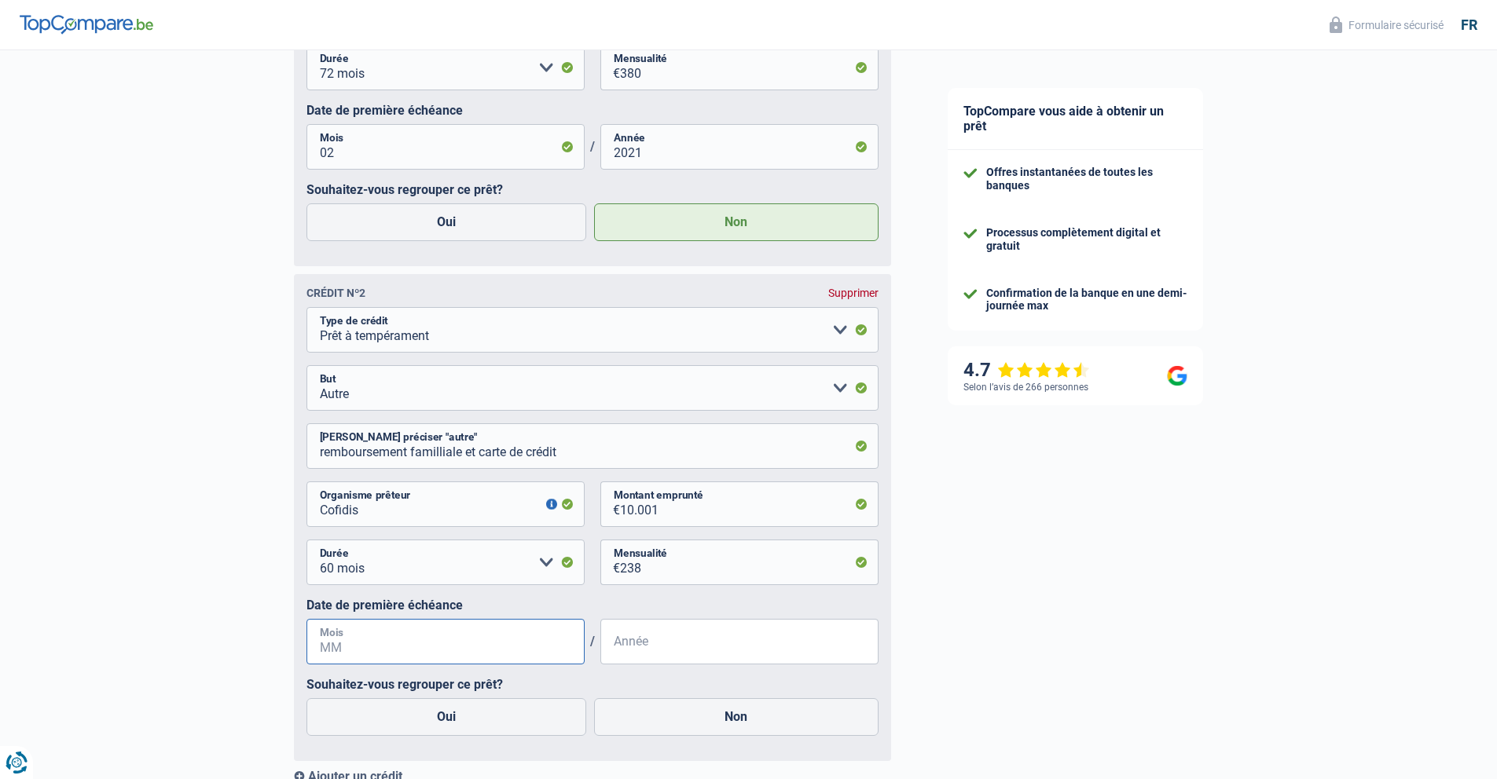
click at [389, 646] on input "Mois" at bounding box center [445, 642] width 278 height 46
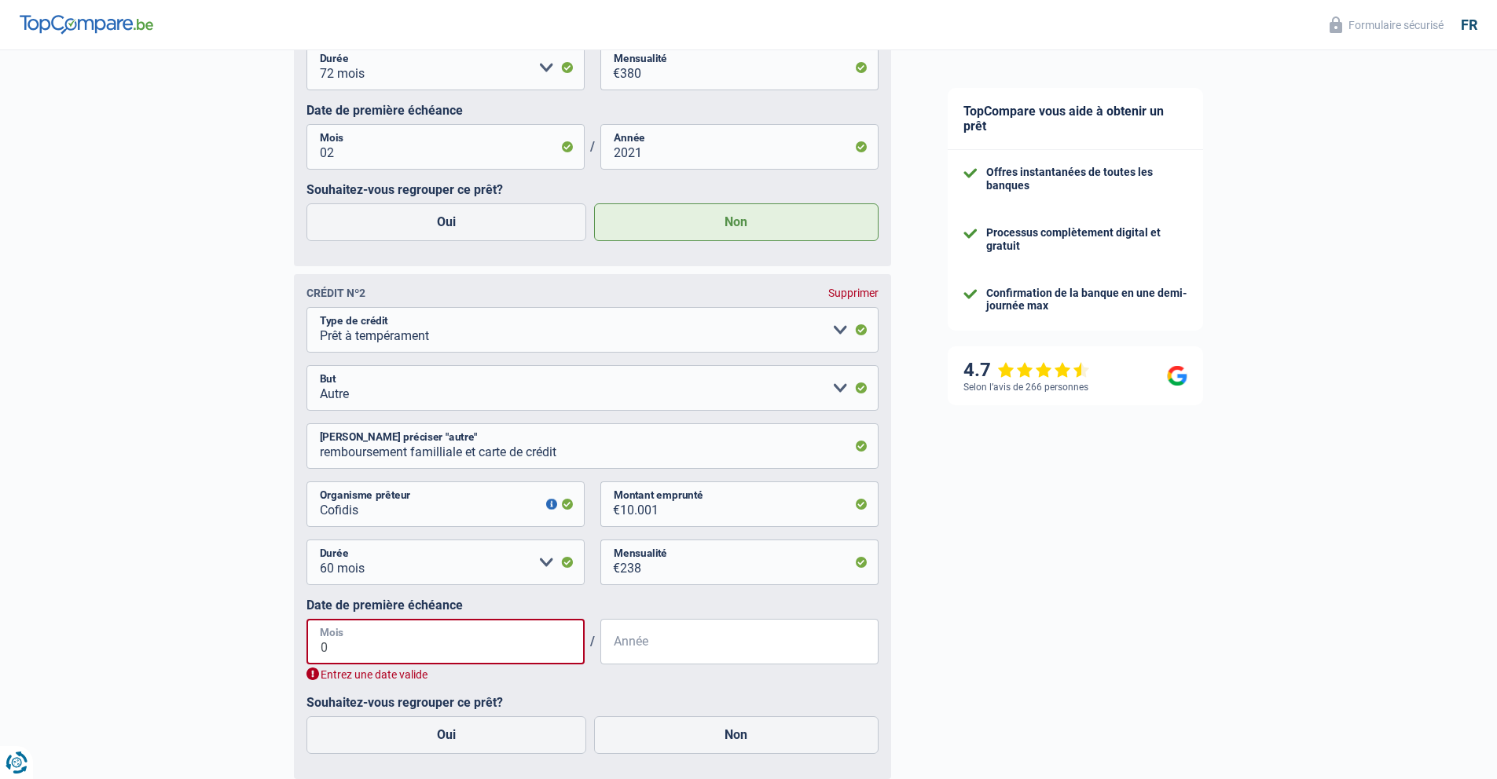
type input "03"
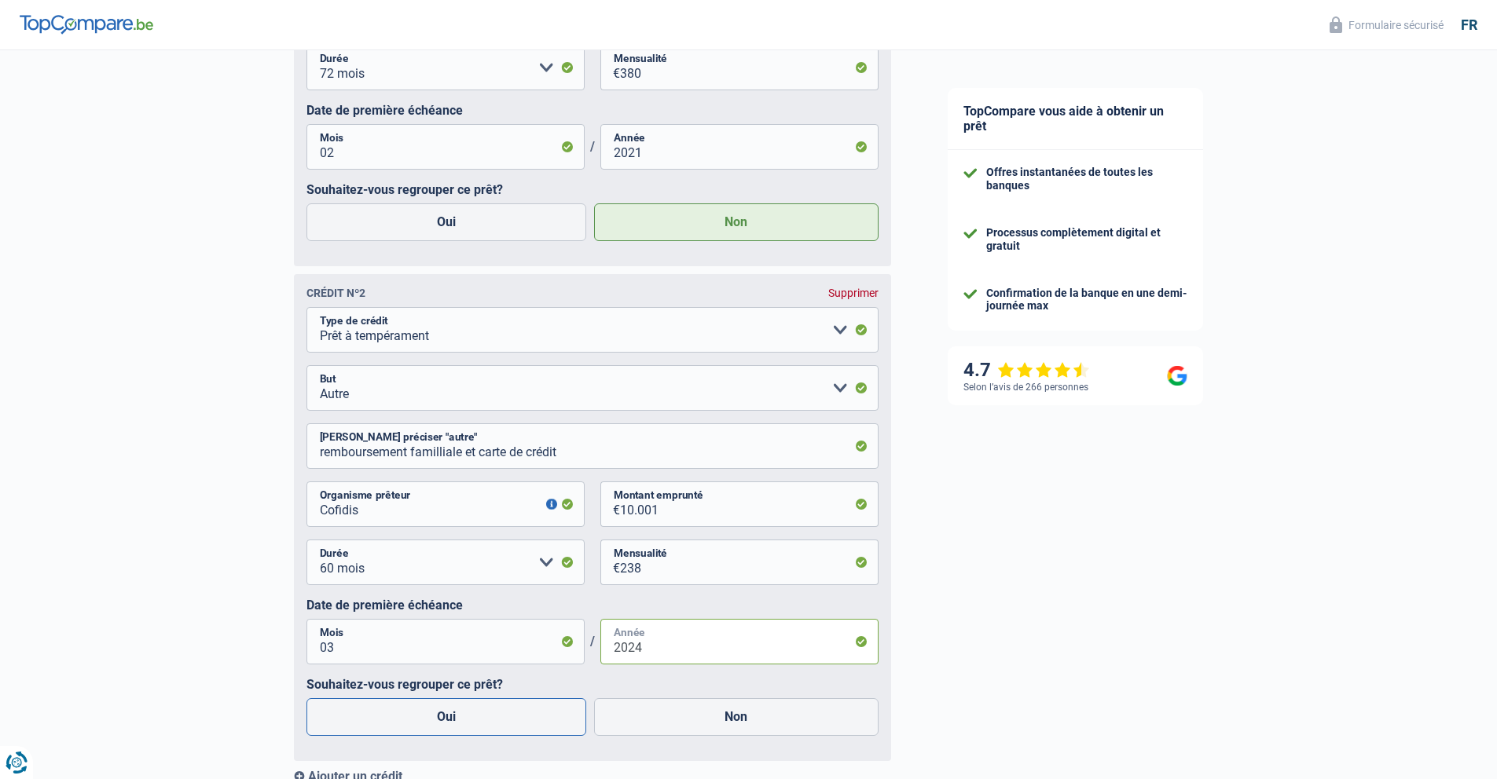
type input "2024"
click at [466, 715] on label "Oui" at bounding box center [446, 717] width 280 height 38
click at [466, 715] on input "Oui" at bounding box center [446, 717] width 280 height 38
radio input "true"
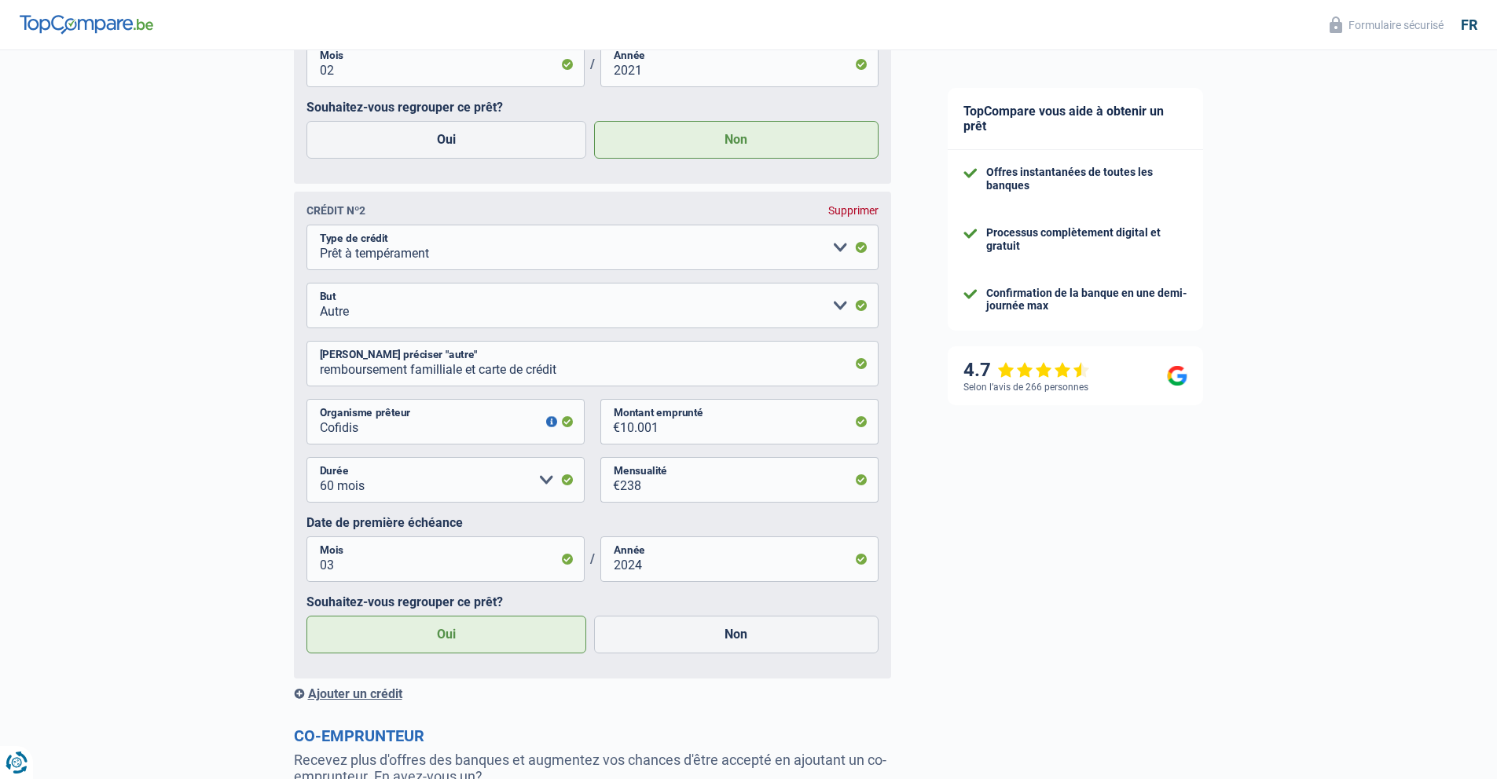
scroll to position [1143, 0]
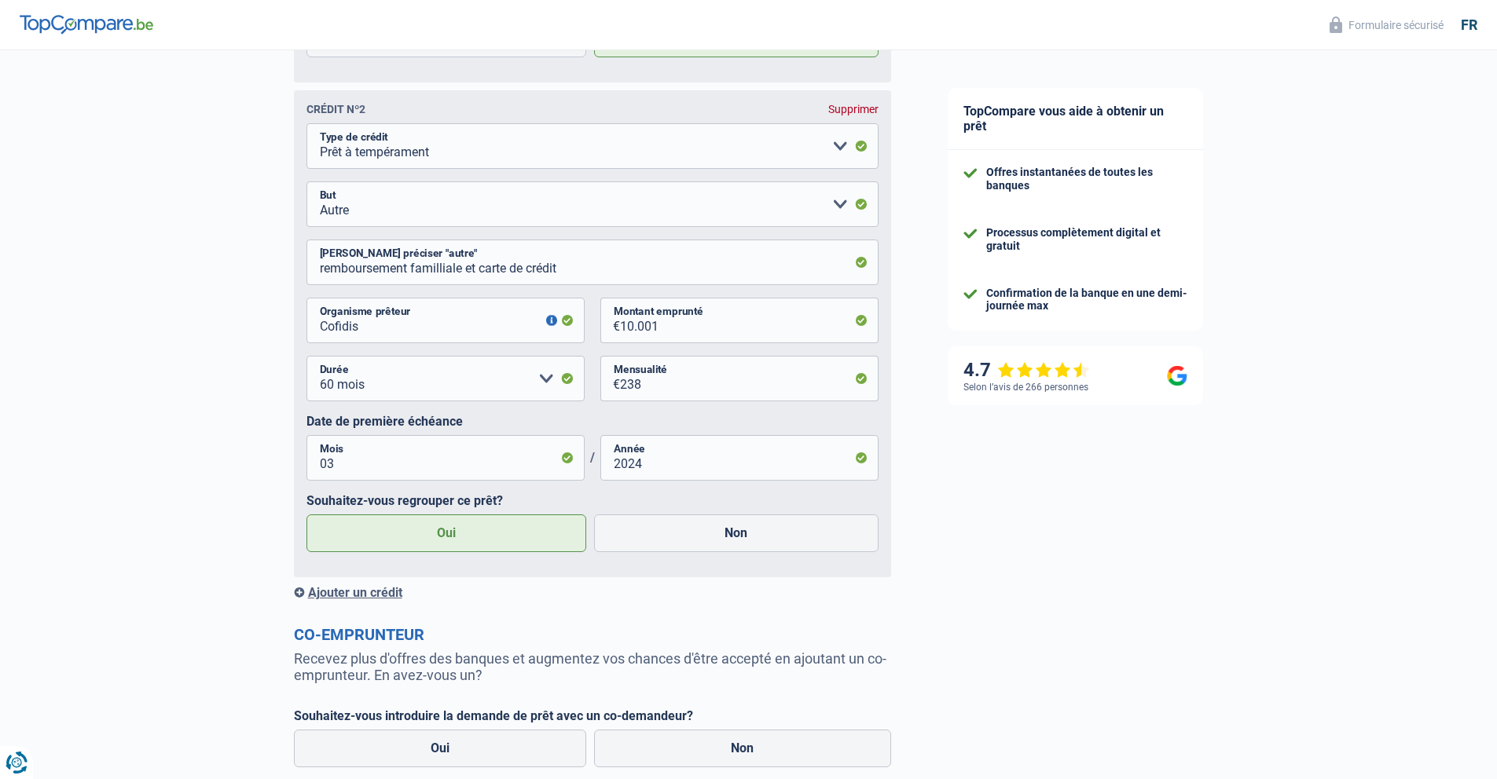
click at [342, 592] on div "Ajouter un crédit" at bounding box center [592, 592] width 597 height 15
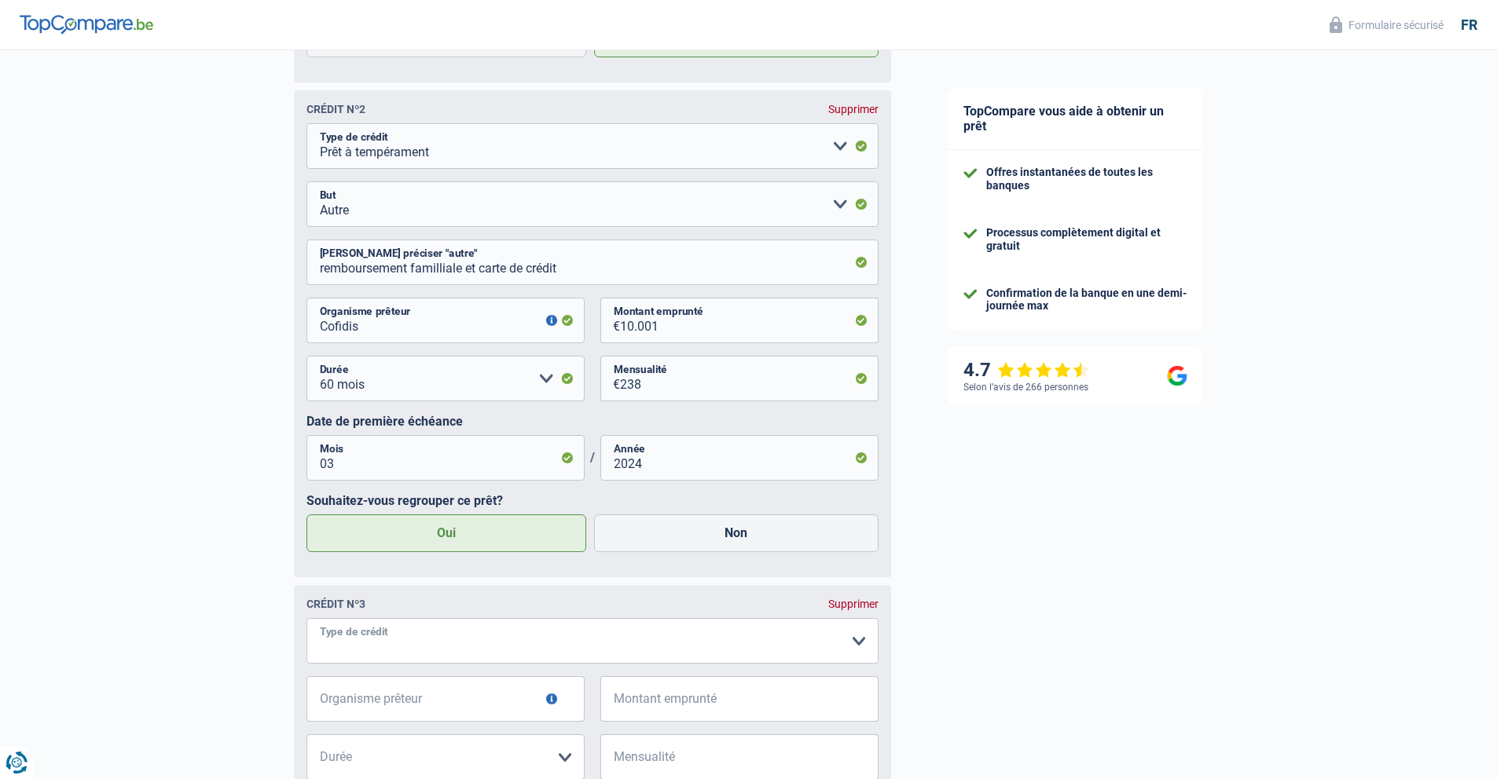
click at [858, 637] on select "Carte ou ouverture de crédit Prêt hypothécaire Vente à tempérament Prêt à tempé…" at bounding box center [592, 641] width 572 height 46
select select "cardOrCredit"
click at [411, 698] on input "Organisme prêteur" at bounding box center [445, 699] width 278 height 46
type input "cofidis"
click at [657, 704] on input "Montant emprunté" at bounding box center [749, 699] width 258 height 46
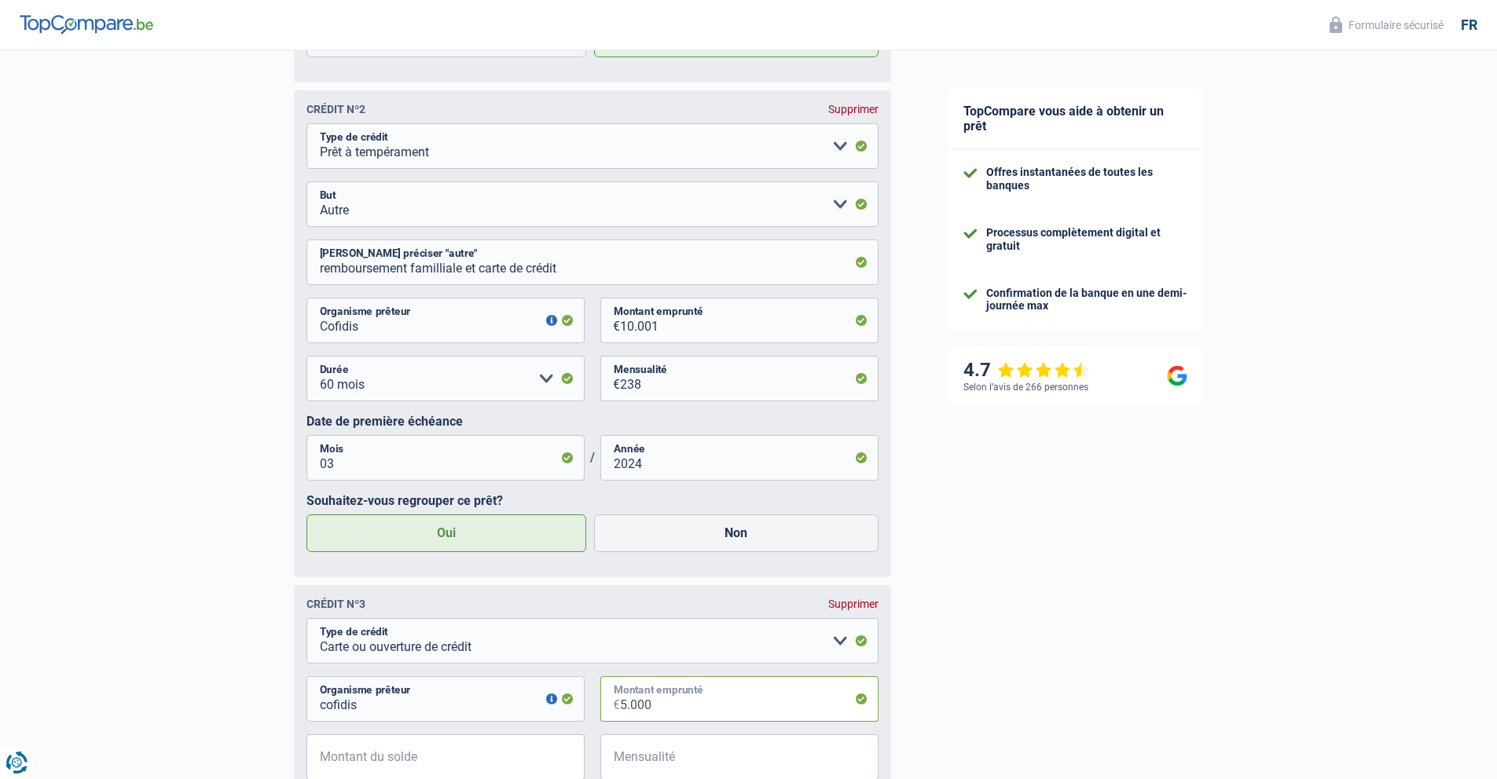
type input "5.000"
click at [418, 759] on input "Montant du solde" at bounding box center [455, 758] width 258 height 46
type input "5.036"
click at [703, 761] on input "Mensualité" at bounding box center [749, 758] width 258 height 46
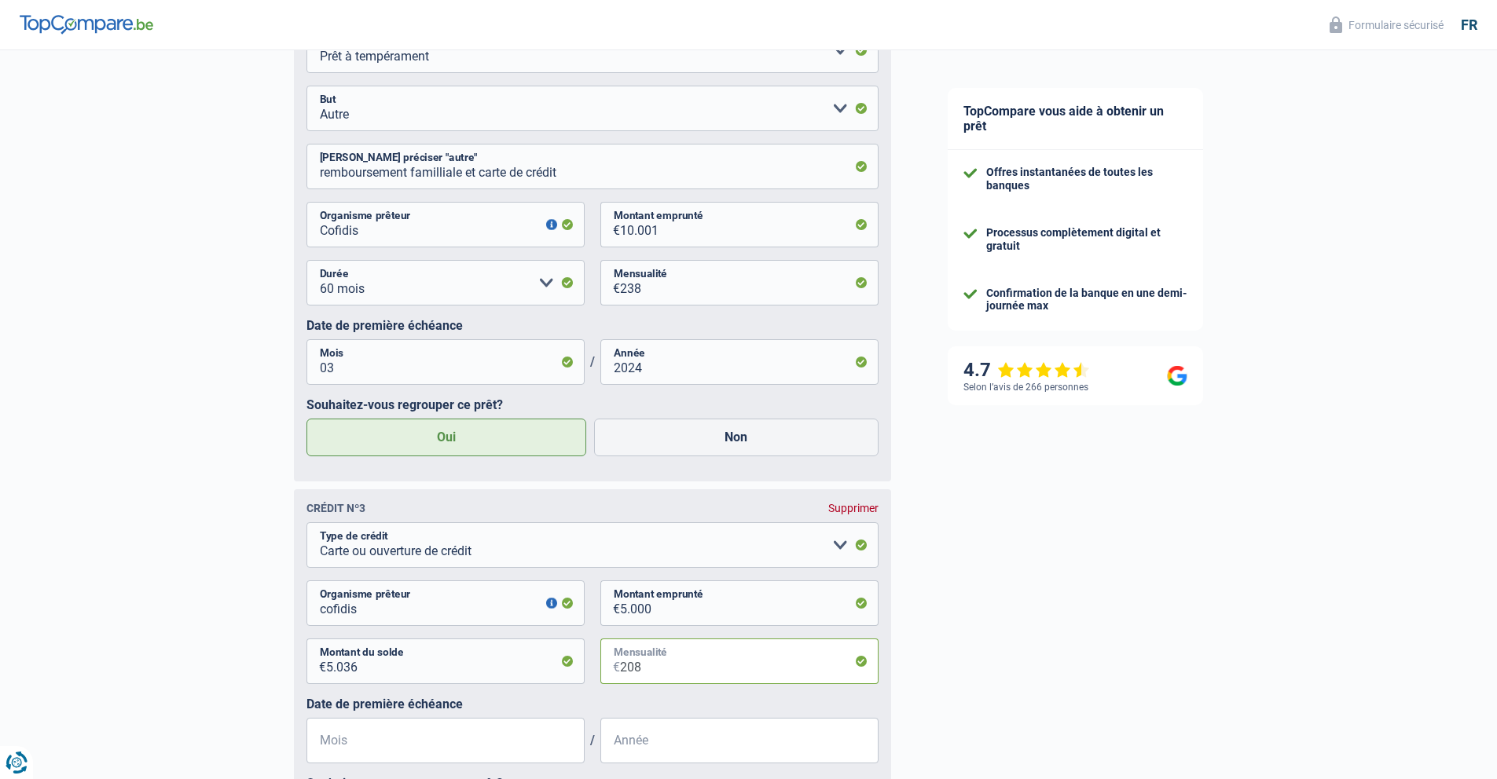
scroll to position [1347, 0]
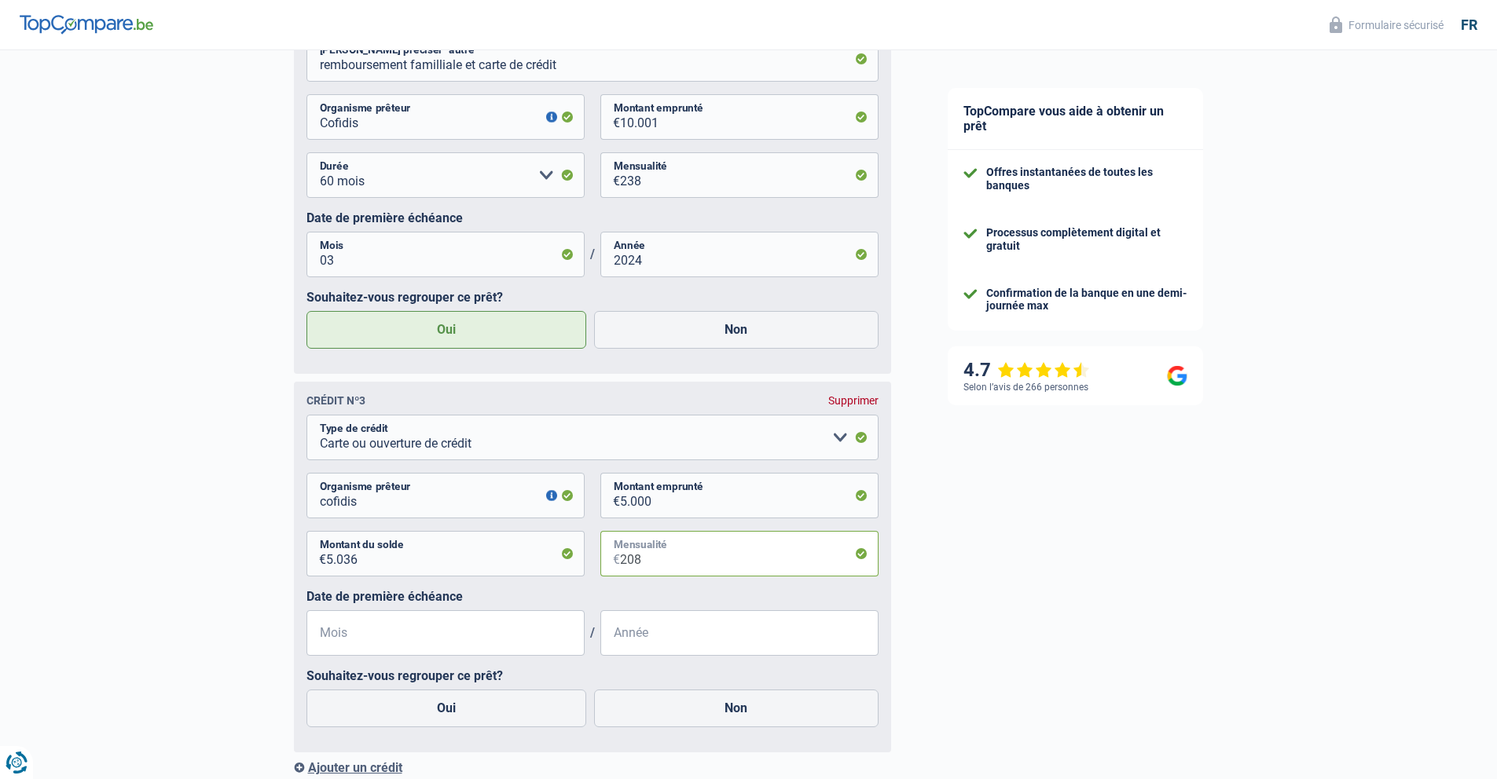
type input "208"
click at [396, 639] on input "Mois" at bounding box center [445, 633] width 278 height 46
drag, startPoint x: 357, startPoint y: 560, endPoint x: 324, endPoint y: 559, distance: 33.0
click at [326, 559] on input "5.036" at bounding box center [455, 554] width 258 height 46
type input "4.996"
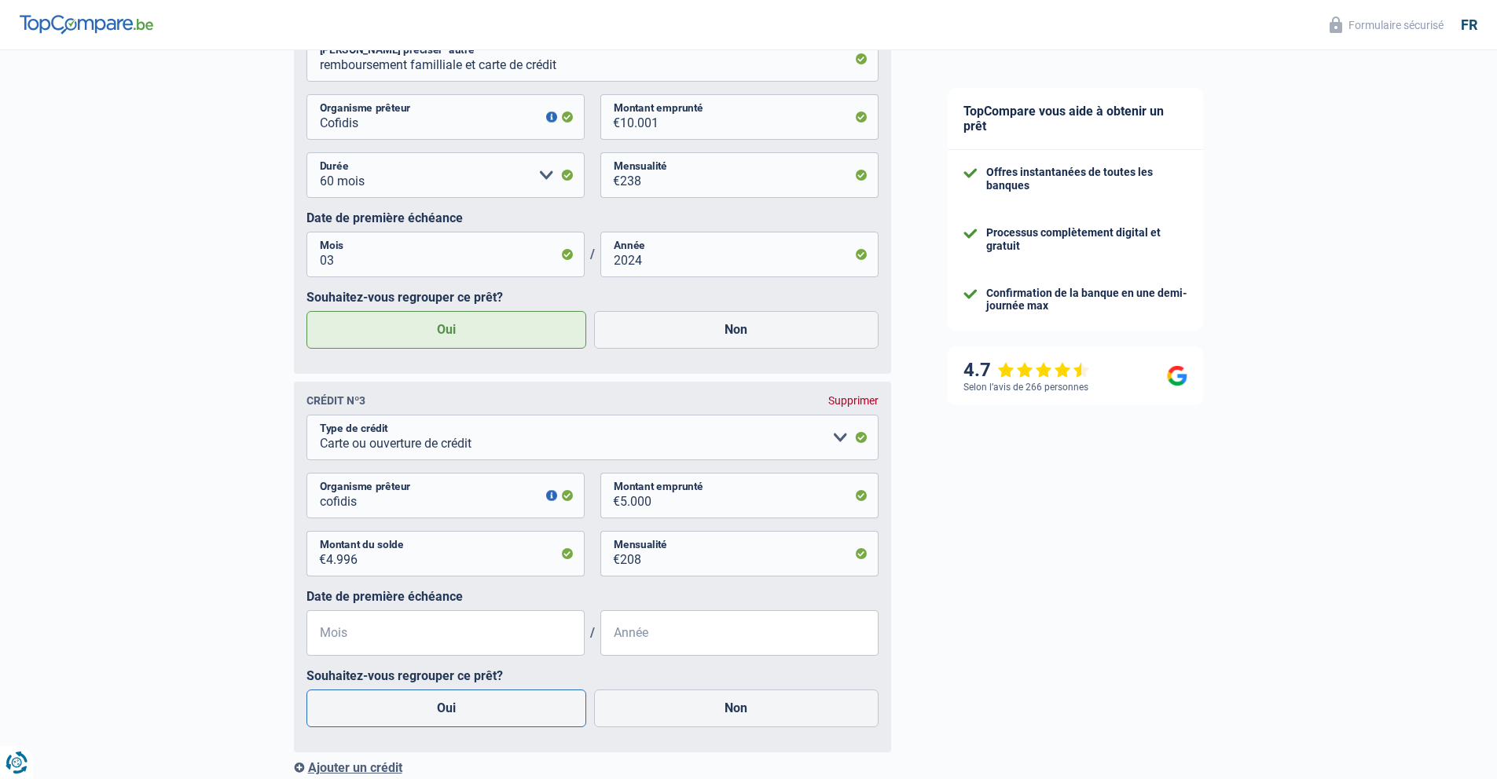
click at [441, 708] on label "Oui" at bounding box center [446, 709] width 280 height 38
click at [441, 708] on input "Oui" at bounding box center [446, 709] width 280 height 38
radio input "true"
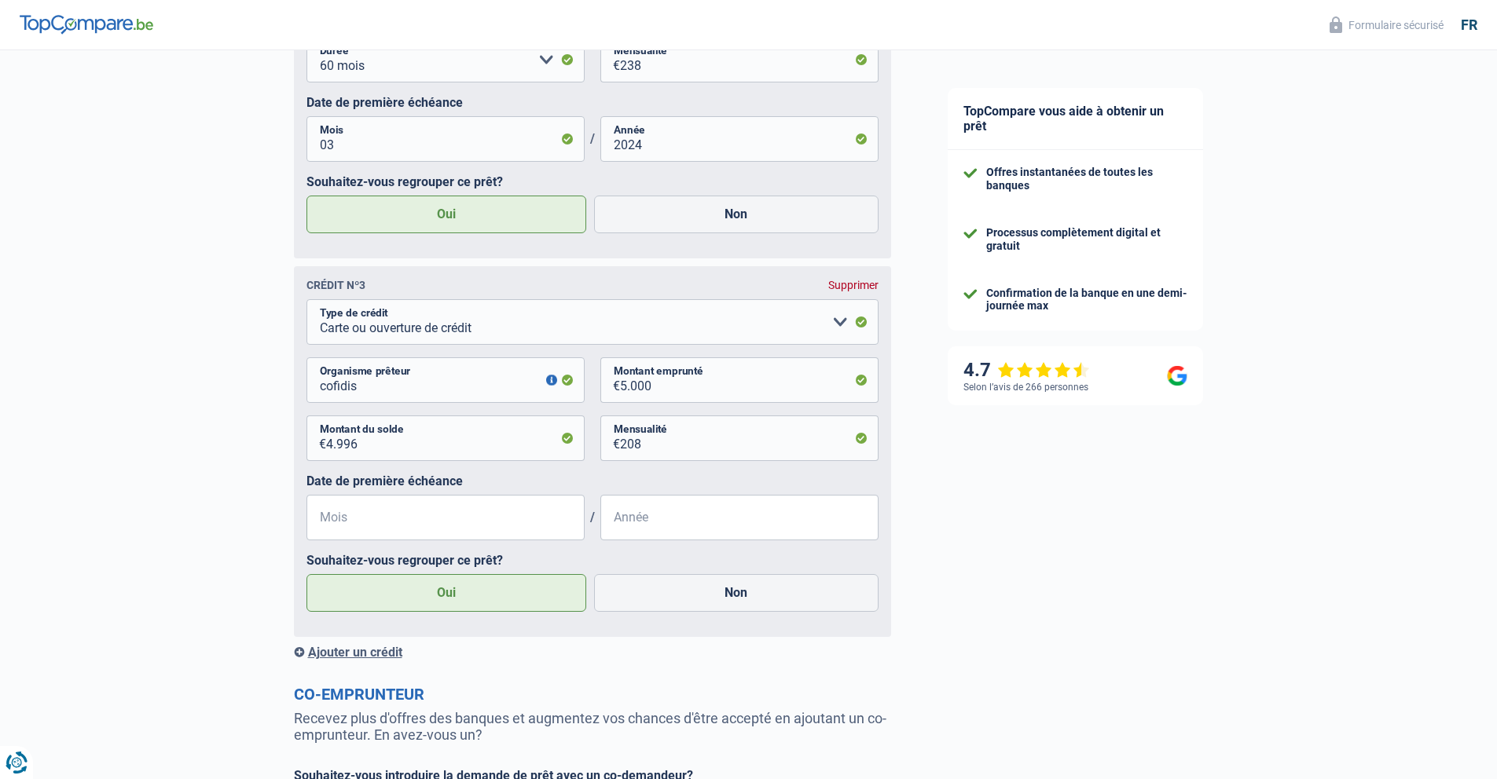
scroll to position [1468, 0]
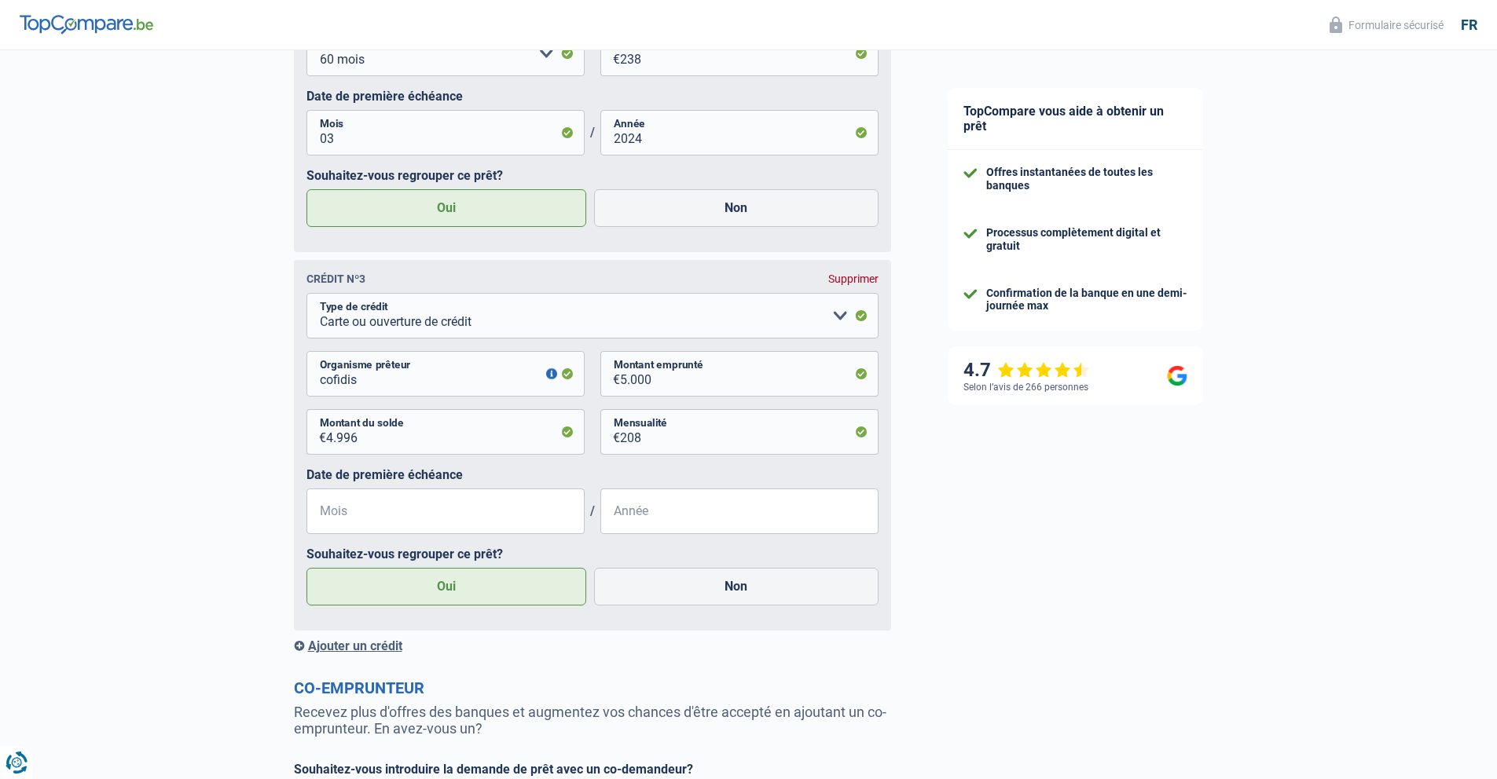
click at [370, 647] on div "Ajouter un crédit" at bounding box center [592, 646] width 597 height 15
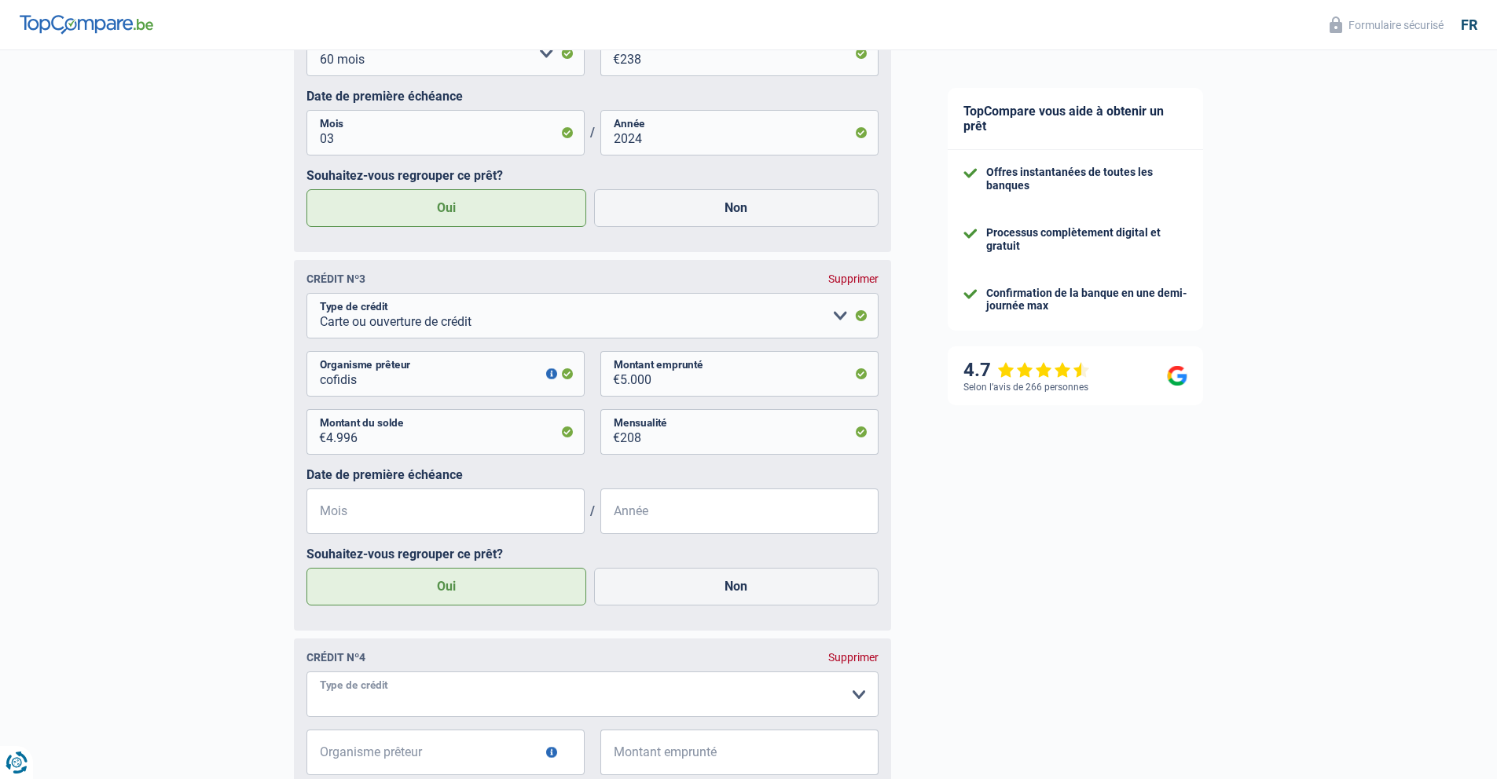
click at [860, 695] on select "Carte ou ouverture de crédit Prêt hypothécaire Vente à tempérament Prêt à tempé…" at bounding box center [592, 695] width 572 height 46
select select "cardOrCredit"
click at [445, 751] on input "Organisme prêteur" at bounding box center [445, 753] width 278 height 46
type input "Cetelem"
click at [683, 753] on input "Montant emprunté" at bounding box center [749, 753] width 258 height 46
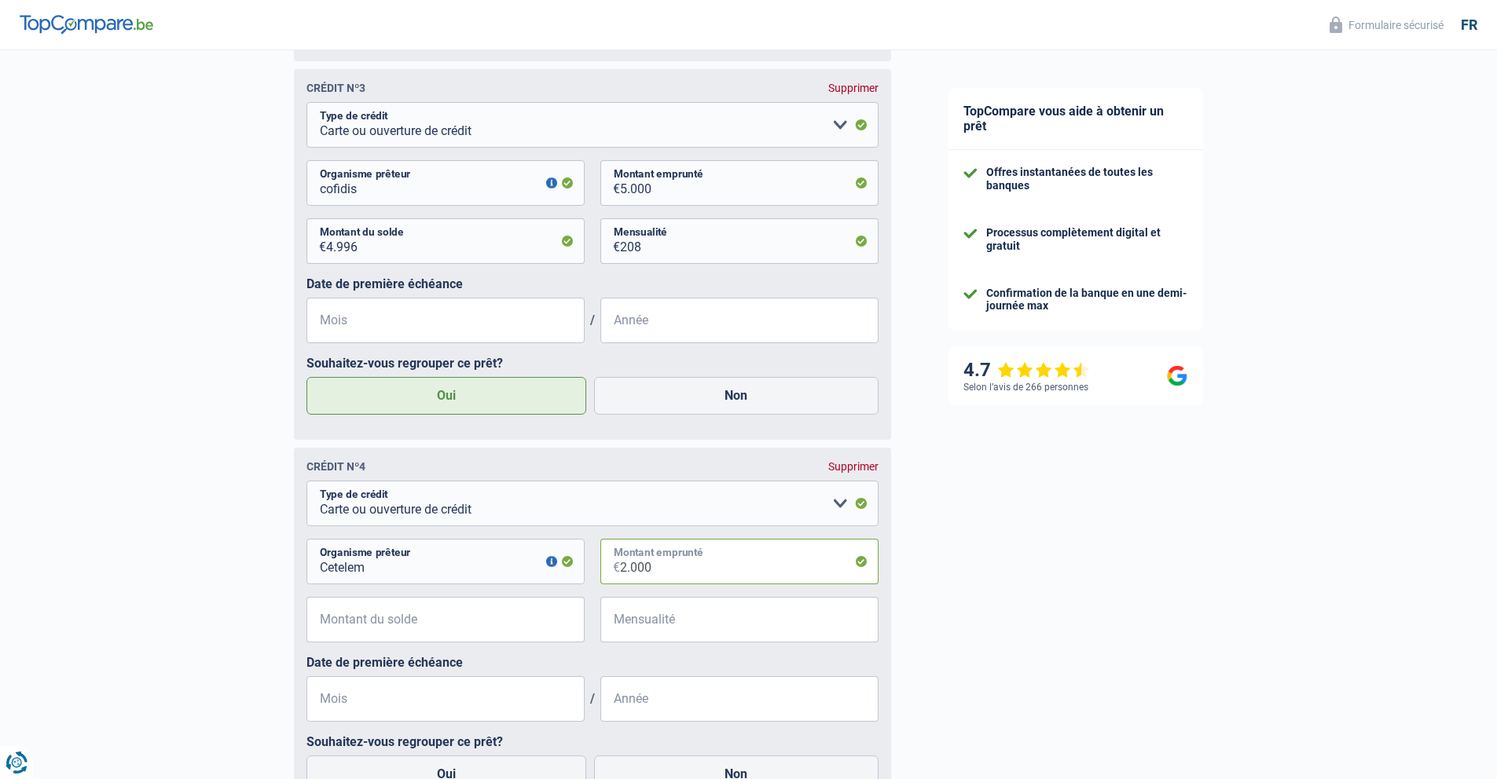
scroll to position [1732, 0]
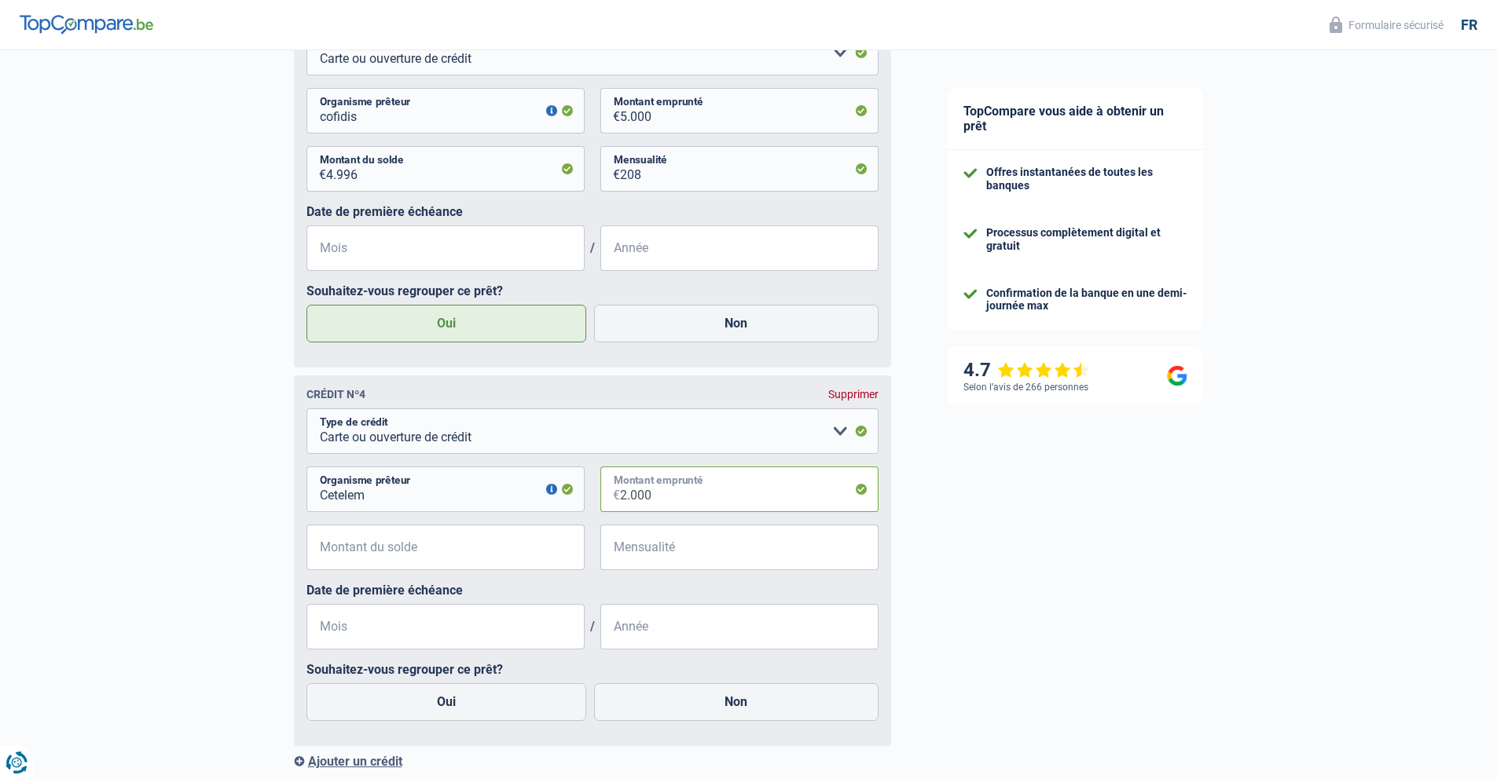
type input "2.000"
click at [432, 548] on input "Montant du solde" at bounding box center [455, 548] width 258 height 46
type input "1.921"
click at [680, 550] on input "Mensualité" at bounding box center [749, 548] width 258 height 46
type input "107"
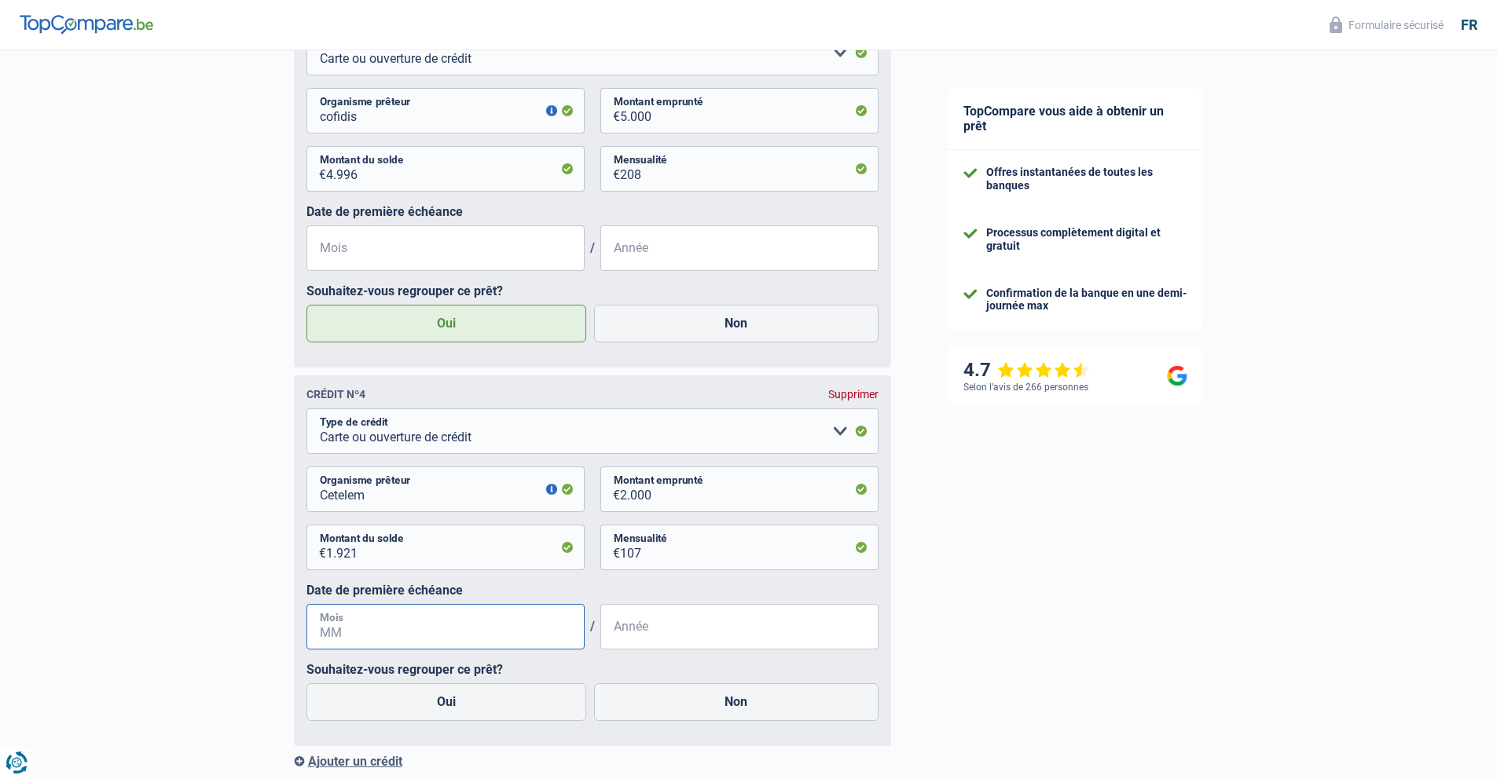
click at [370, 632] on input "Mois" at bounding box center [445, 627] width 278 height 46
click at [417, 707] on label "Oui" at bounding box center [446, 703] width 280 height 38
click at [417, 707] on input "Oui" at bounding box center [446, 703] width 280 height 38
radio input "true"
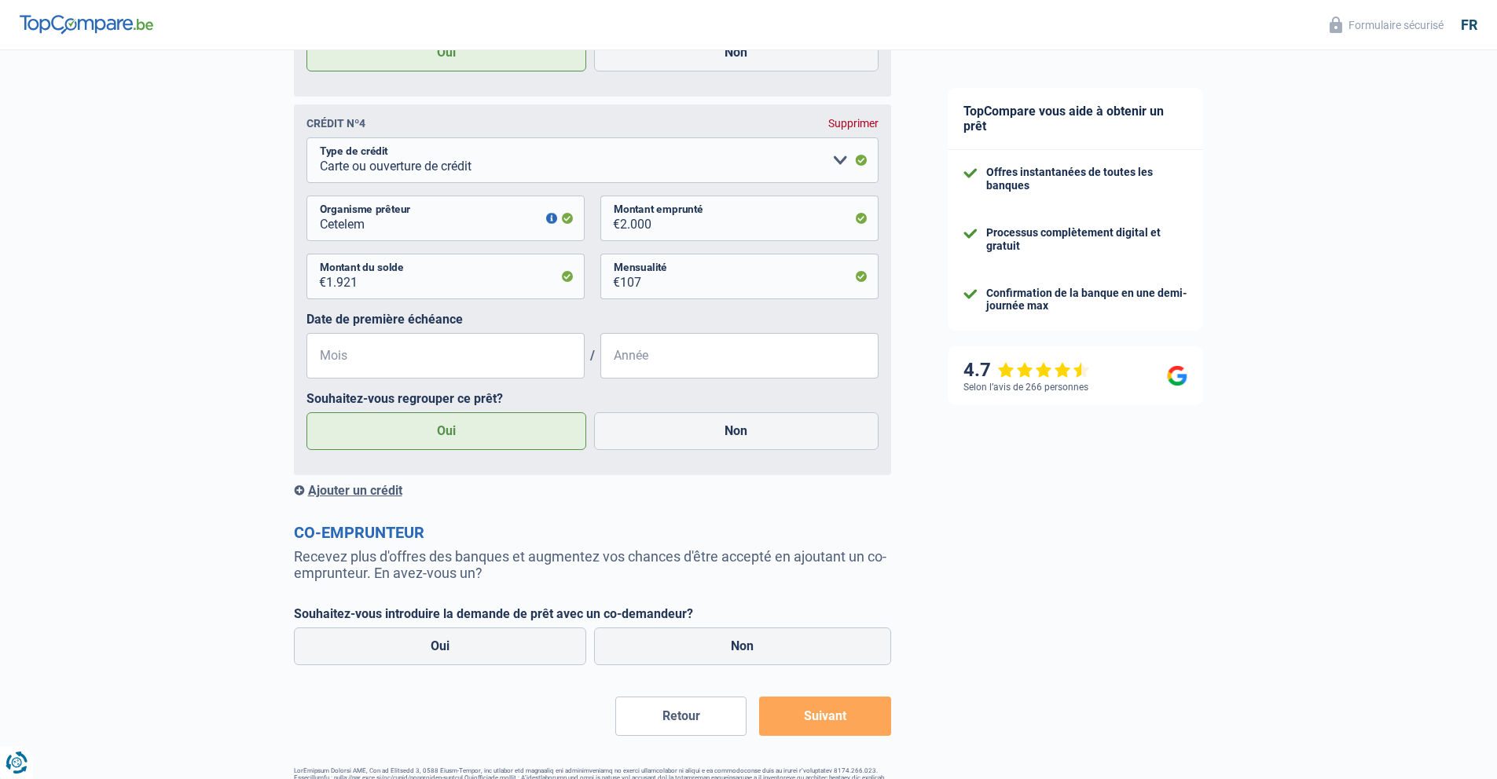
scroll to position [2004, 0]
click at [353, 489] on div "Ajouter un crédit" at bounding box center [592, 489] width 597 height 15
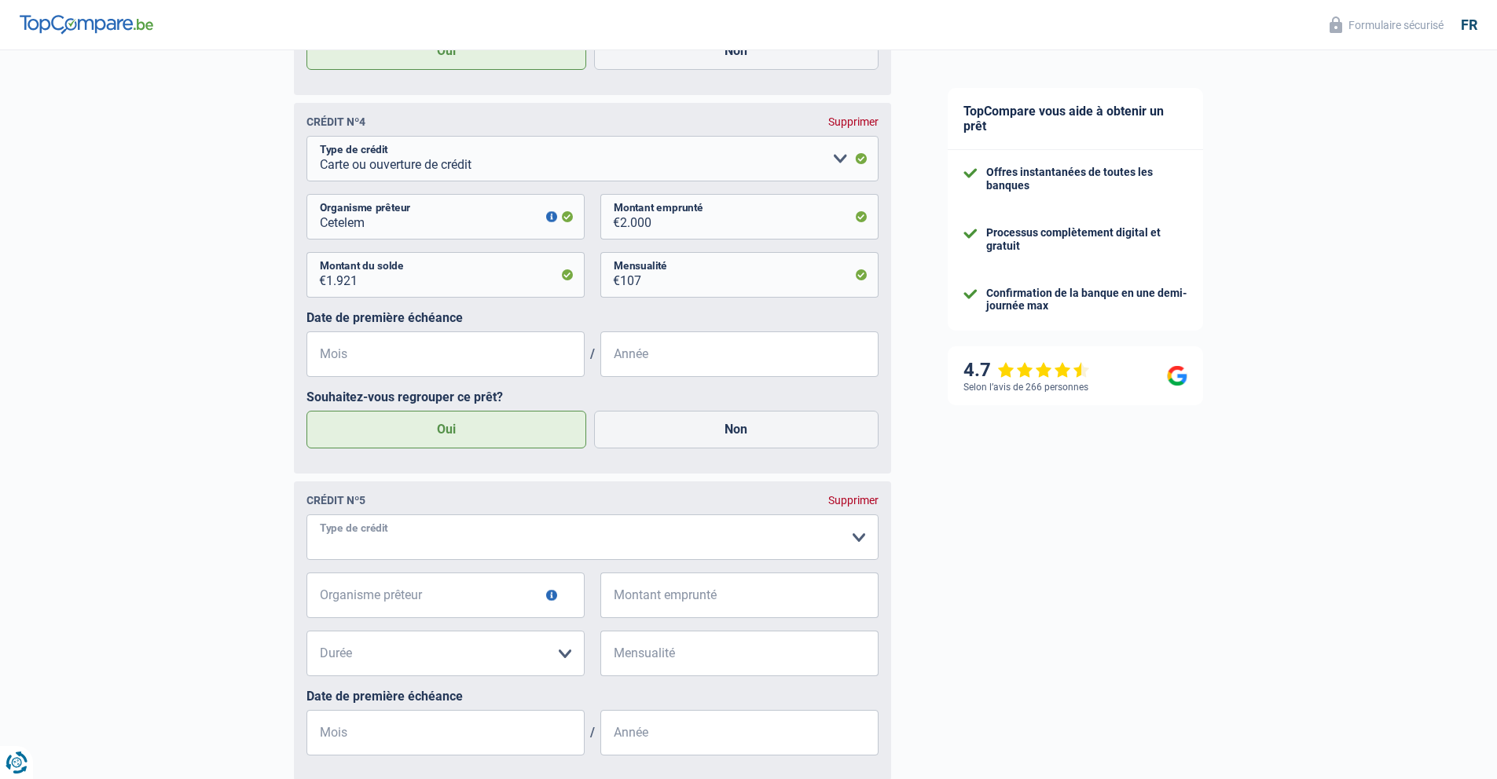
click at [858, 537] on select "Carte ou ouverture de crédit Prêt hypothécaire Vente à tempérament Prêt à tempé…" at bounding box center [592, 538] width 572 height 46
select select "cardOrCredit"
click at [432, 602] on input "Organisme prêteur" at bounding box center [445, 596] width 278 height 46
type input "CBC banques"
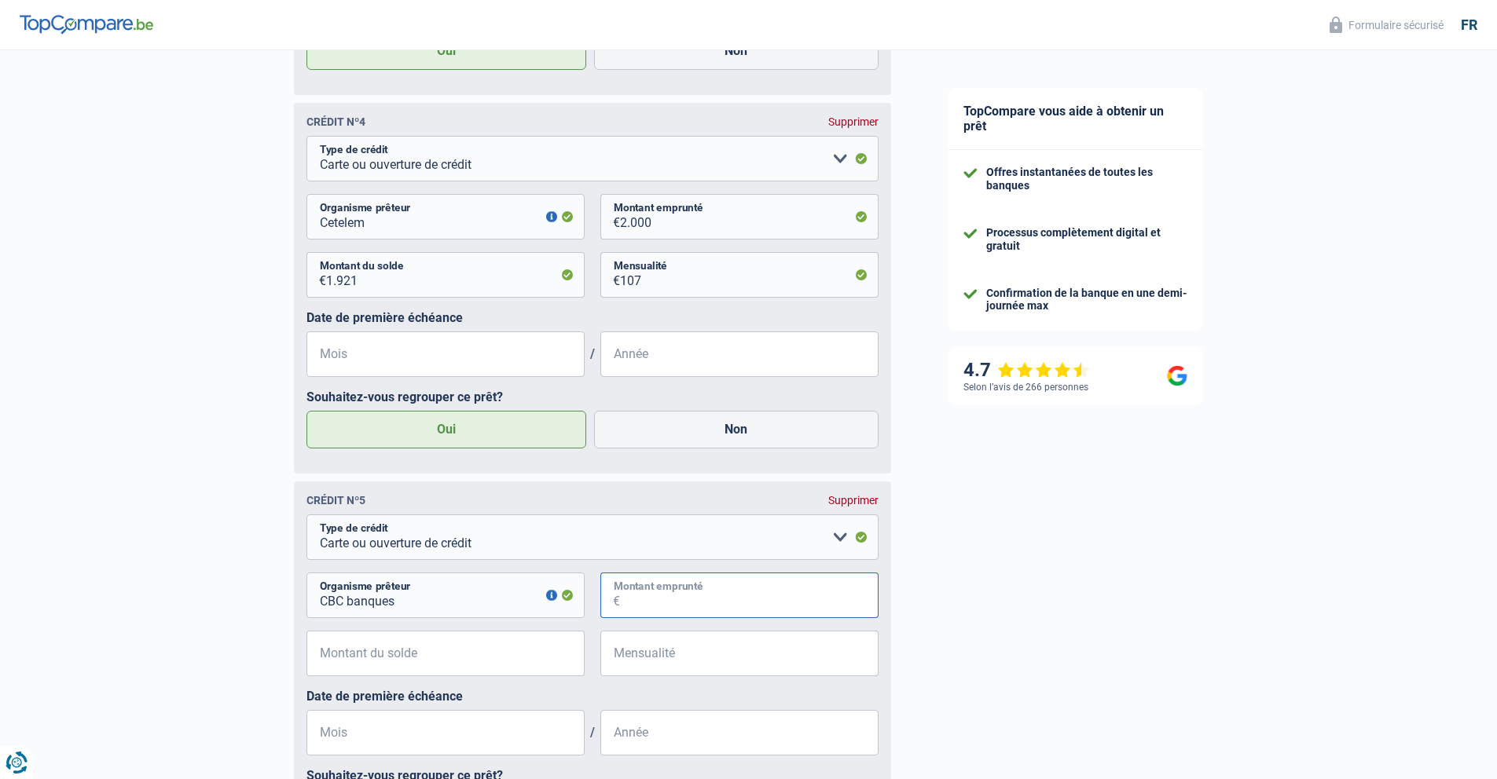
click at [658, 595] on input "Montant emprunté" at bounding box center [749, 596] width 258 height 46
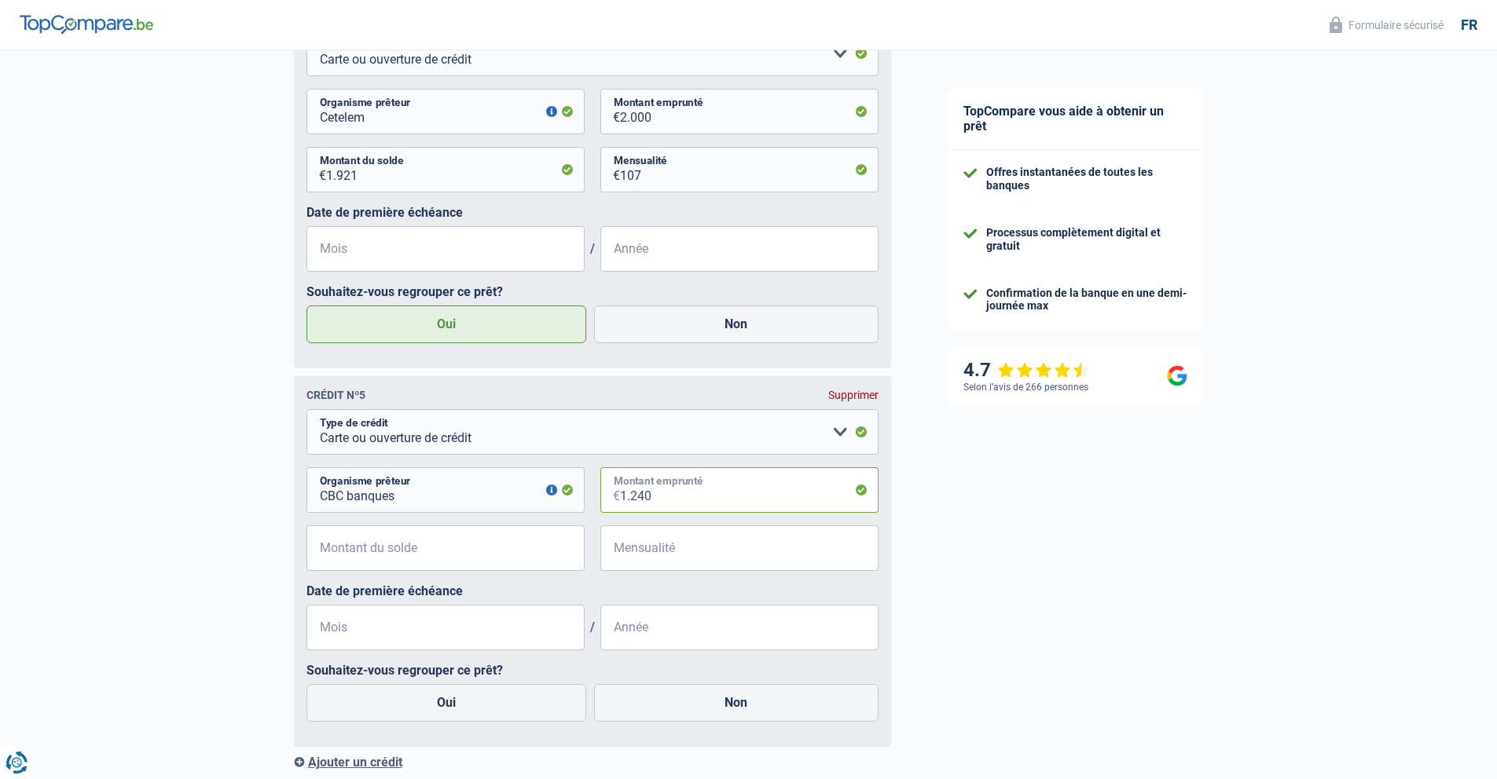
scroll to position [2118, 0]
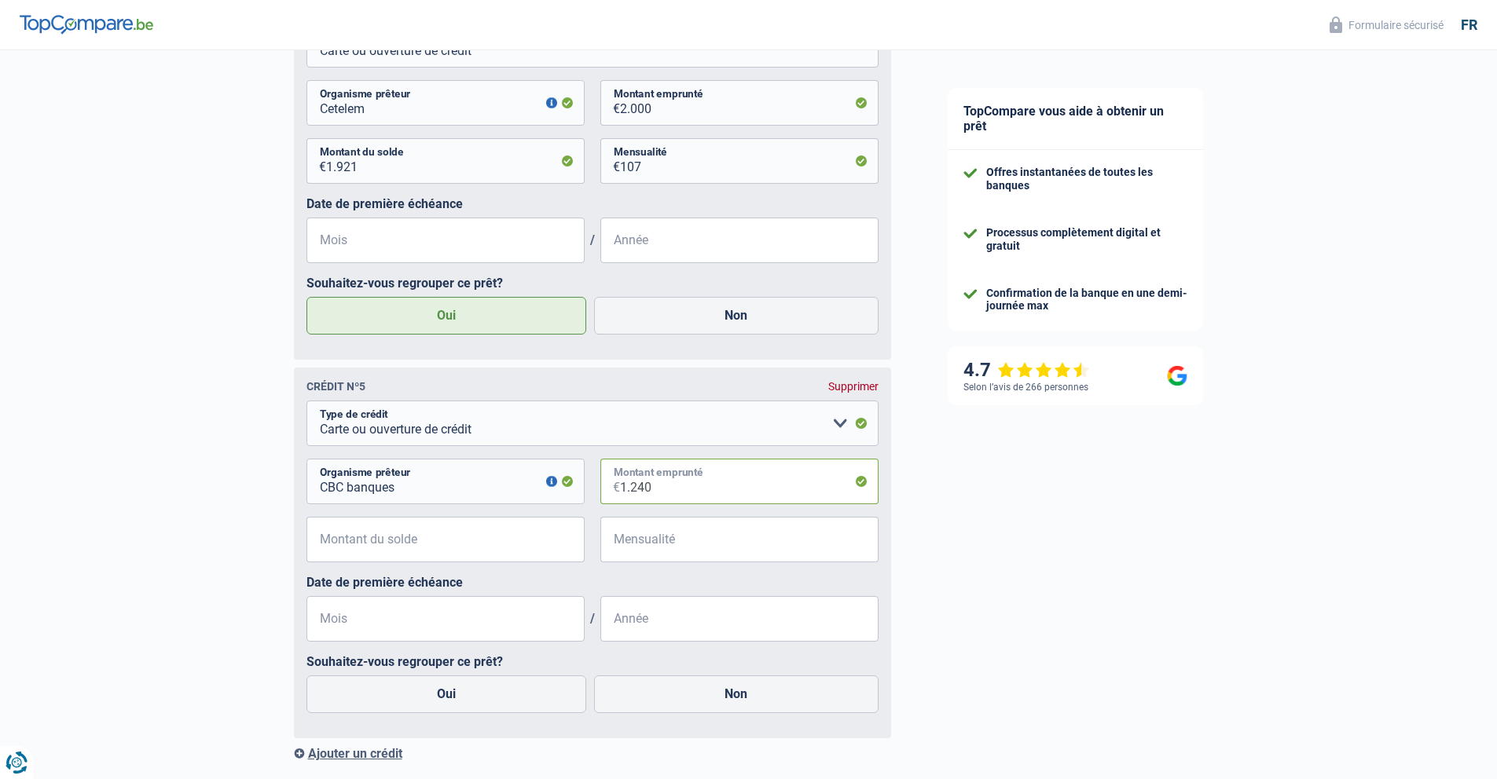
type input "1.240"
click at [508, 624] on input "Mois" at bounding box center [445, 619] width 278 height 46
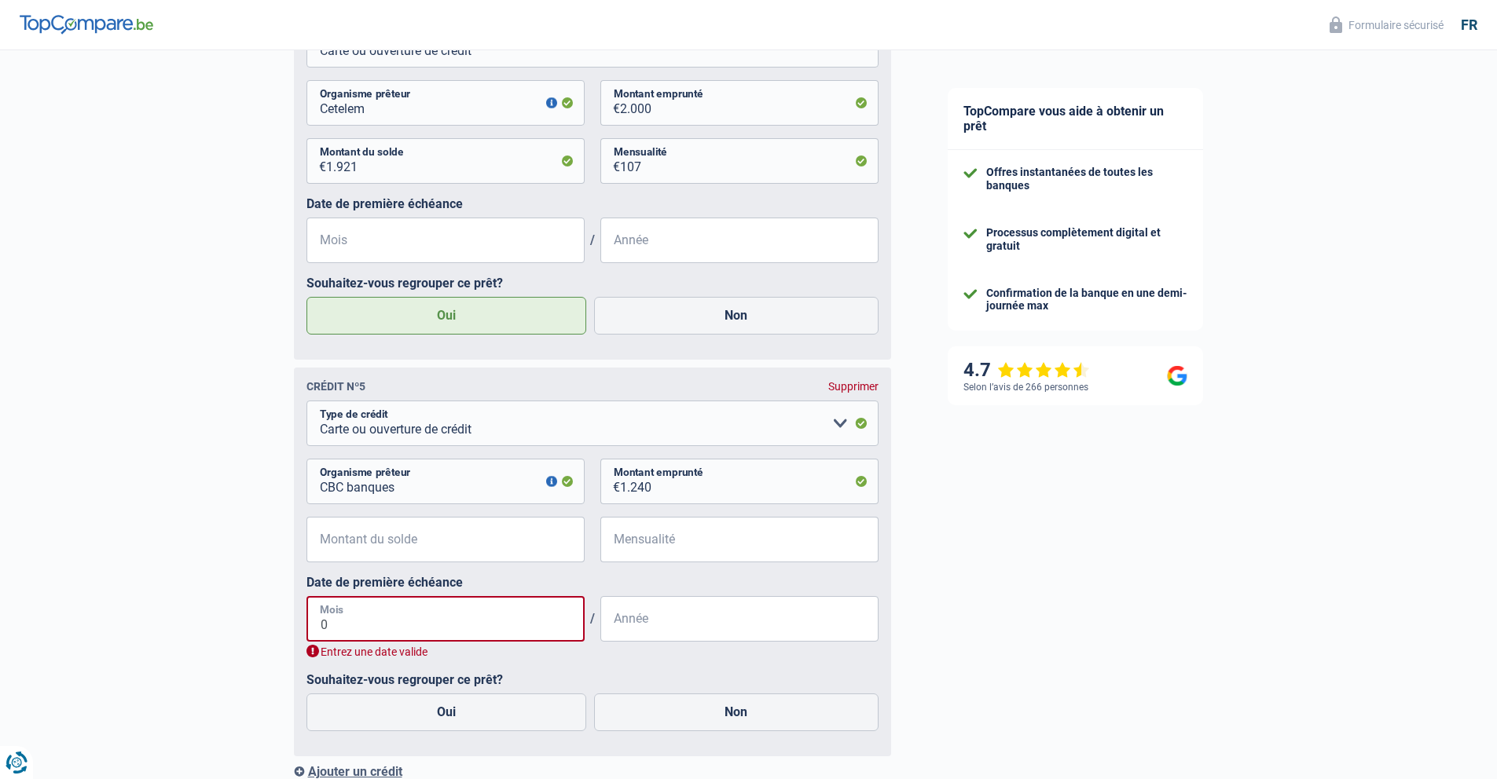
type input "01"
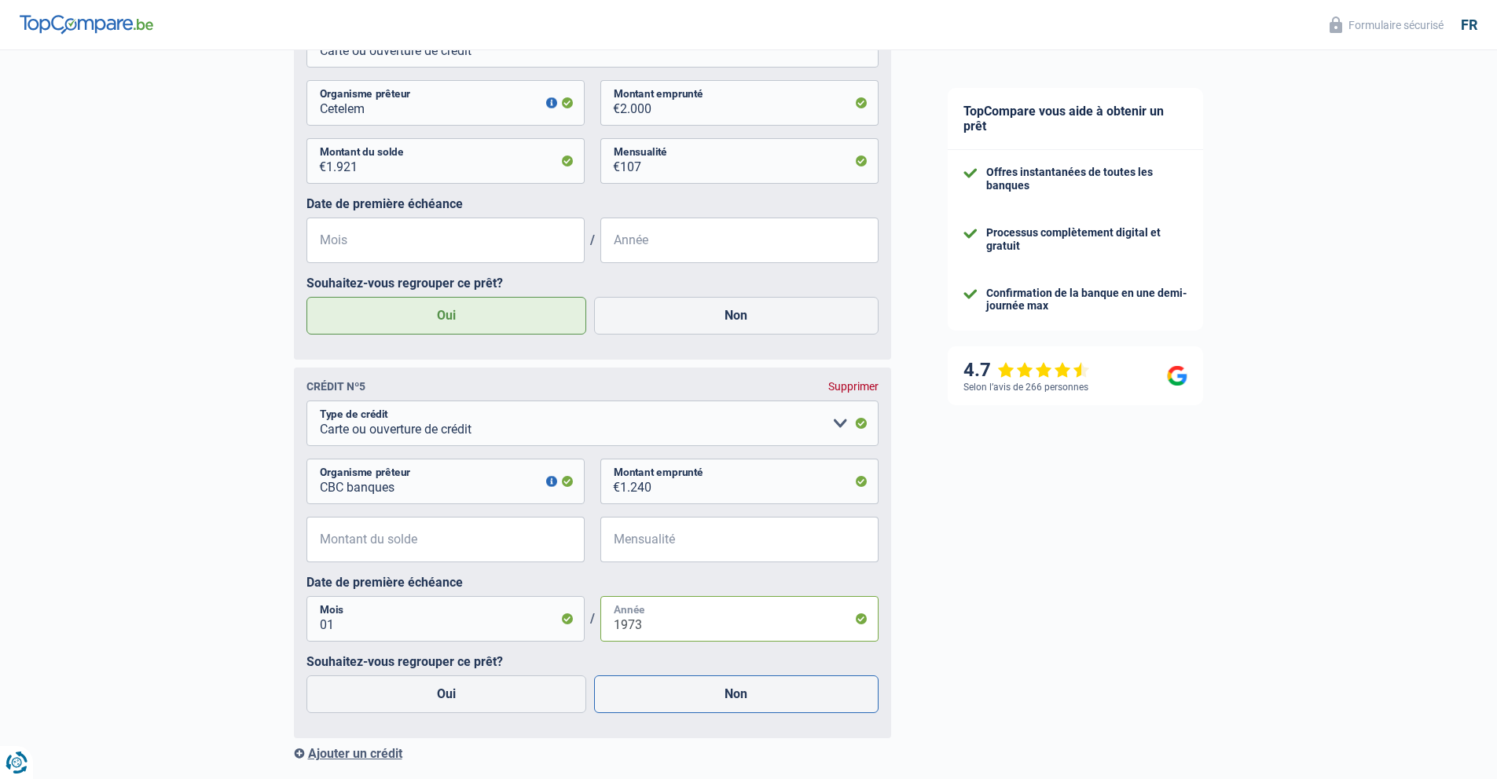
type input "1973"
click at [691, 694] on label "Non" at bounding box center [736, 695] width 284 height 38
click at [691, 694] on input "Non" at bounding box center [736, 695] width 284 height 38
radio input "true"
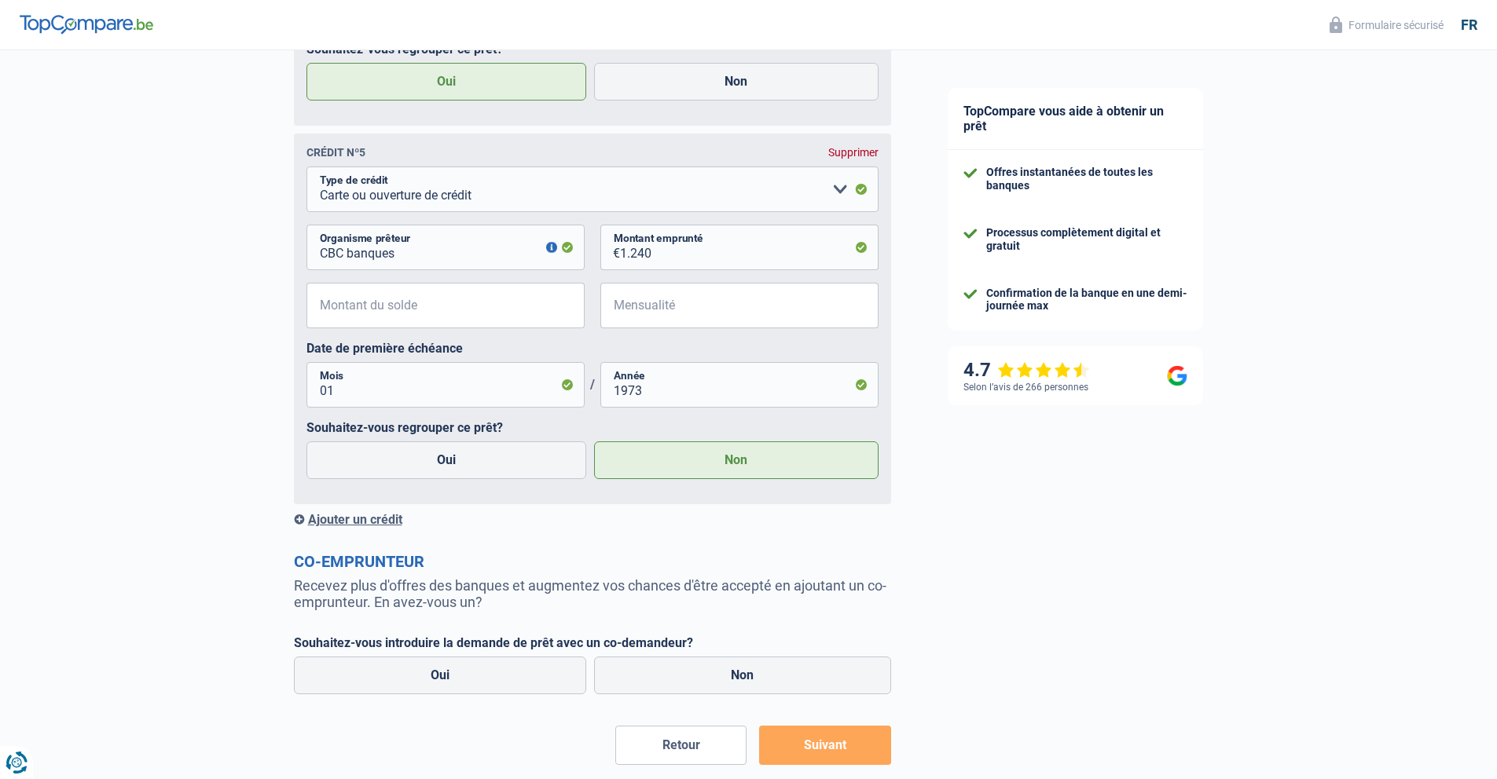
scroll to position [2370, 0]
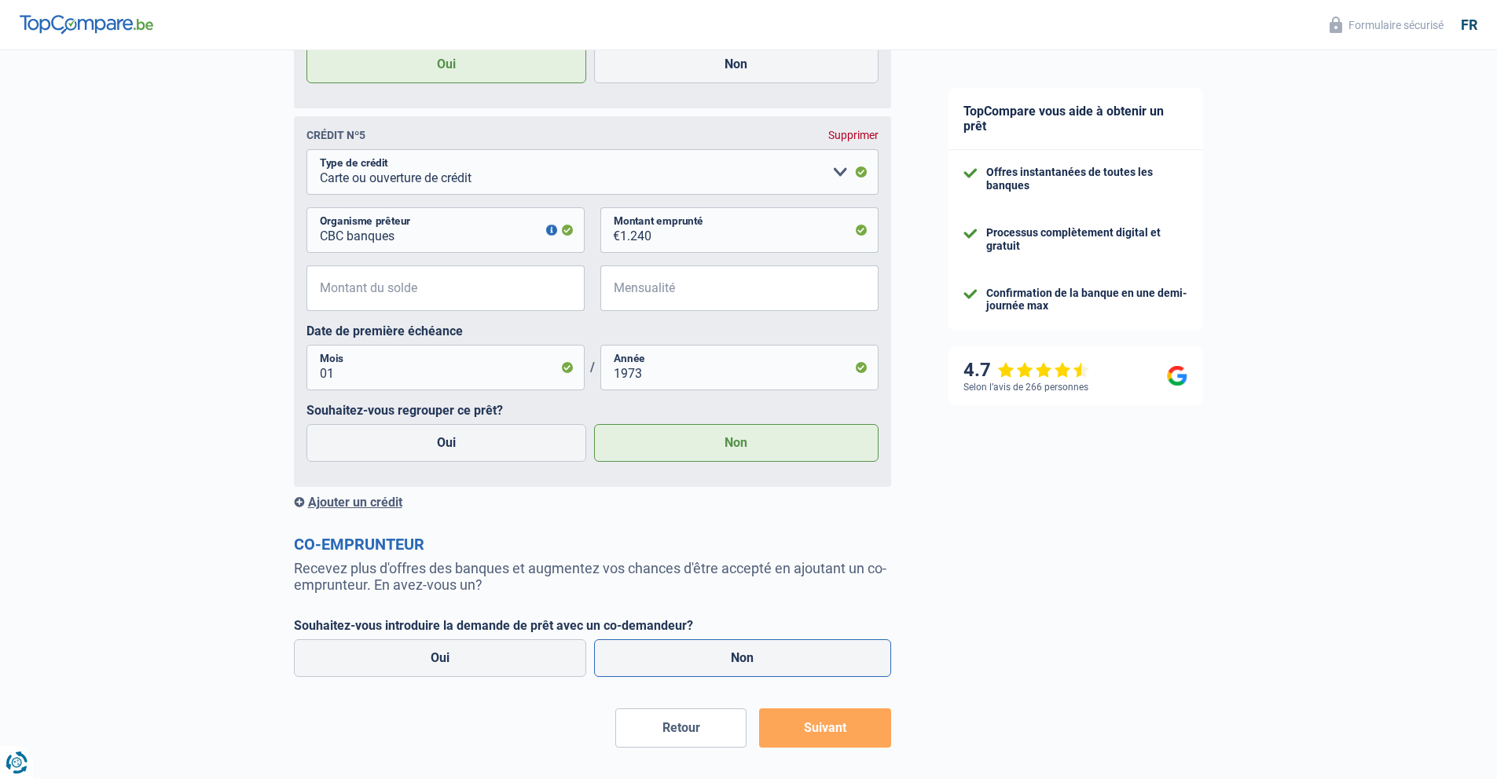
click at [785, 657] on label "Non" at bounding box center [742, 659] width 297 height 38
click at [785, 657] on input "Non" at bounding box center [742, 659] width 297 height 38
radio input "true"
click at [828, 733] on button "Suivant" at bounding box center [824, 728] width 131 height 39
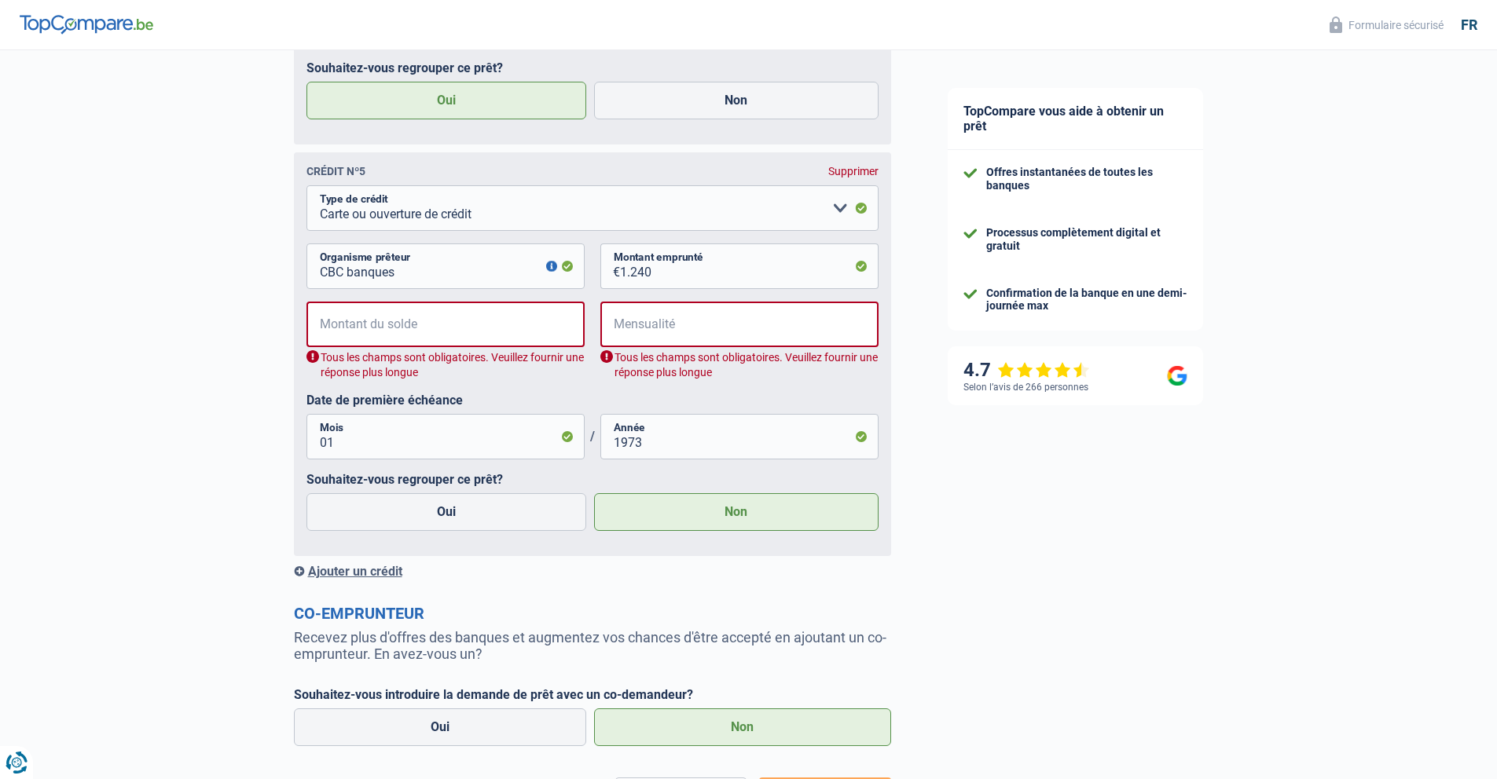
scroll to position [2388, 0]
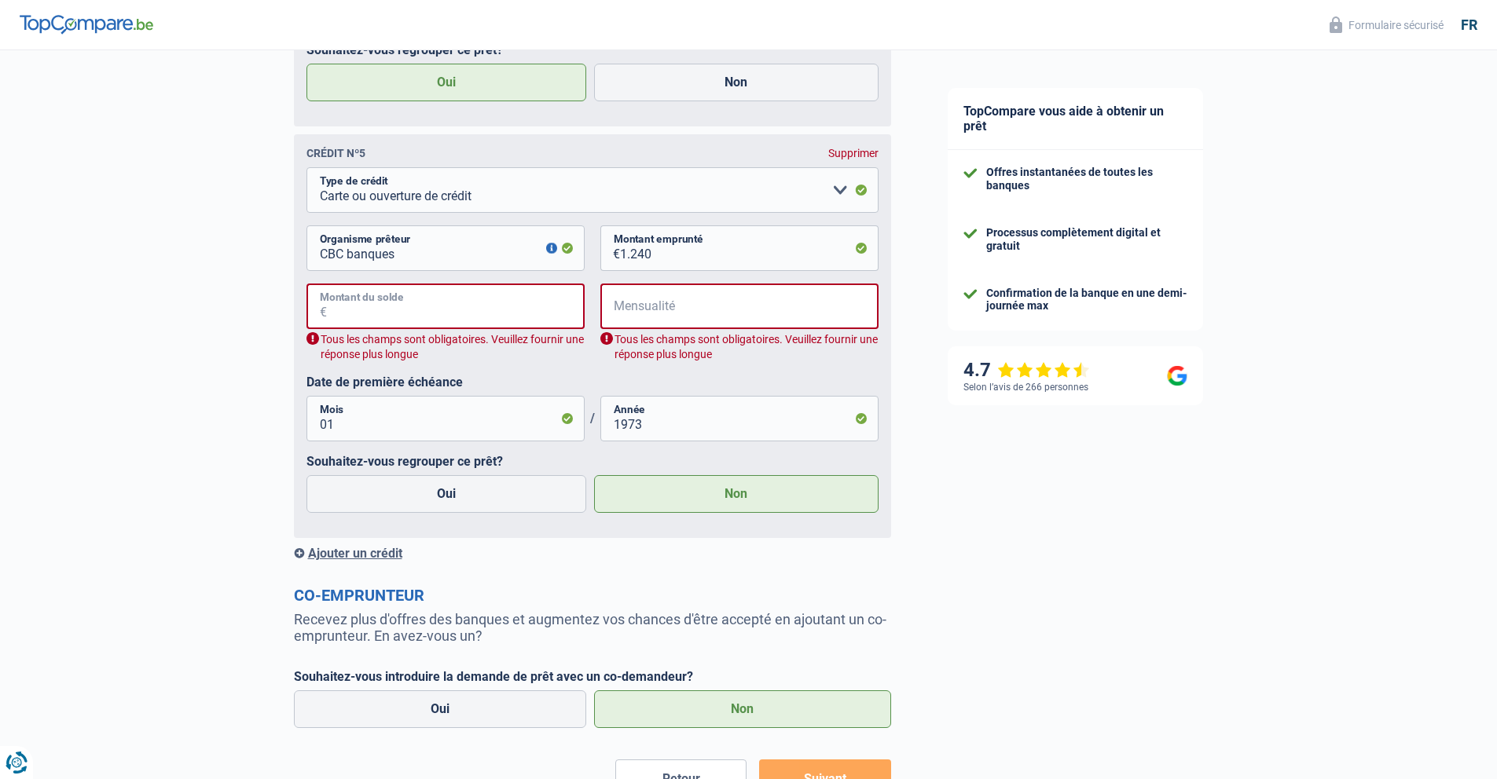
click at [500, 310] on input "Montant du solde" at bounding box center [456, 307] width 258 height 46
type input "0"
click at [710, 313] on input "Mensualité" at bounding box center [750, 307] width 258 height 46
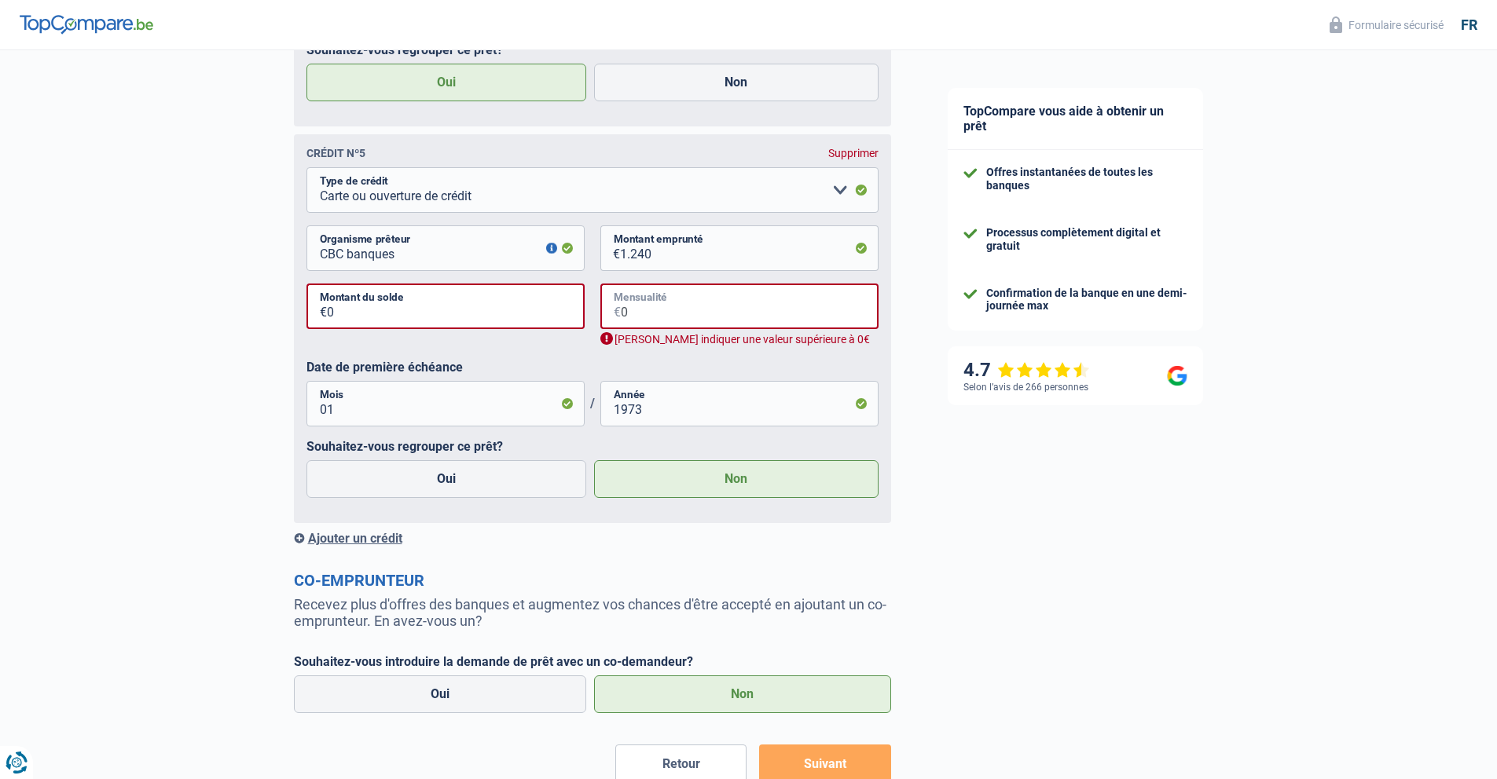
type input "0"
click at [339, 311] on input "0" at bounding box center [456, 307] width 258 height 46
click at [840, 192] on select "Carte ou ouverture de crédit Prêt hypothécaire Vente à tempérament Prêt à tempé…" at bounding box center [592, 190] width 572 height 46
click at [387, 312] on input "0" at bounding box center [456, 307] width 258 height 46
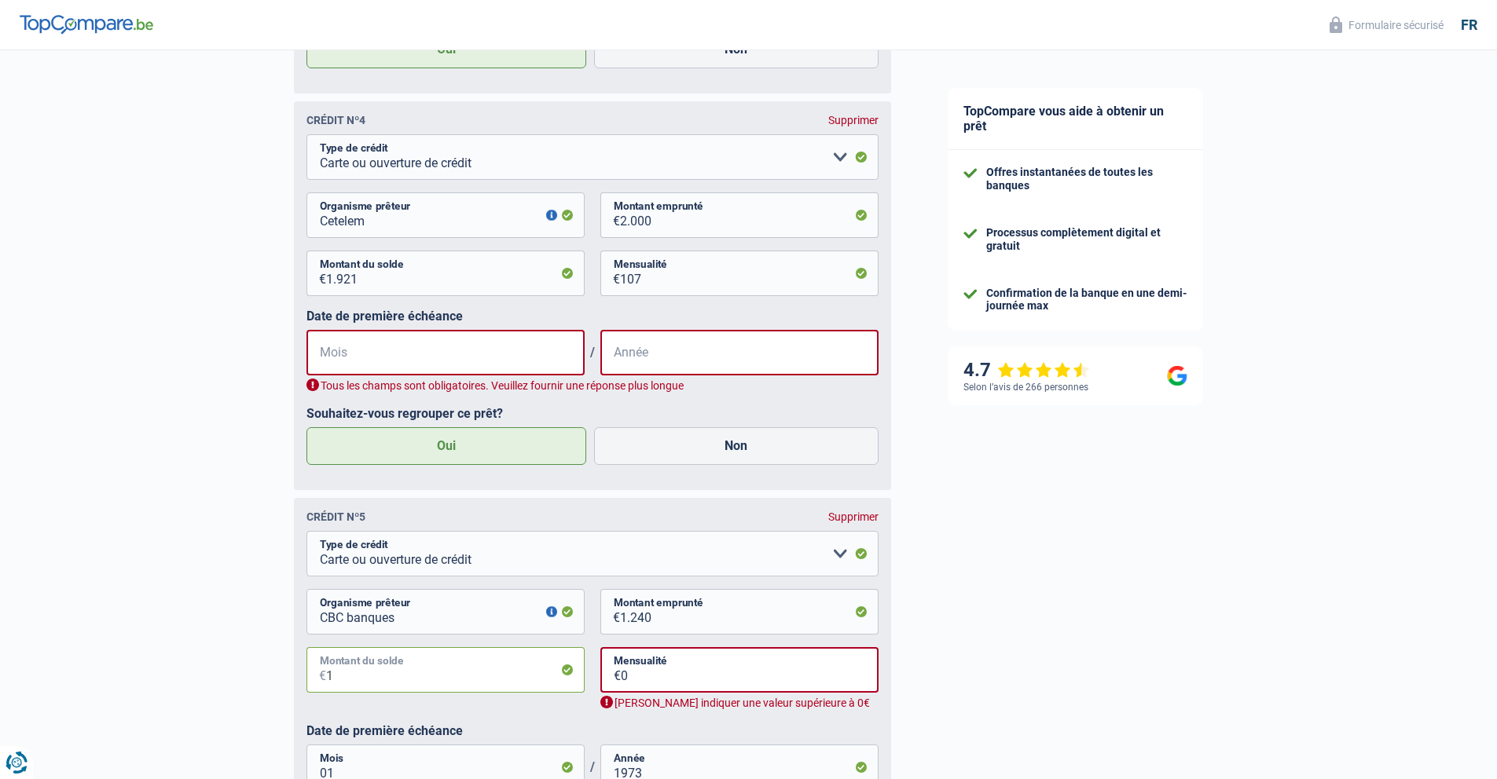
scroll to position [2012, 0]
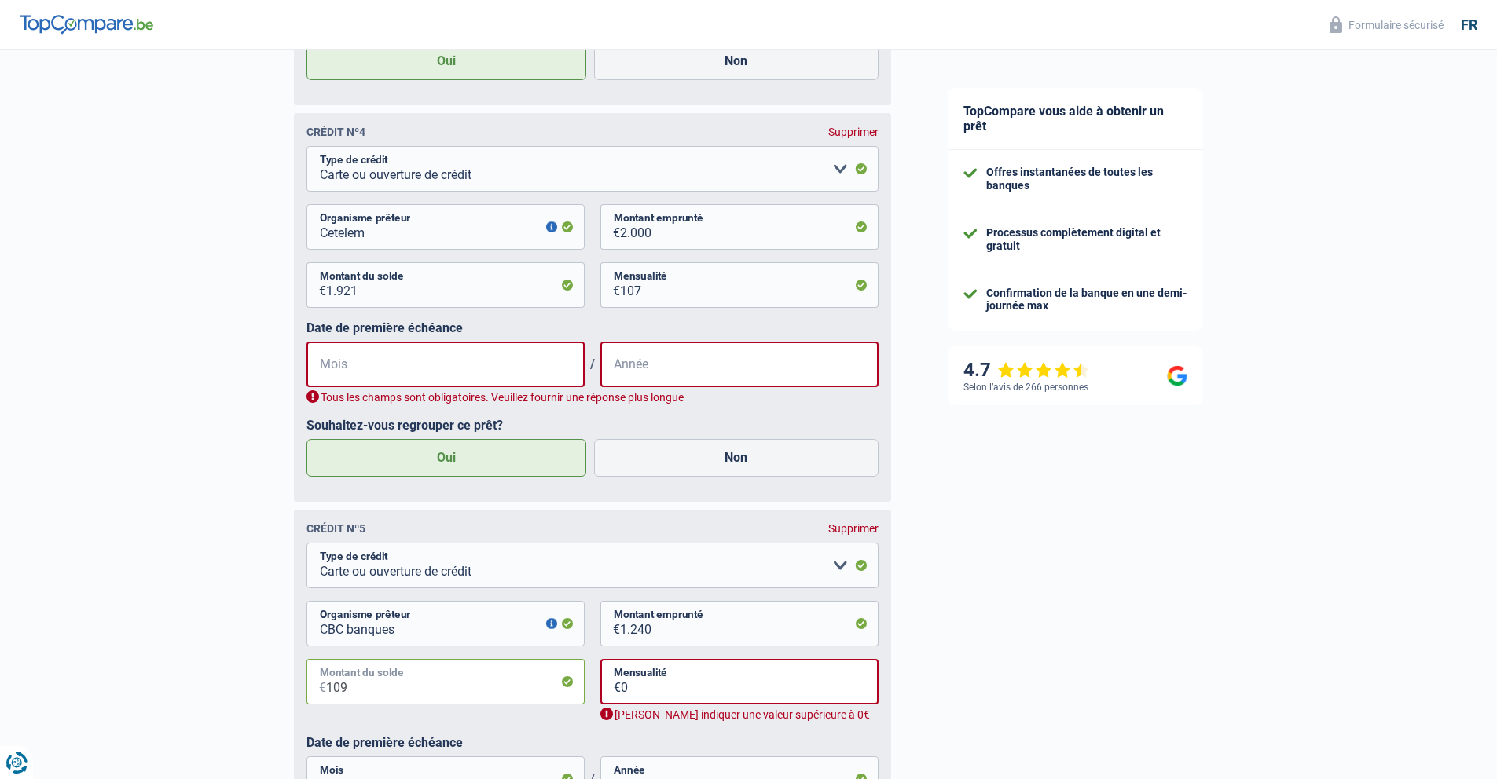
type input "109"
click at [350, 369] on input "Mois" at bounding box center [445, 365] width 278 height 46
type input "09"
click at [643, 371] on input "Année" at bounding box center [739, 365] width 278 height 46
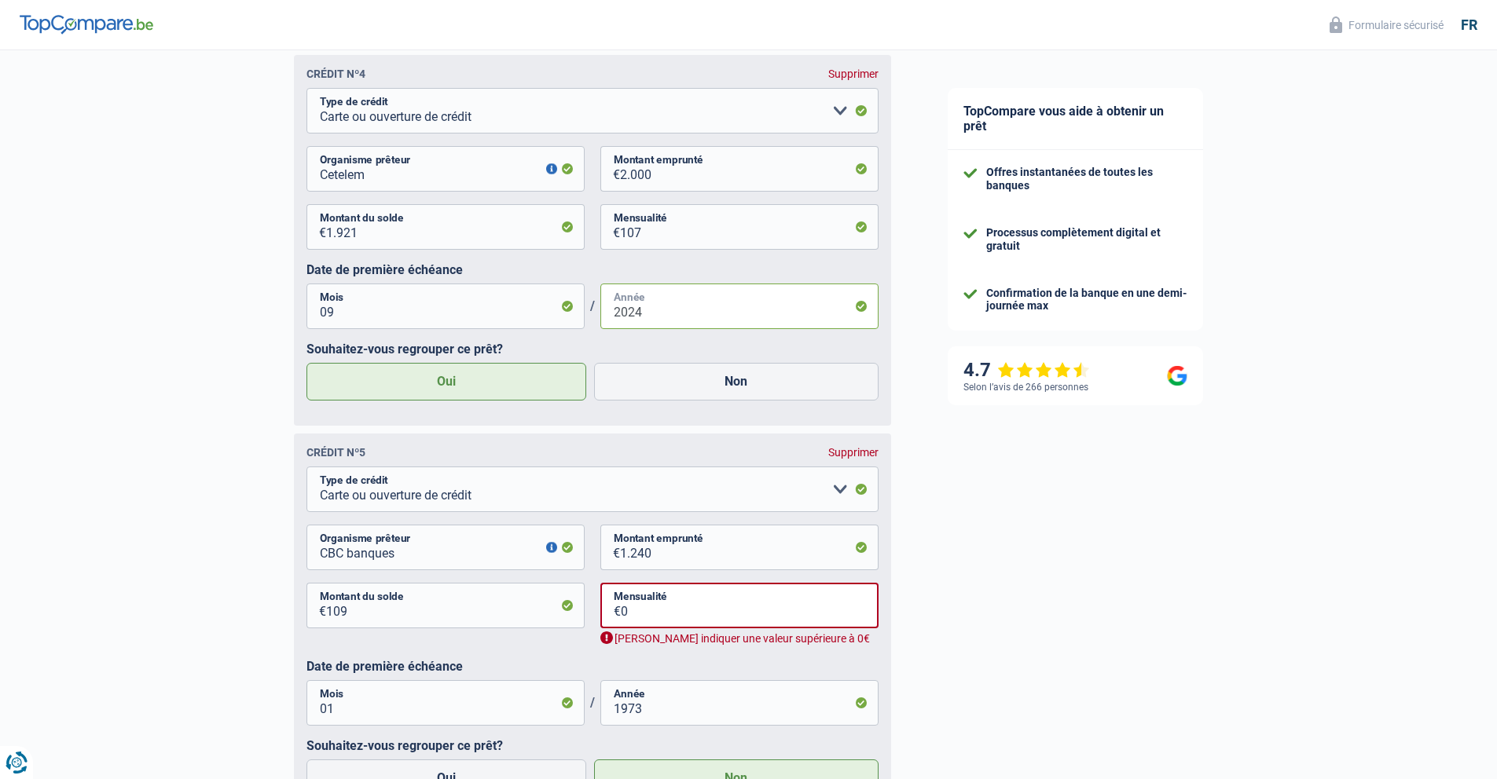
scroll to position [2073, 0]
type input "2024"
drag, startPoint x: 346, startPoint y: 610, endPoint x: 311, endPoint y: 605, distance: 35.8
click at [311, 605] on div "109 € Montant du solde" at bounding box center [445, 604] width 278 height 46
type input "1"
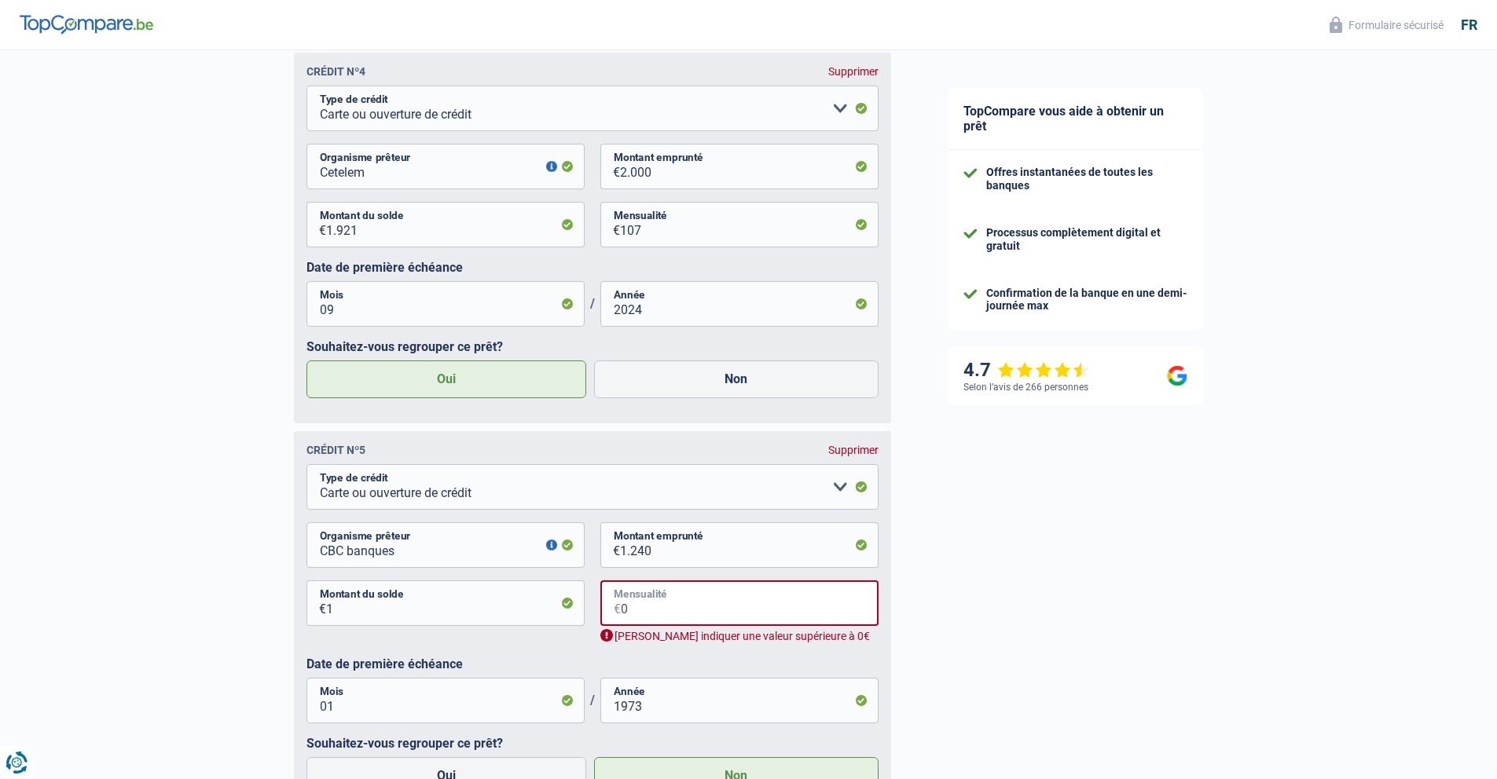
click at [629, 611] on input "0" at bounding box center [750, 604] width 258 height 46
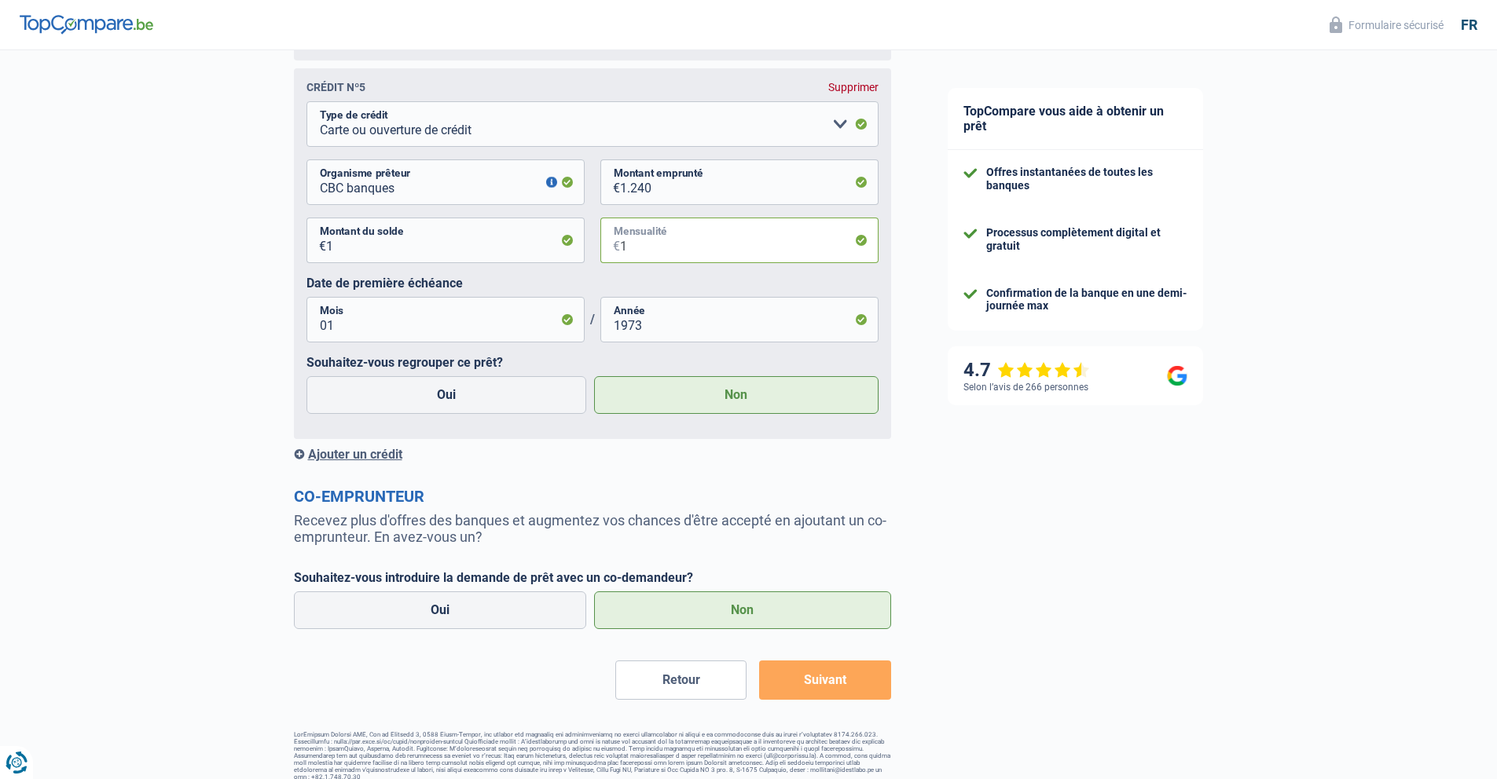
scroll to position [2443, 0]
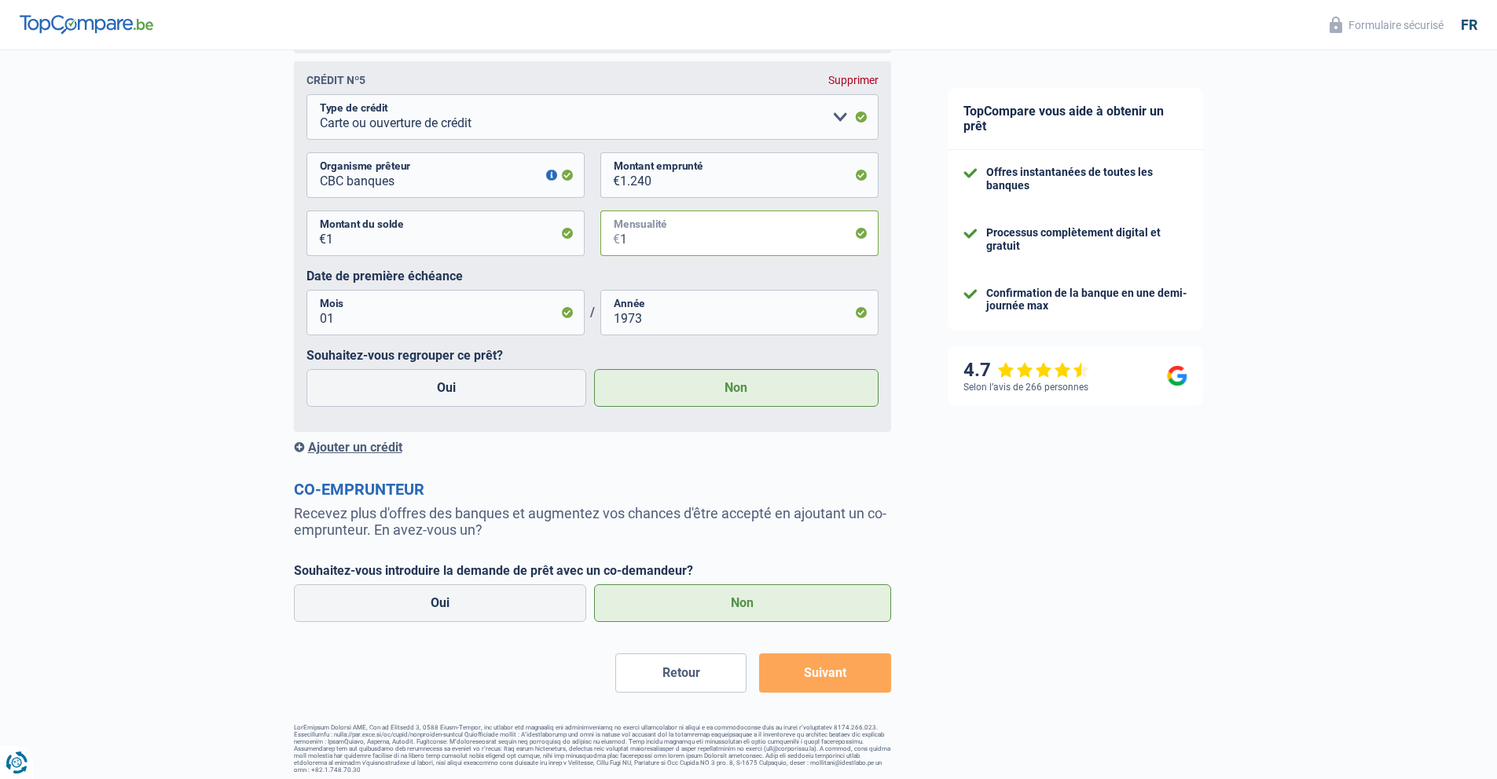
type input "1"
click at [822, 677] on button "Suivant" at bounding box center [824, 673] width 131 height 39
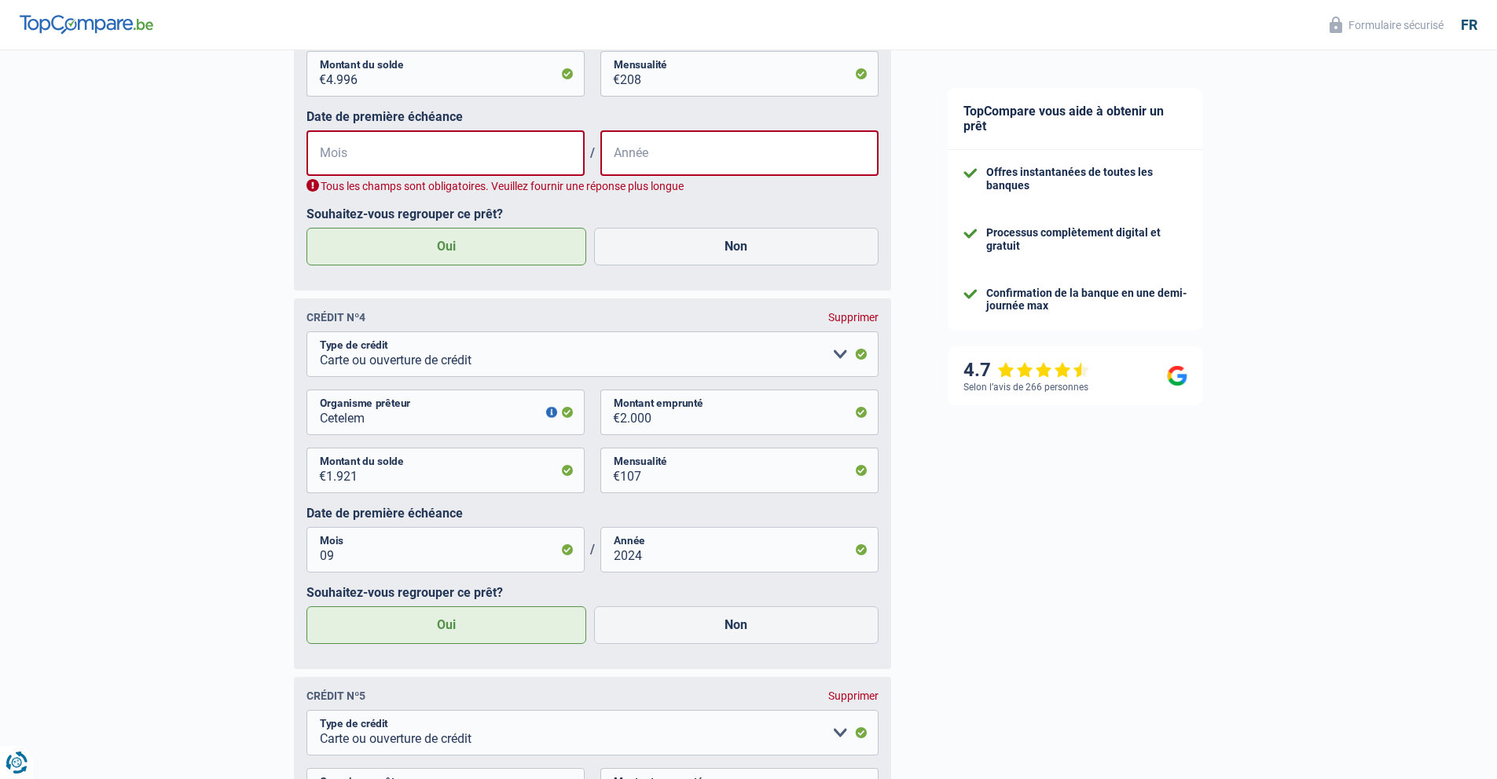
scroll to position [1829, 0]
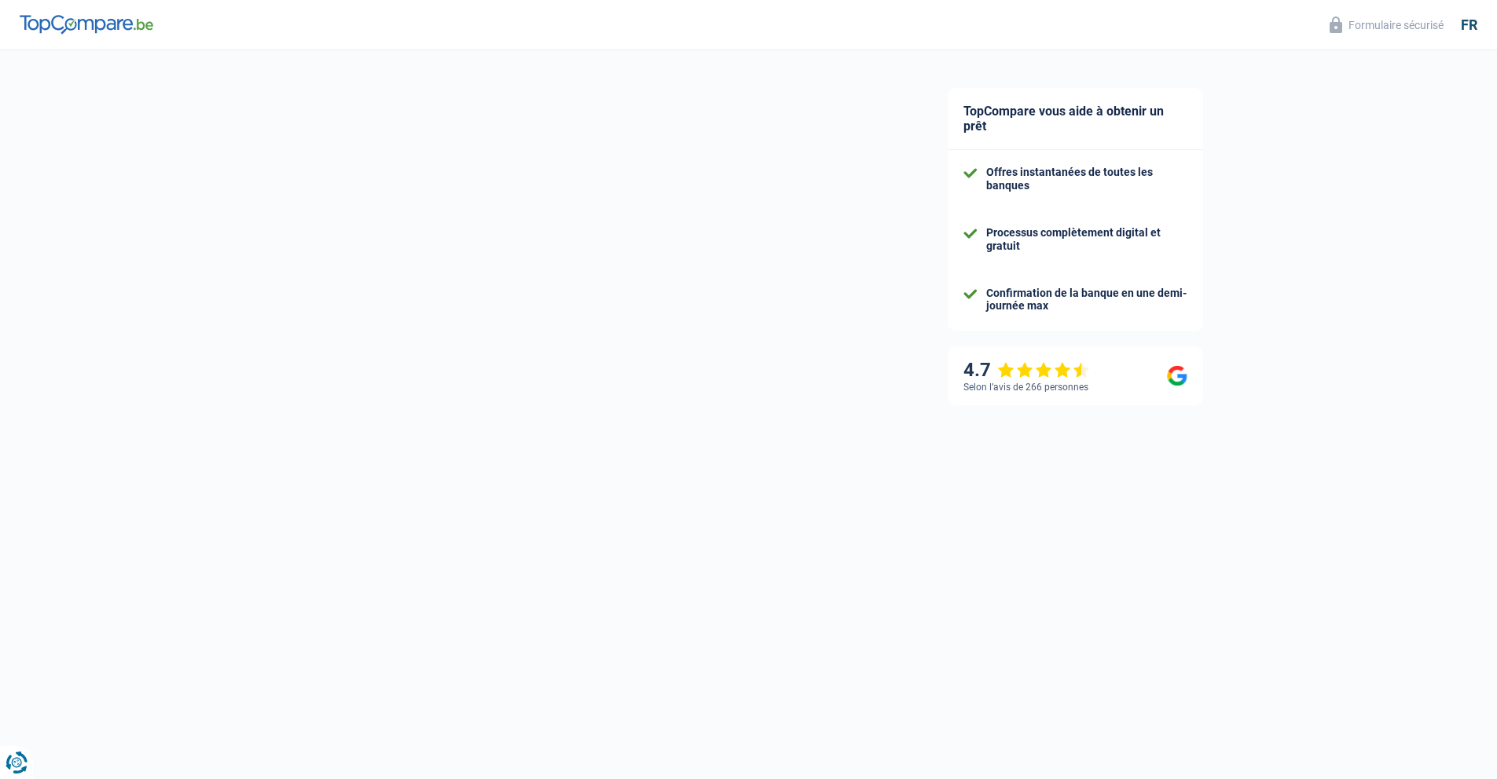
select select "divorced"
select select "liveWithParents"
select select "BE"
